Goal: Task Accomplishment & Management: Manage account settings

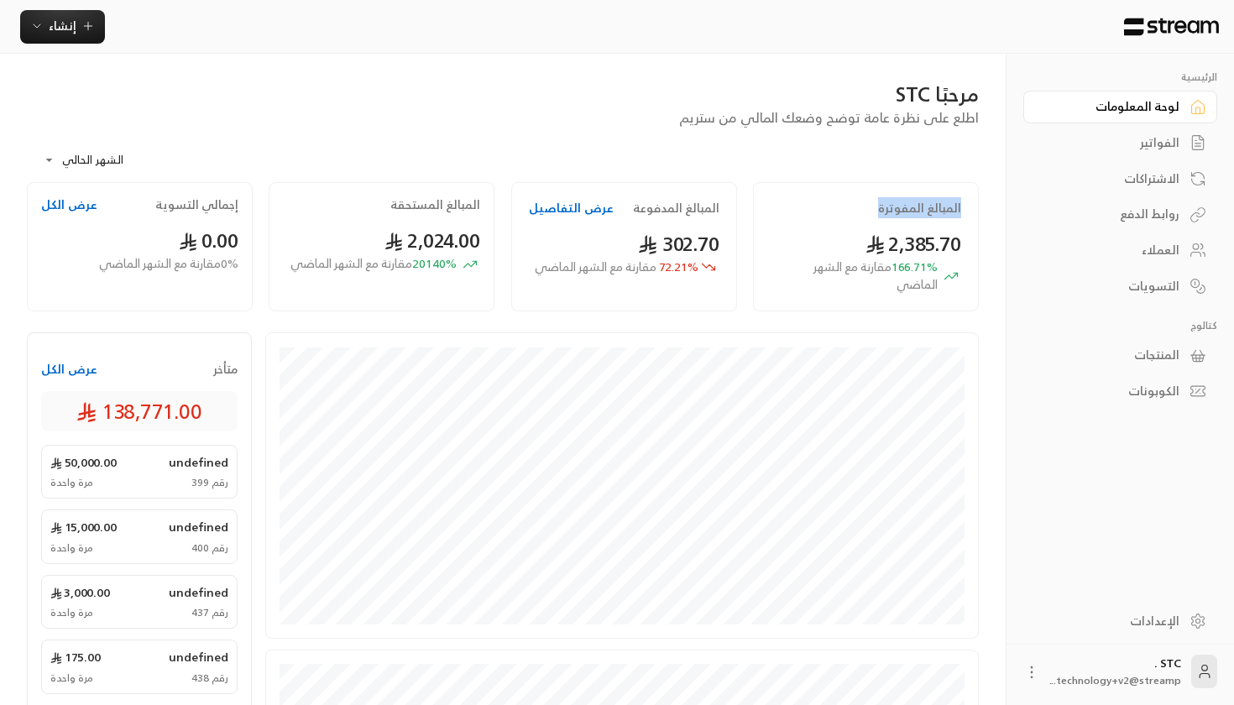
drag, startPoint x: 846, startPoint y: 204, endPoint x: 961, endPoint y: 201, distance: 115.9
click at [961, 202] on div "المبالغ المفوترة 2,385.70 166.71 % مقارنة مع الشهر الماضي" at bounding box center [866, 246] width 226 height 129
drag, startPoint x: 678, startPoint y: 225, endPoint x: 695, endPoint y: 222, distance: 17.1
click at [695, 222] on div "المبالغ المدفوعة عرض التفاصيل 302.70 72.21 % مقارنة مع الشهر الماضي" at bounding box center [624, 246] width 226 height 129
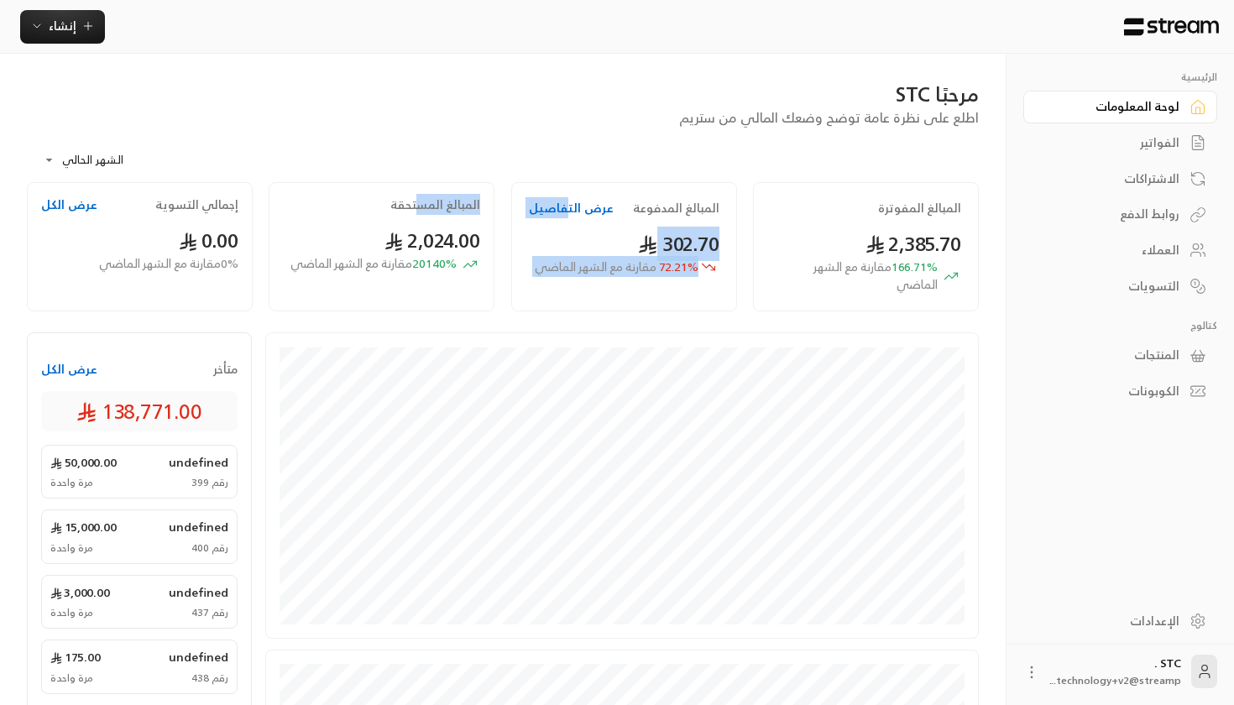
drag, startPoint x: 423, startPoint y: 212, endPoint x: 559, endPoint y: 210, distance: 136.0
click at [560, 211] on div "المبالغ المفوترة 2,385.70 166.71 % مقارنة مع الشهر الماضي المبالغ المدفوعة عرض …" at bounding box center [502, 251] width 969 height 138
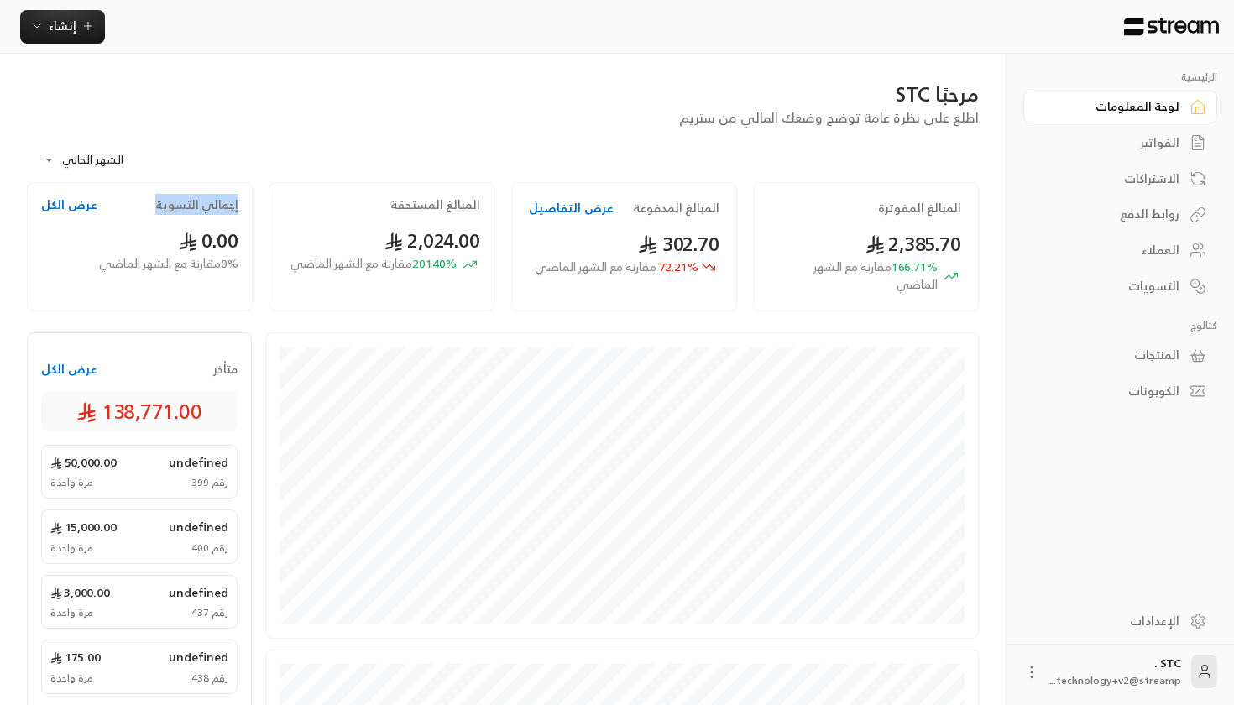
drag, startPoint x: 136, startPoint y: 212, endPoint x: 219, endPoint y: 192, distance: 85.3
click at [219, 192] on div "إجمالي التسوية عرض الكل 0.00 0 % مقارنة مع الشهر الماضي" at bounding box center [140, 246] width 226 height 129
click at [65, 36] on span "إنشاء" at bounding box center [63, 25] width 28 height 21
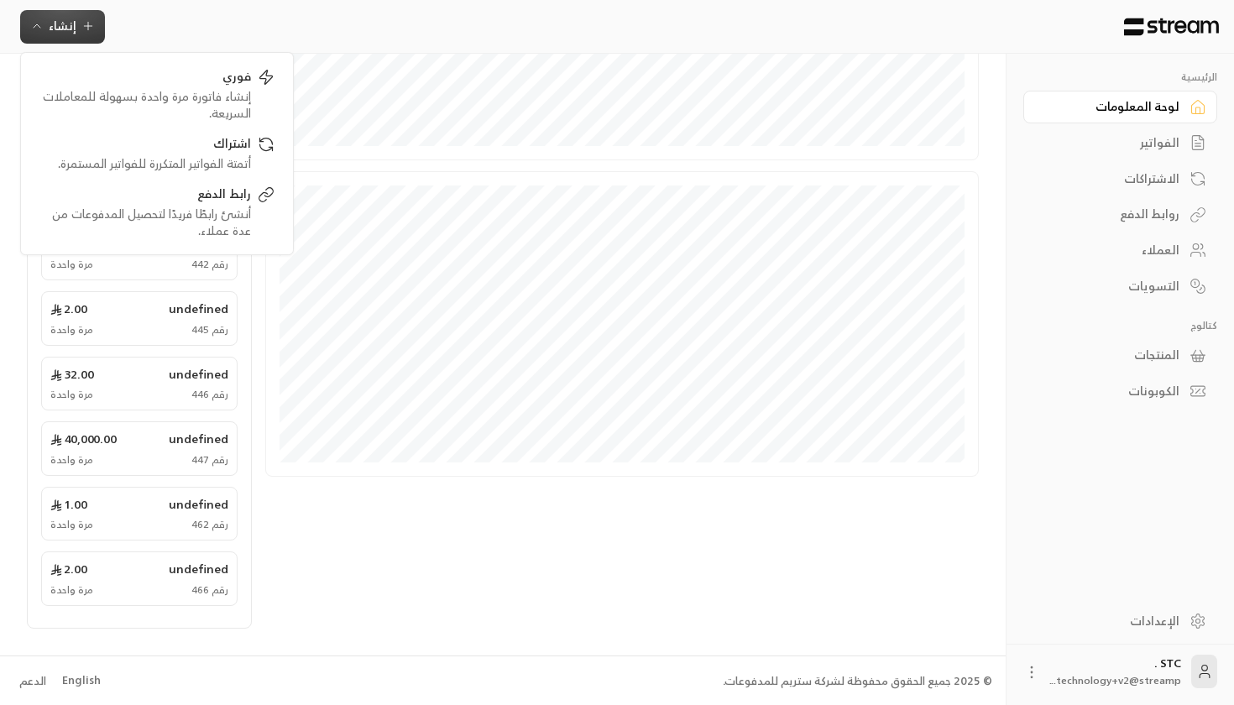
scroll to position [478, 0]
click at [98, 678] on li "English" at bounding box center [81, 682] width 60 height 34
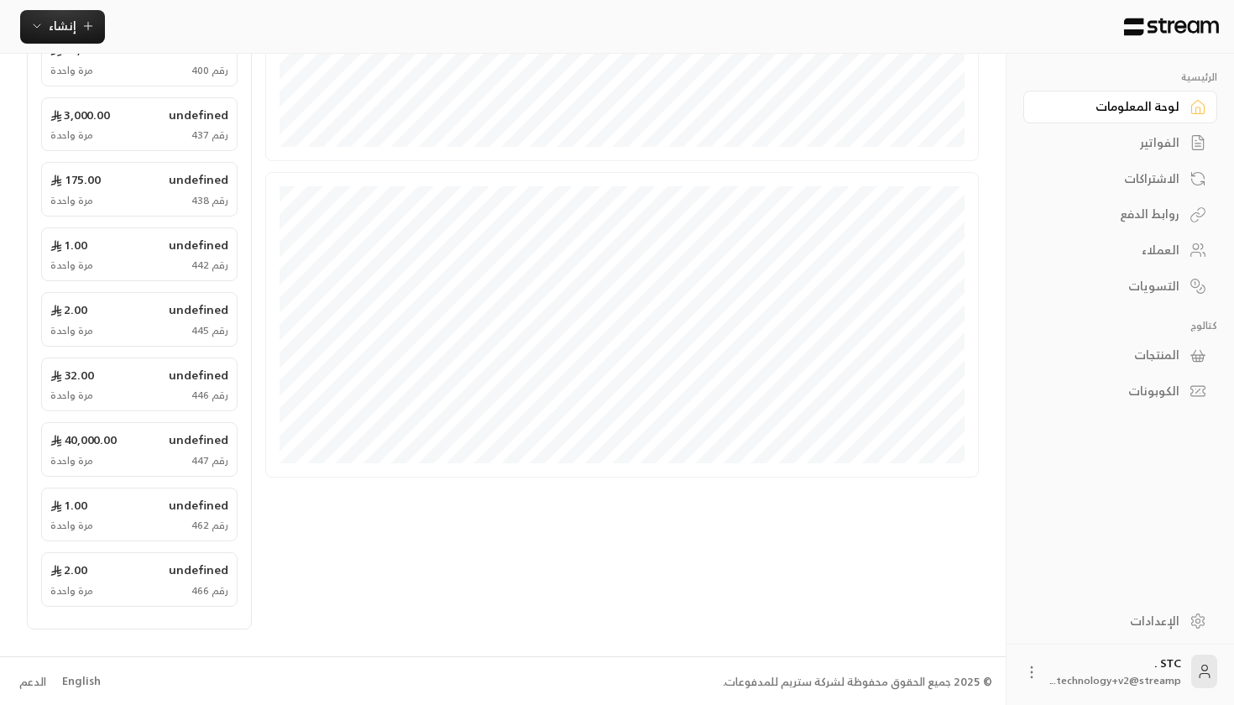
click at [91, 678] on div "English" at bounding box center [81, 681] width 39 height 17
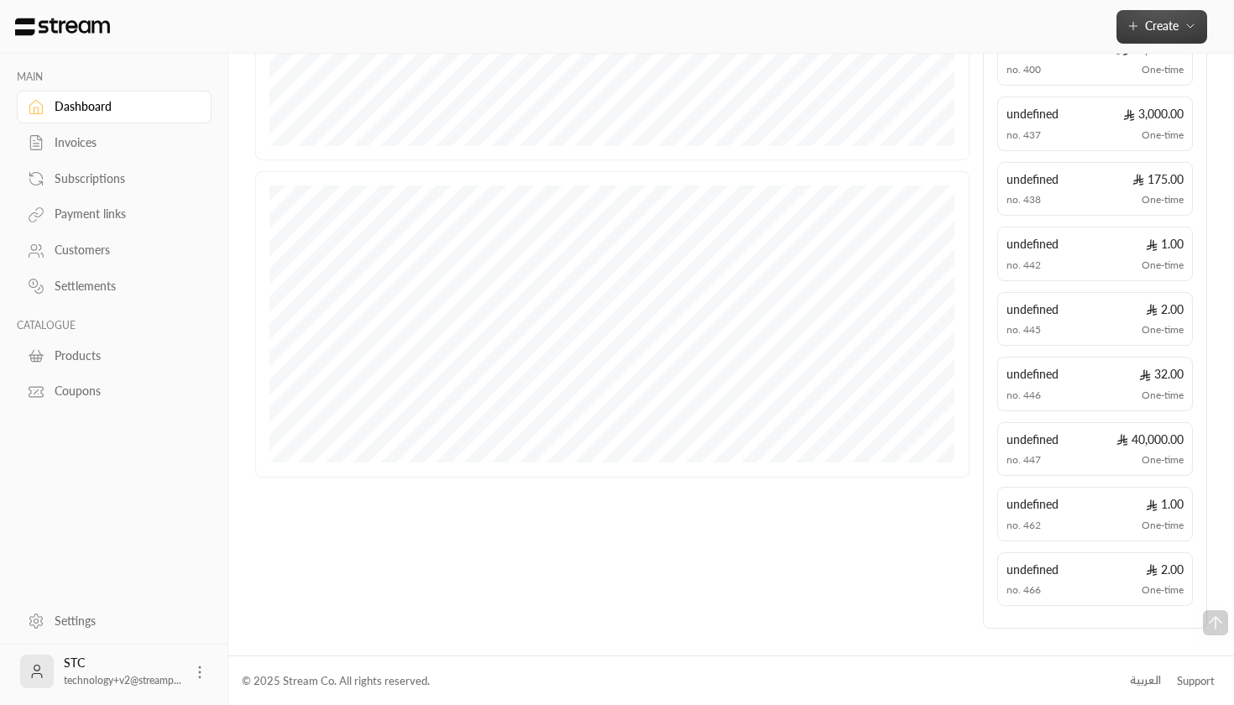
click at [1184, 24] on icon "button" at bounding box center [1190, 25] width 13 height 13
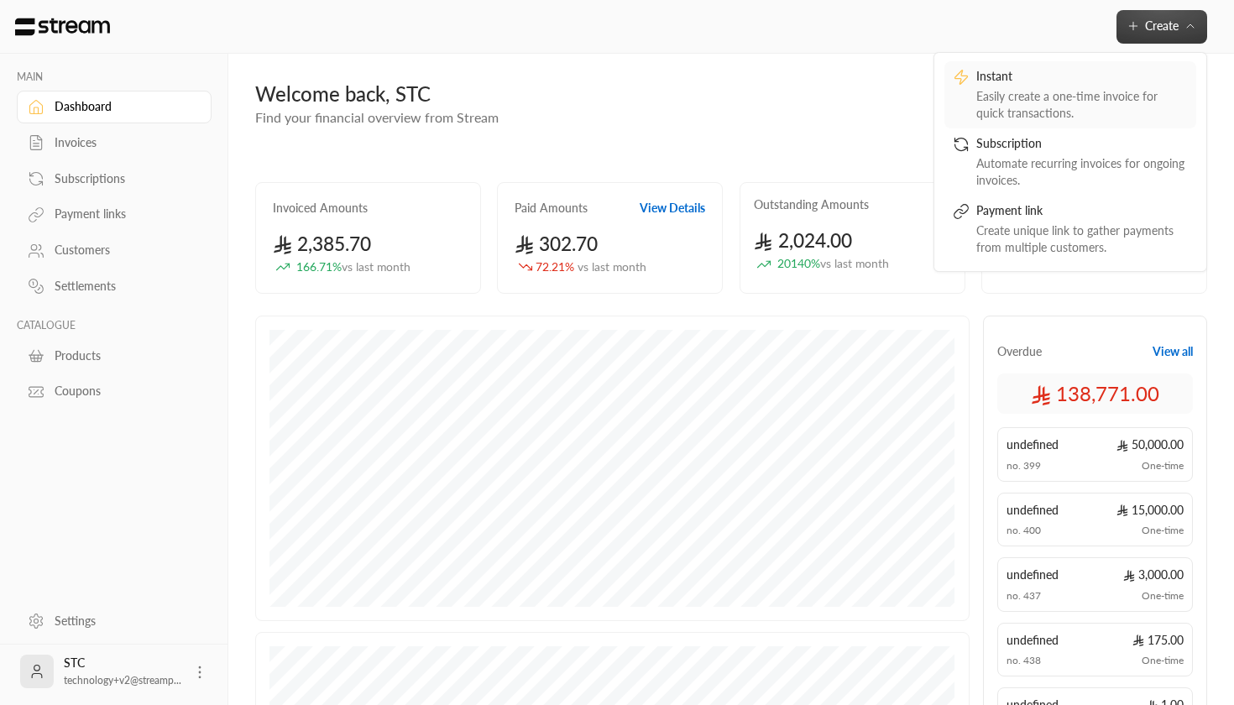
click at [1029, 86] on div "Instant" at bounding box center [1083, 78] width 212 height 20
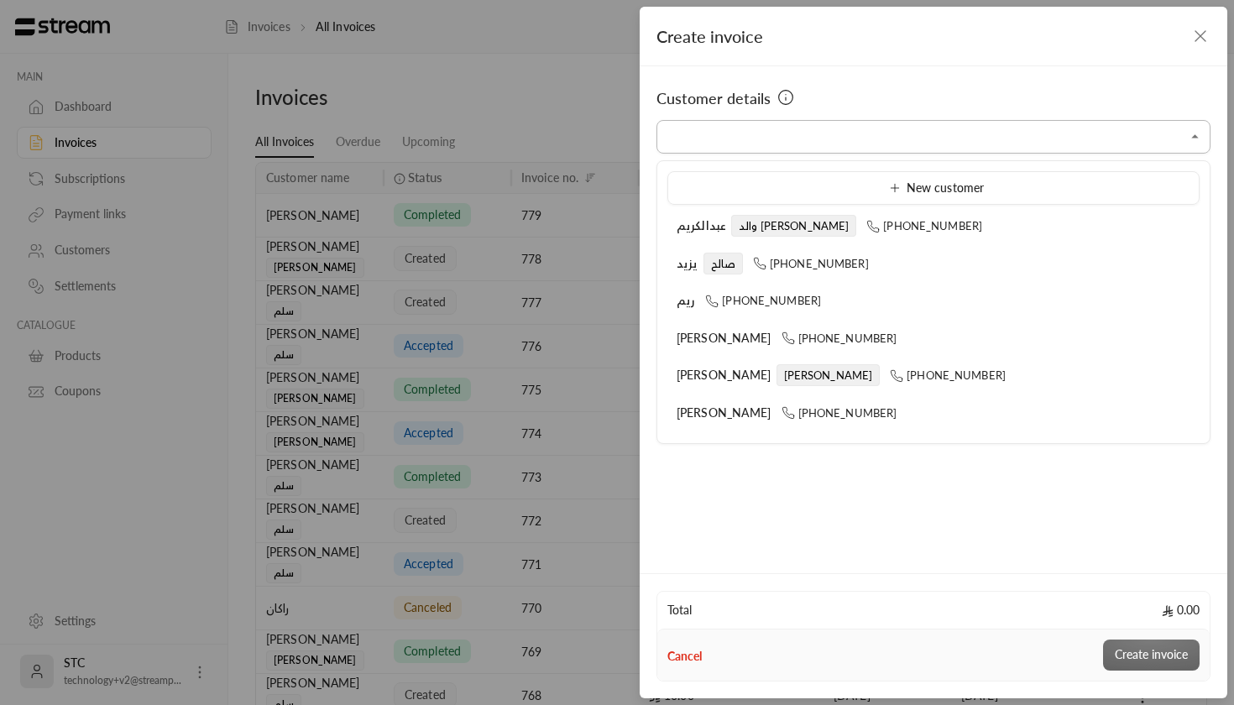
click at [827, 148] on input "Select customer" at bounding box center [934, 137] width 554 height 29
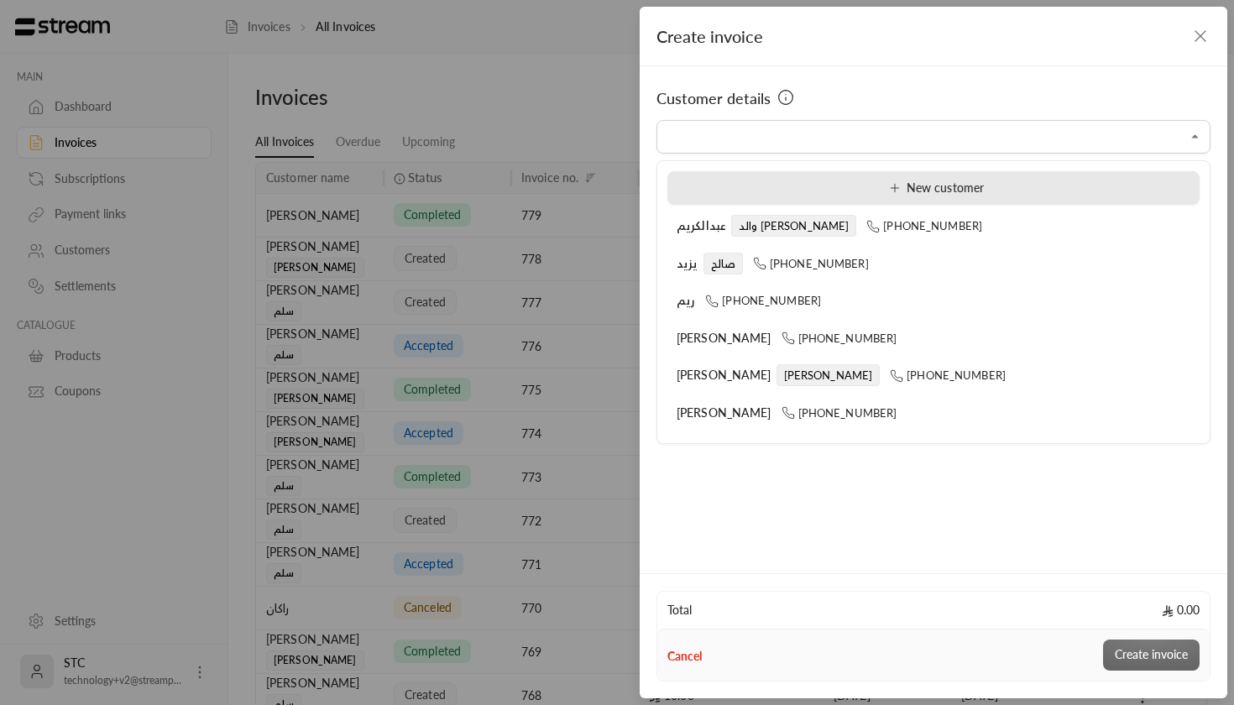
scroll to position [-2, 0]
click at [839, 197] on li "New customer" at bounding box center [934, 188] width 532 height 34
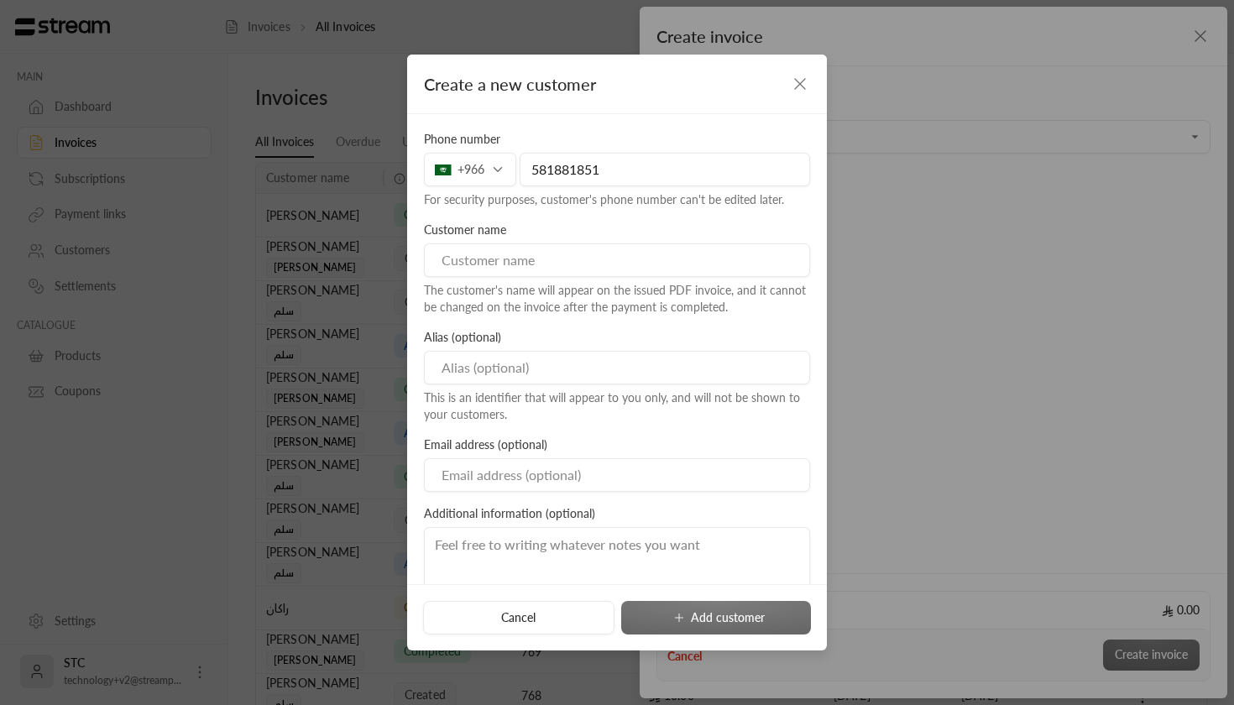
type input "581881851"
type input "[PERSON_NAME]"
click at [520, 368] on input at bounding box center [617, 368] width 386 height 34
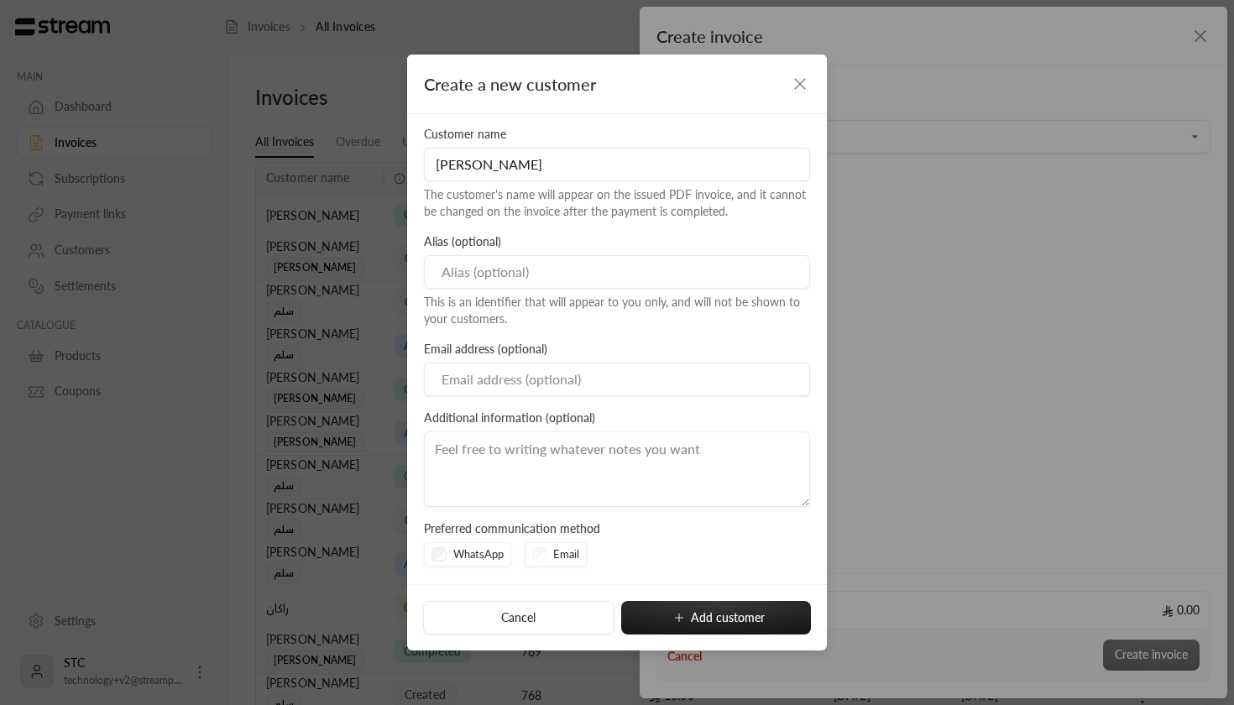
scroll to position [95, 0]
type input "[PERSON_NAME]"
click at [562, 352] on div "Email address (optional)" at bounding box center [617, 369] width 403 height 55
click at [508, 464] on textarea at bounding box center [617, 470] width 386 height 76
click at [710, 624] on button "Add customer" at bounding box center [716, 618] width 190 height 34
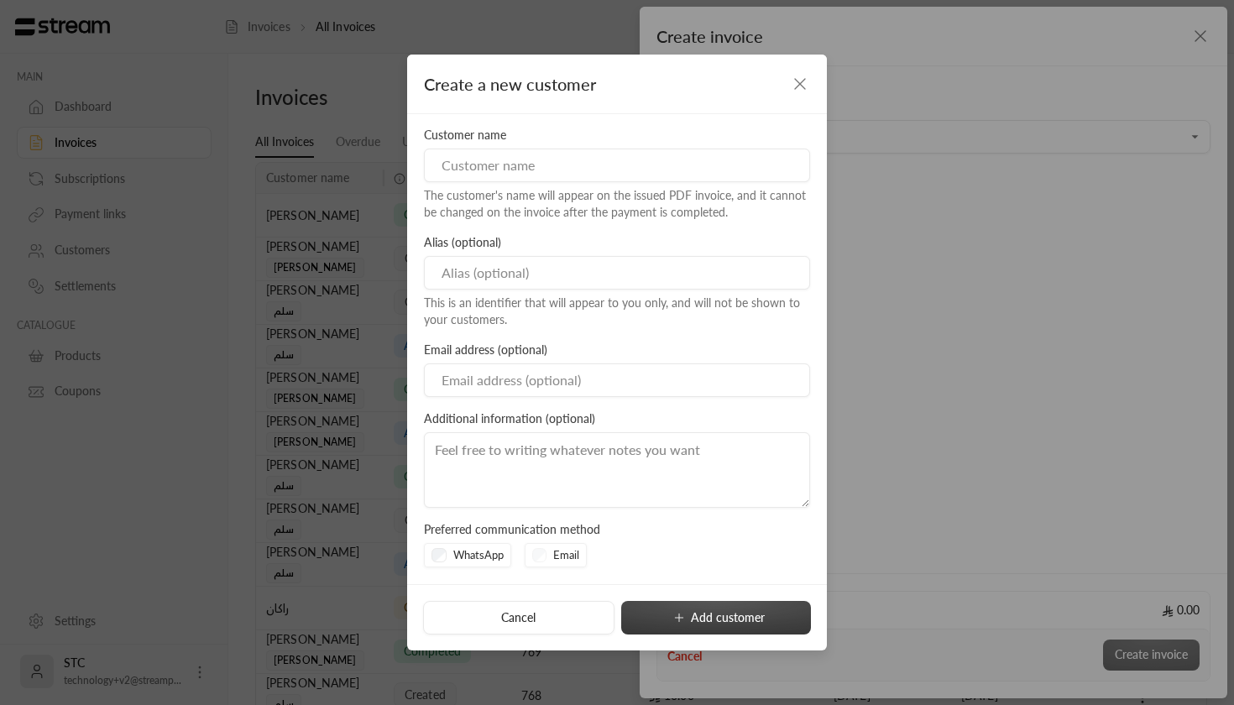
type input "**********"
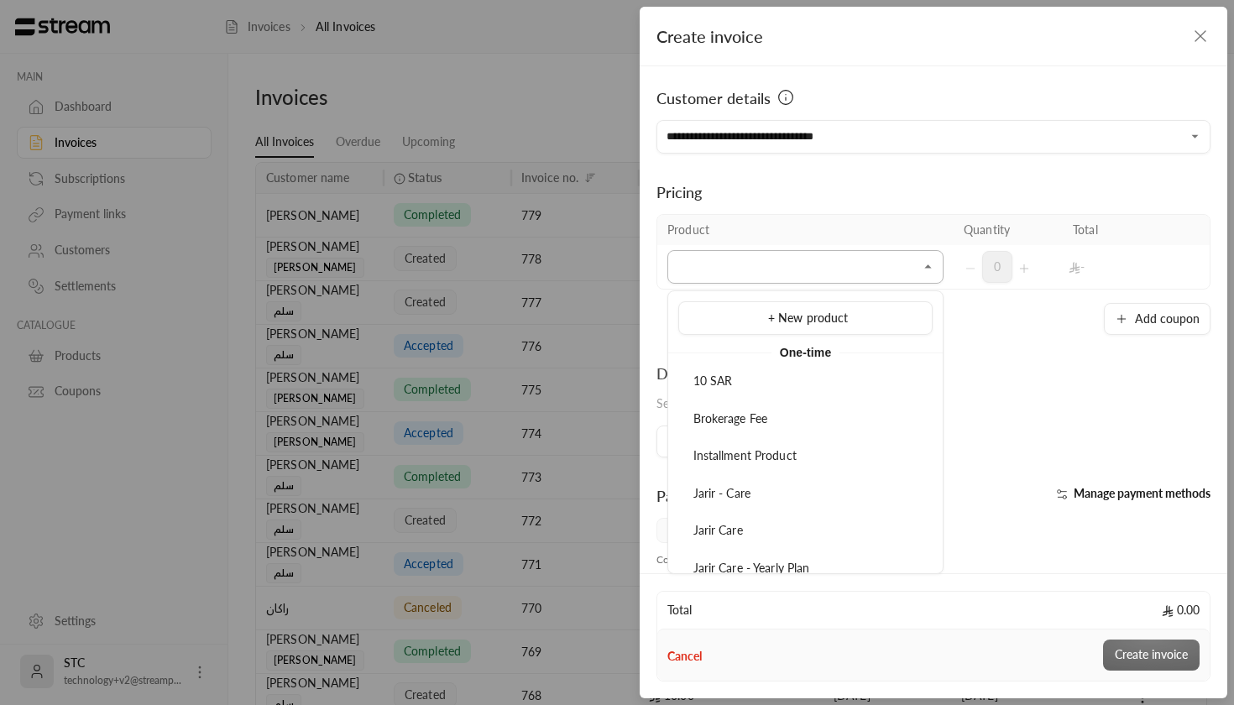
click at [822, 261] on input "Select customer" at bounding box center [806, 267] width 276 height 29
click at [736, 380] on div "10 SAR" at bounding box center [806, 382] width 236 height 18
type input "******"
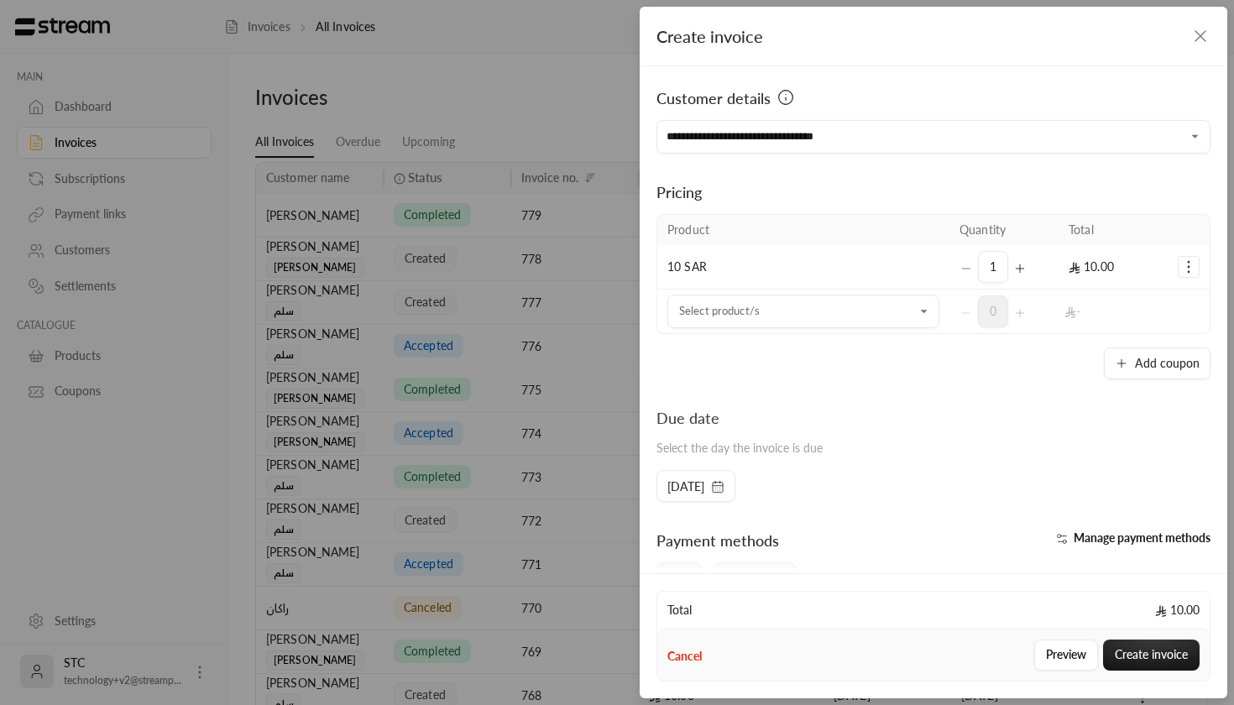
scroll to position [26, 0]
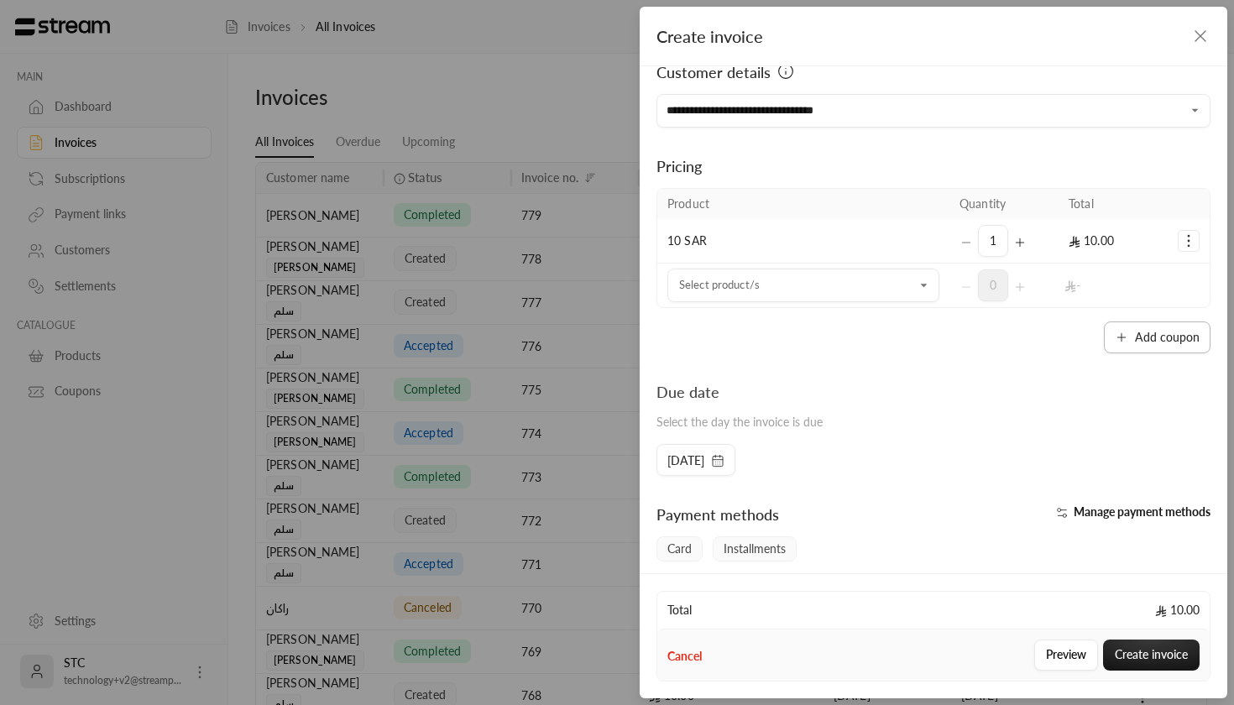
click at [1184, 326] on button "Add coupon" at bounding box center [1157, 338] width 107 height 32
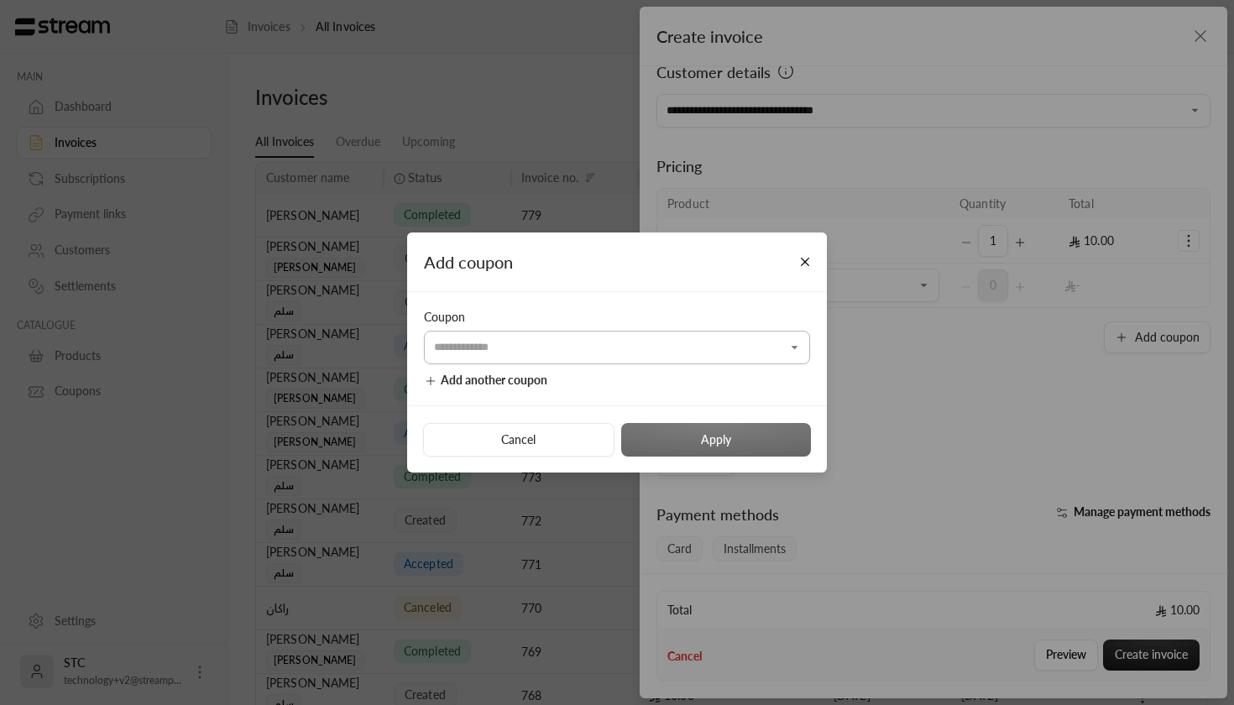
click at [700, 356] on input "Select customer" at bounding box center [617, 347] width 386 height 29
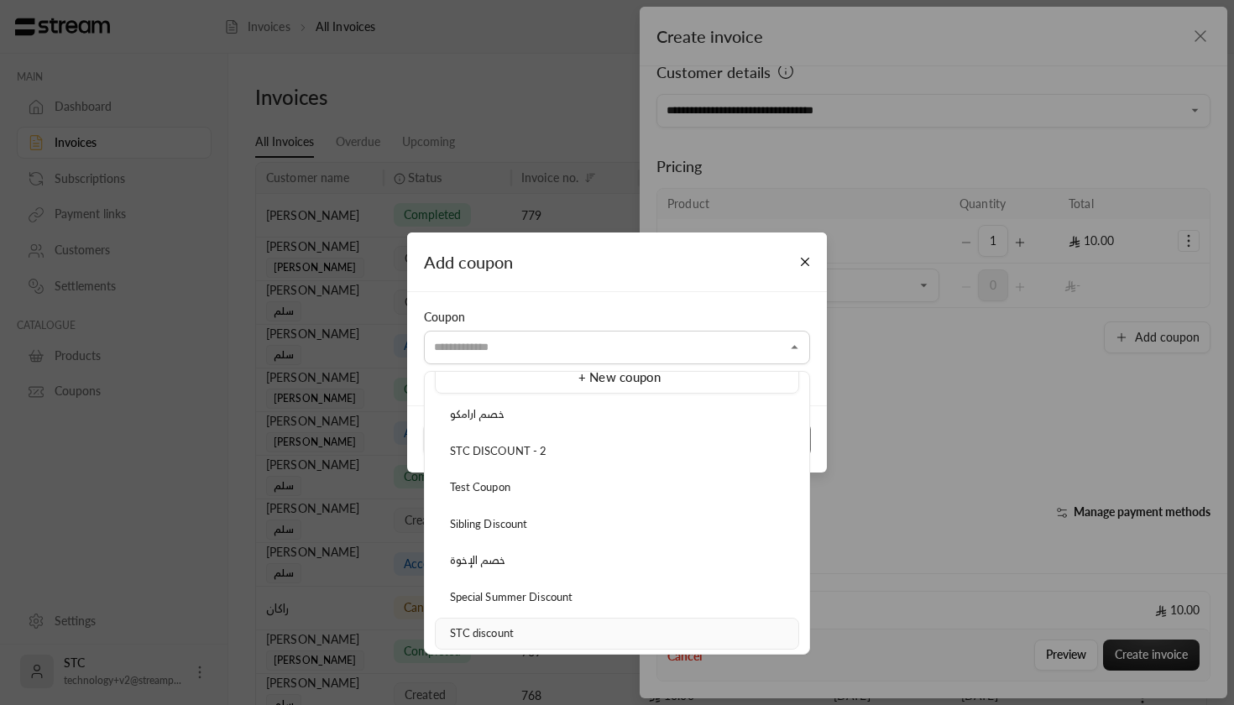
scroll to position [21, 0]
click at [551, 636] on div "STC discount" at bounding box center [617, 634] width 346 height 17
type input "**********"
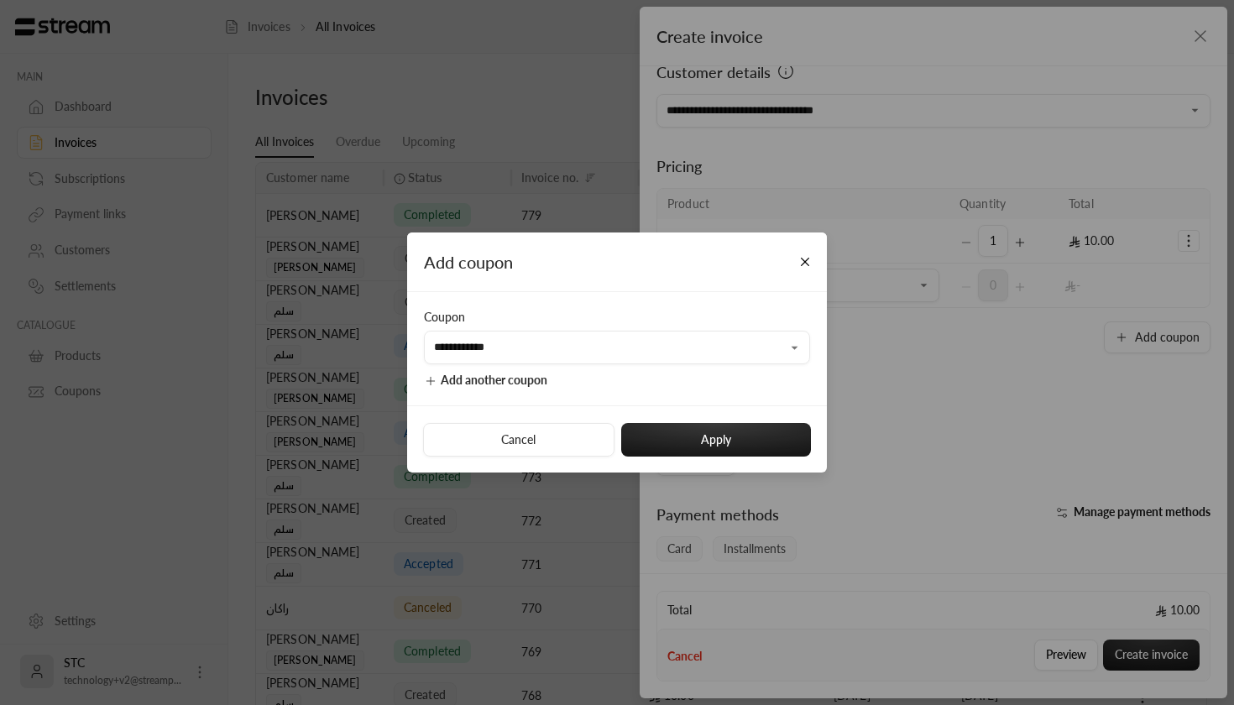
click at [701, 417] on div "Cancel Apply" at bounding box center [617, 439] width 420 height 67
click at [701, 453] on button "Apply" at bounding box center [716, 440] width 190 height 34
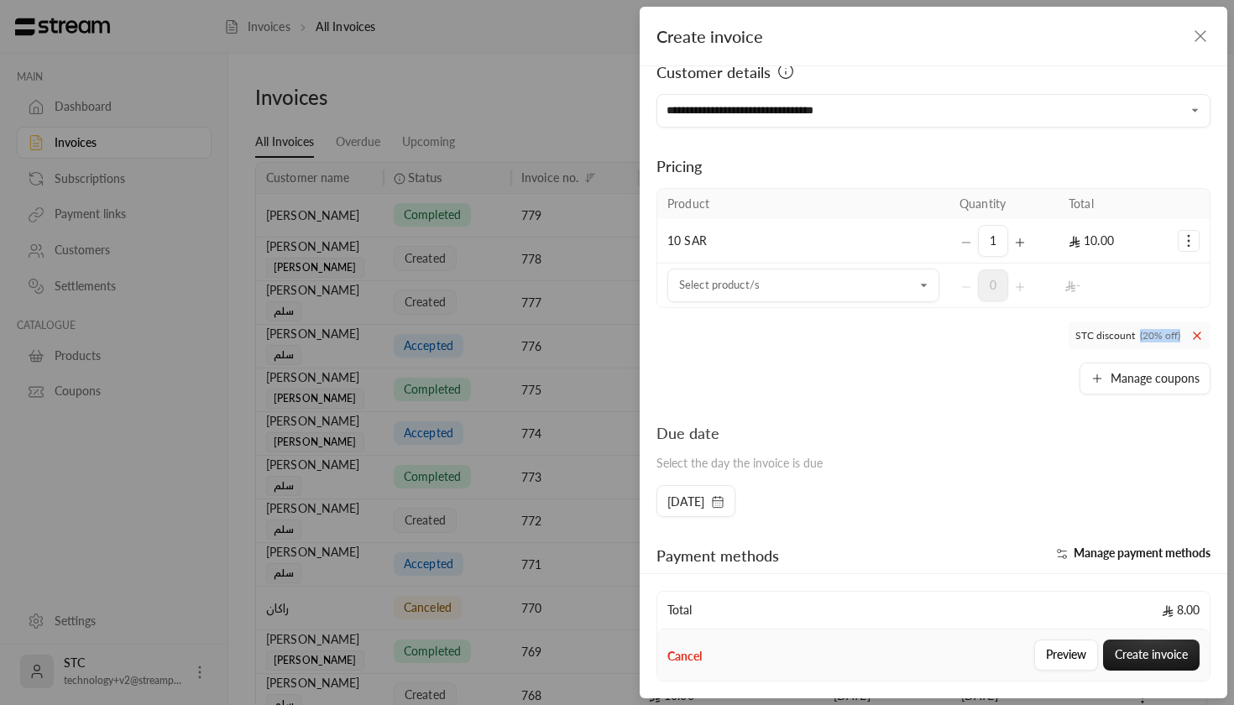
drag, startPoint x: 1098, startPoint y: 345, endPoint x: 1152, endPoint y: 341, distance: 54.7
click at [1155, 343] on span "STC discount (20% off)" at bounding box center [1140, 336] width 142 height 28
click at [869, 400] on div "**********" at bounding box center [934, 317] width 588 height 502
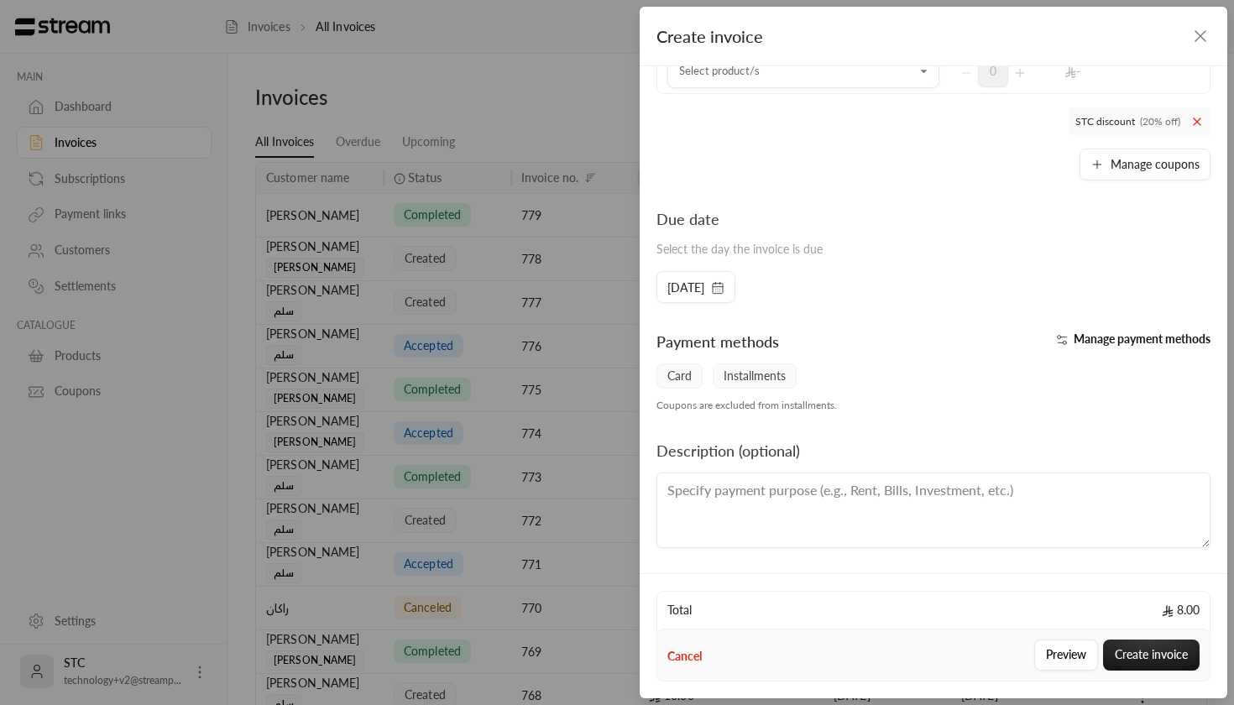
scroll to position [240, 0]
click at [723, 284] on rect "button" at bounding box center [718, 288] width 10 height 10
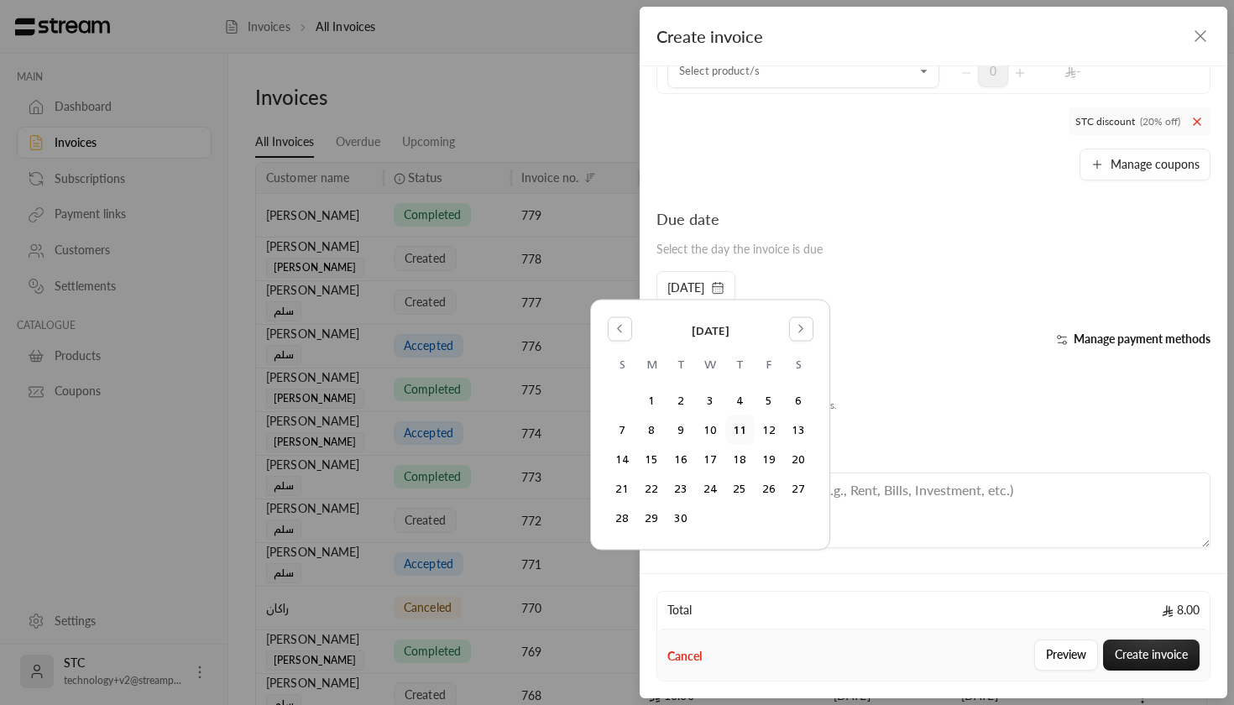
click at [740, 426] on button "11" at bounding box center [740, 431] width 28 height 28
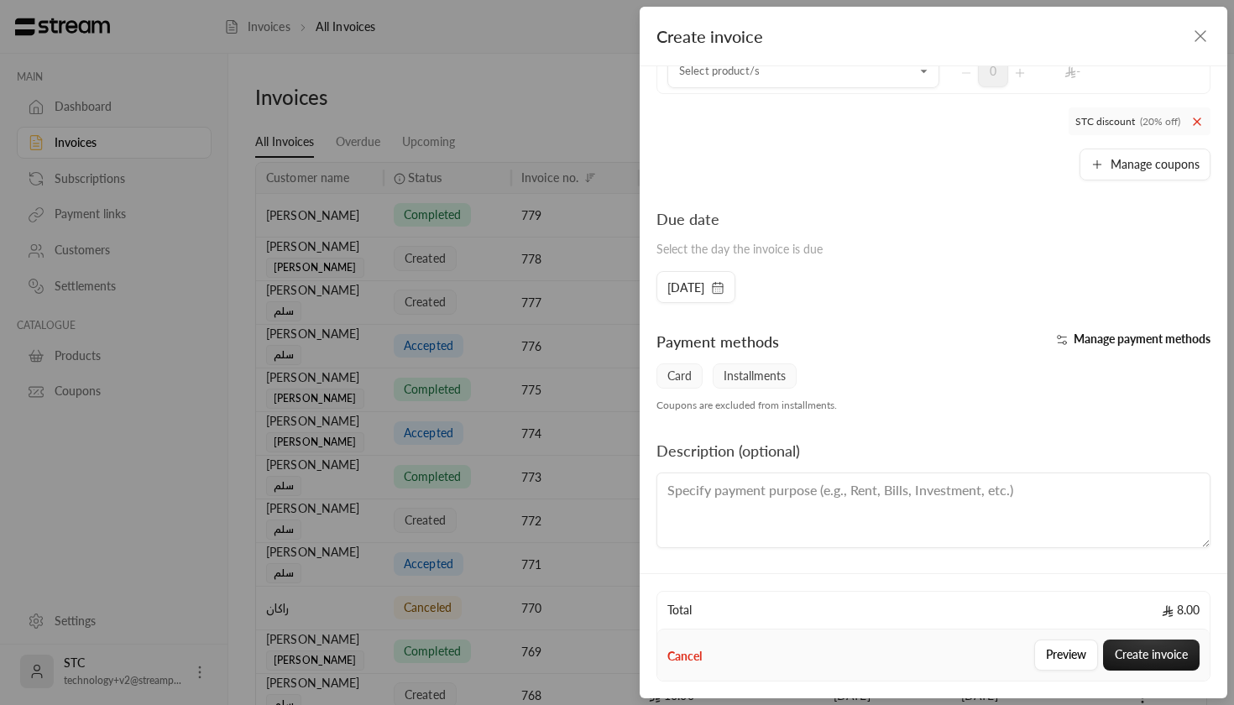
click at [920, 227] on div "Due date Select the day the invoice is due" at bounding box center [933, 239] width 571 height 64
click at [1117, 348] on div "Manage payment methods" at bounding box center [1077, 347] width 286 height 34
click at [1110, 337] on span "Manage payment methods" at bounding box center [1142, 339] width 137 height 14
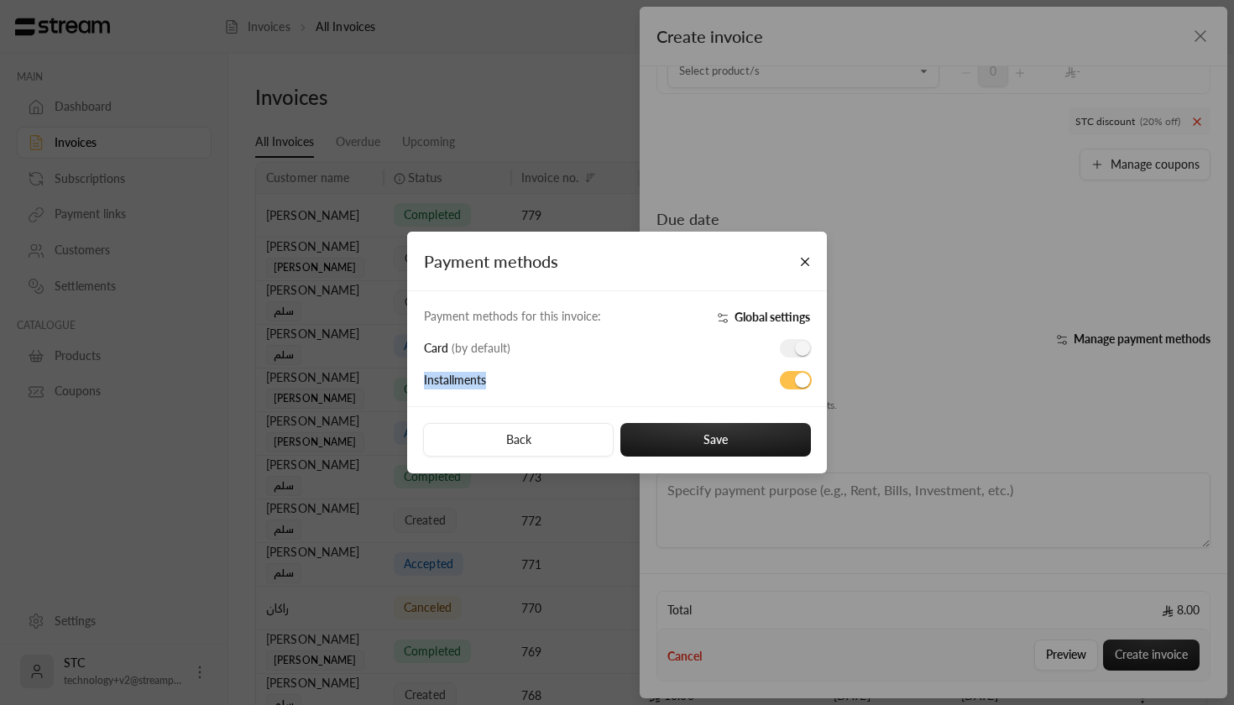
drag, startPoint x: 500, startPoint y: 386, endPoint x: 406, endPoint y: 385, distance: 94.9
click at [406, 385] on div "Payment methods Payment methods for this invoice: Global settings Card ( by def…" at bounding box center [617, 352] width 1234 height 705
click at [807, 253] on button "Close" at bounding box center [805, 261] width 29 height 29
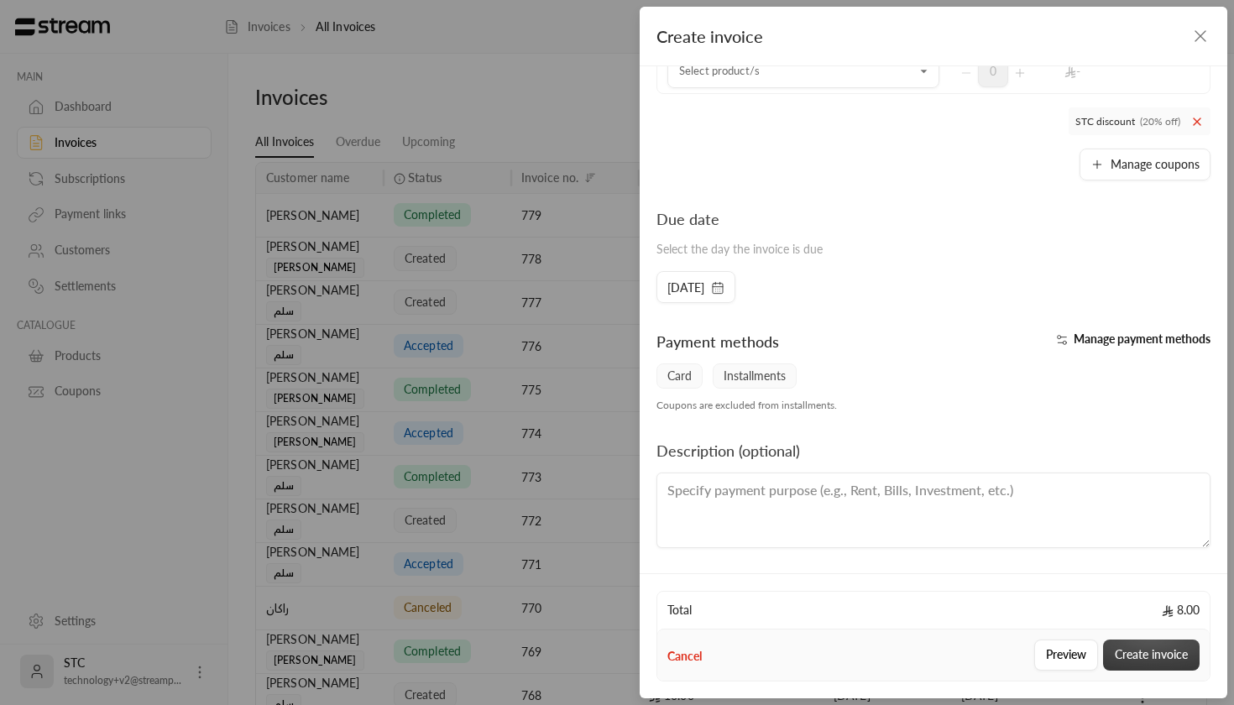
click at [1160, 642] on button "Create invoice" at bounding box center [1151, 655] width 97 height 31
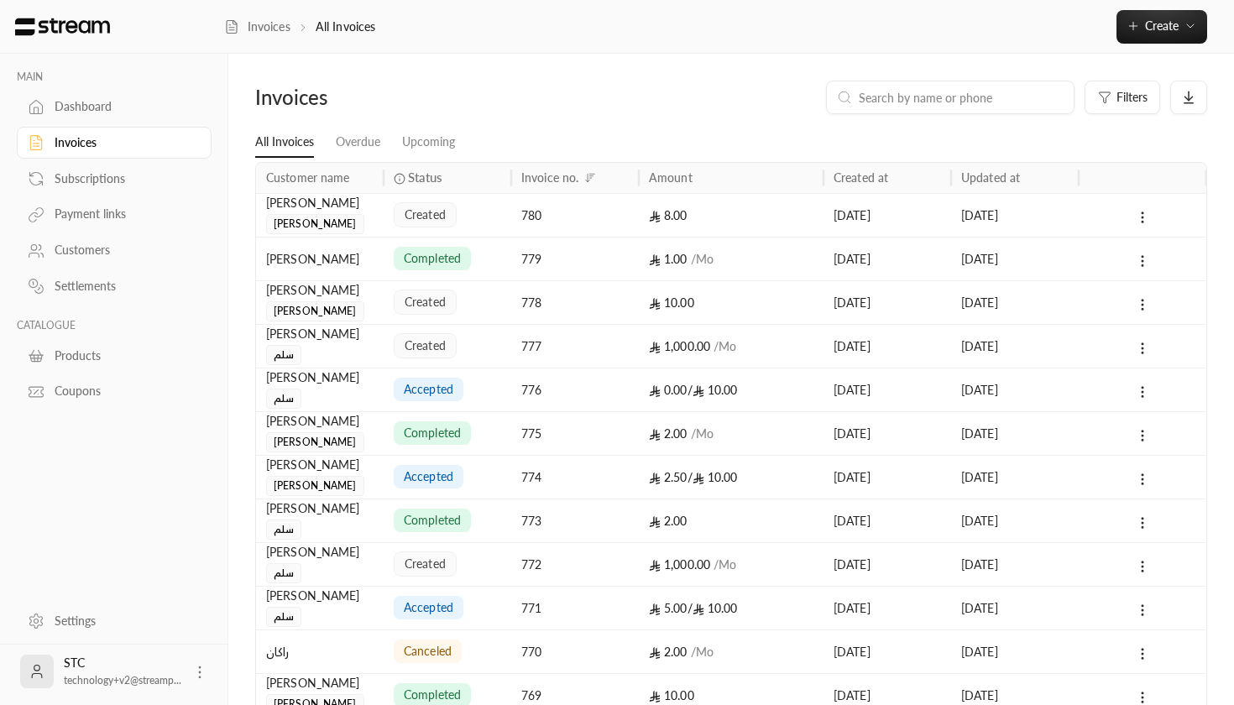
click at [646, 205] on div "8.00" at bounding box center [731, 215] width 185 height 44
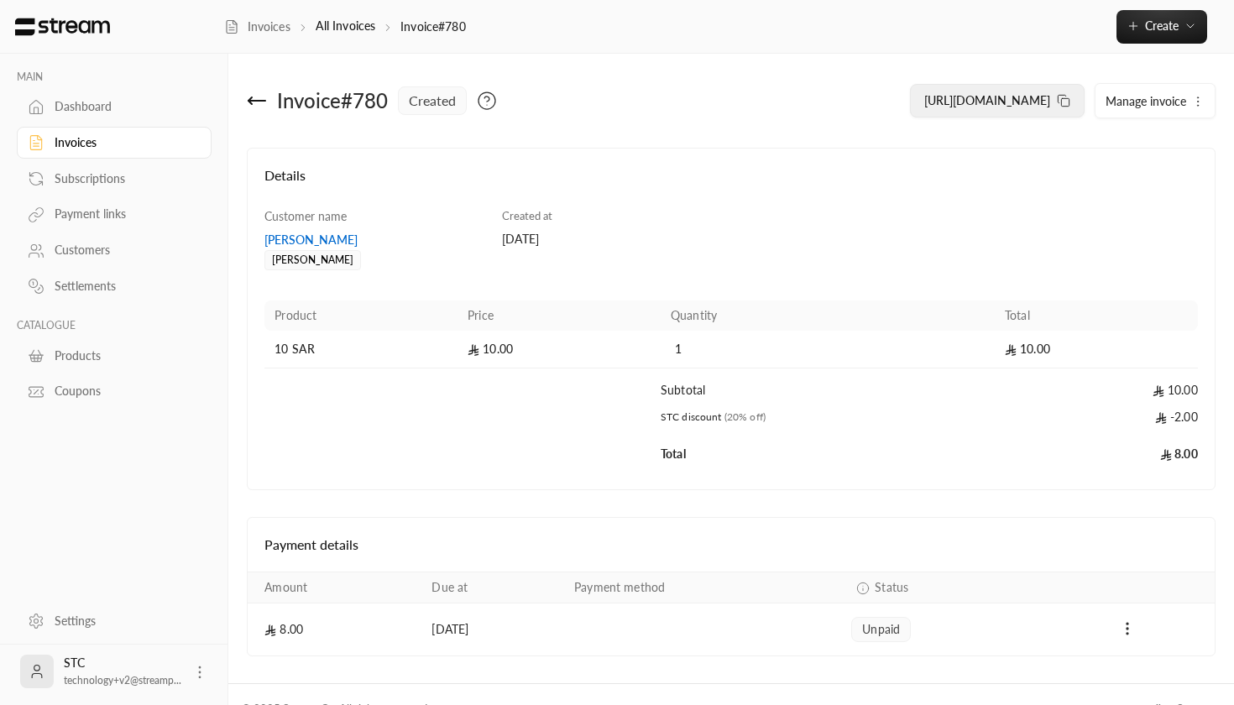
click at [1063, 96] on icon at bounding box center [1063, 100] width 13 height 13
click at [257, 95] on icon at bounding box center [257, 101] width 20 height 20
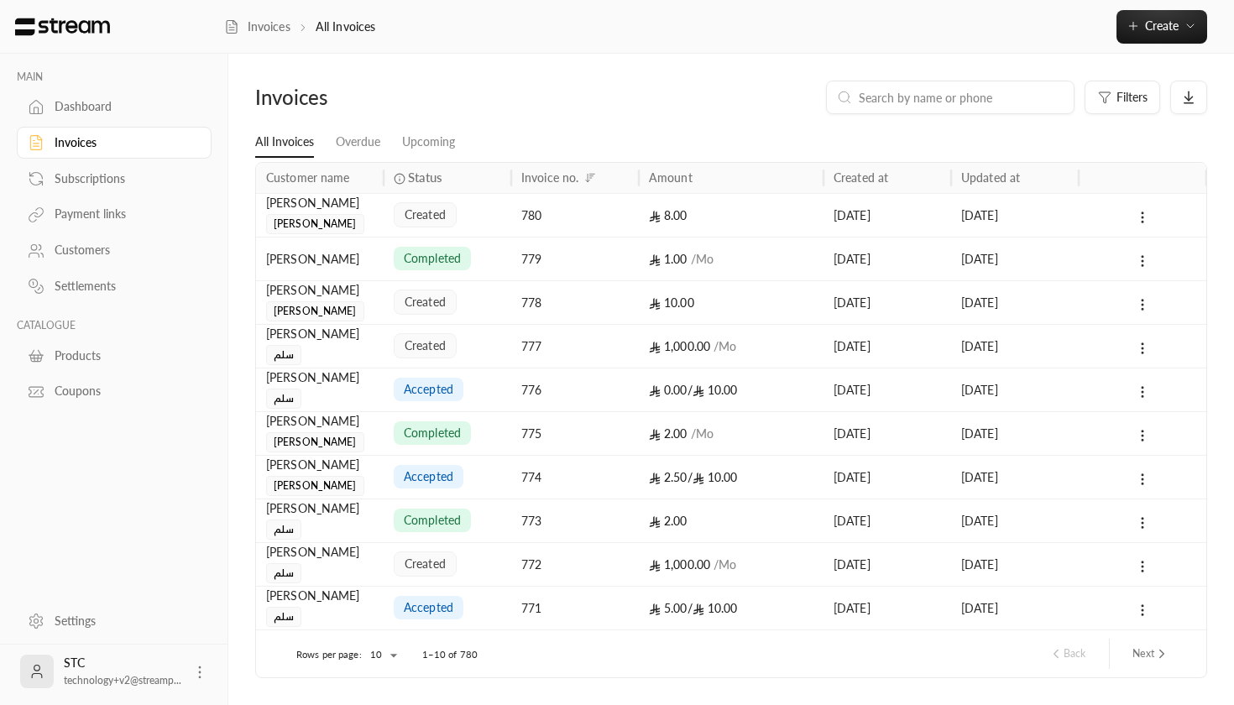
click at [433, 257] on span "completed" at bounding box center [432, 258] width 57 height 17
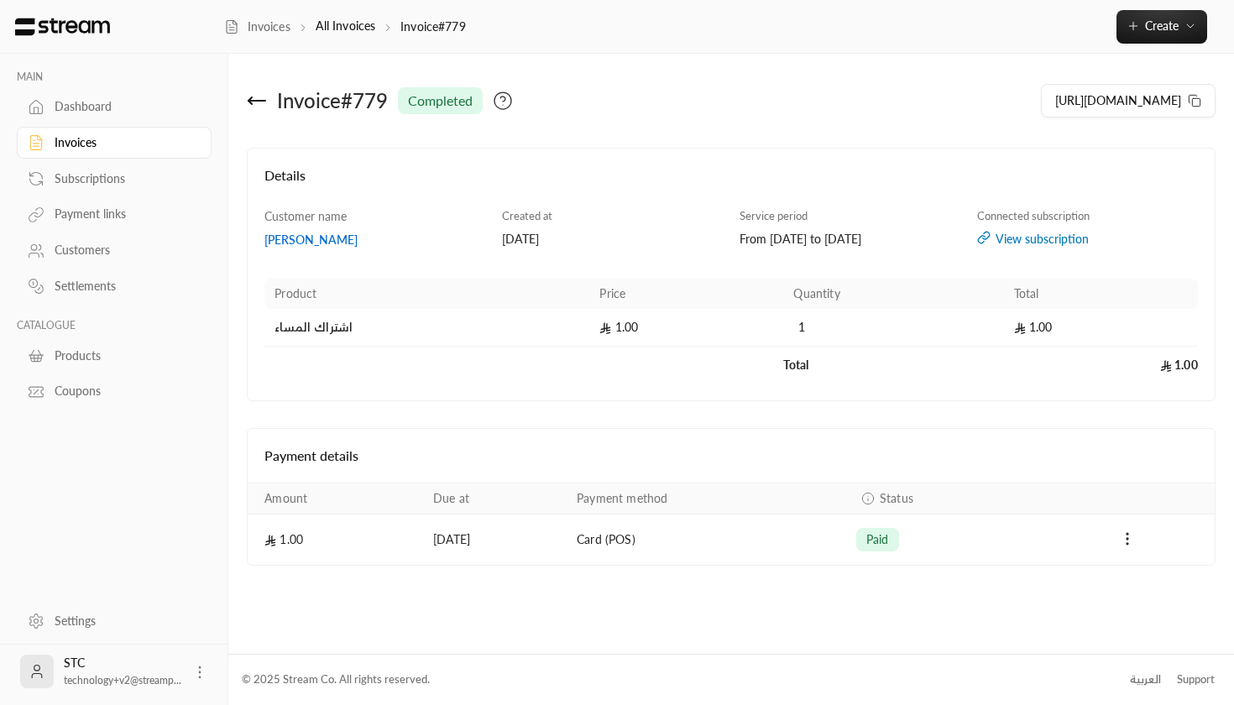
click at [146, 102] on div "Dashboard" at bounding box center [123, 106] width 136 height 17
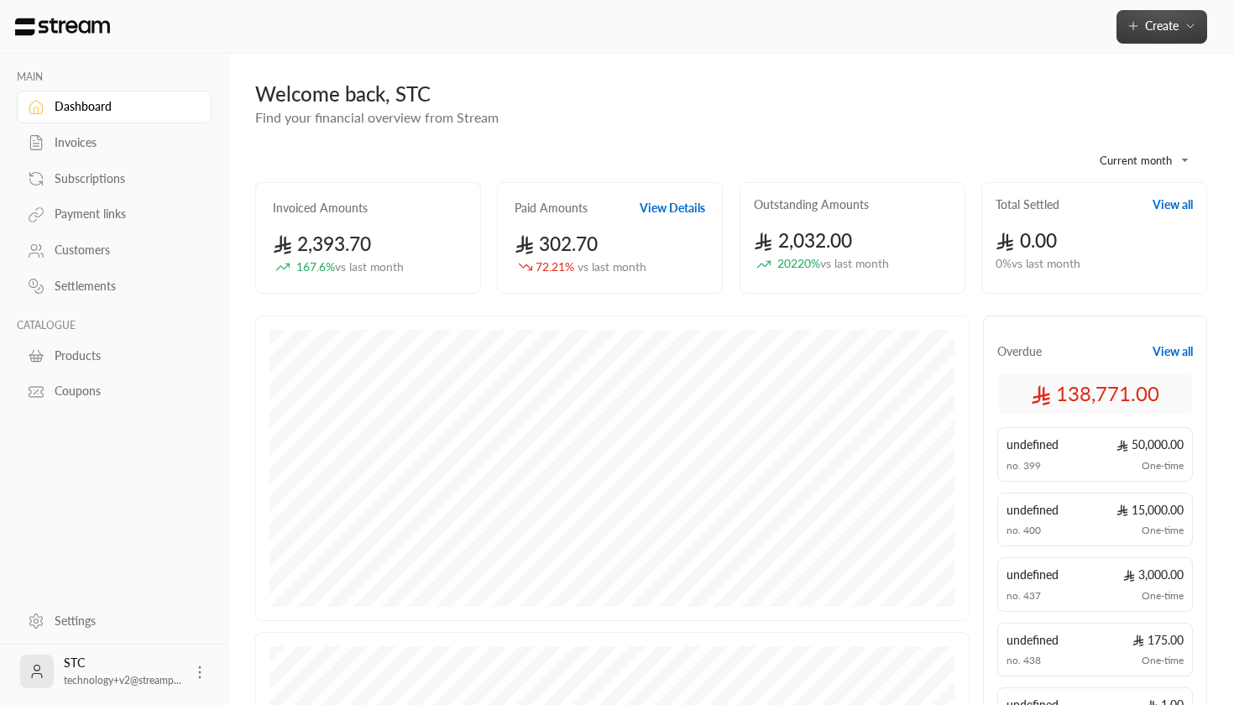
click at [1141, 15] on button "Create" at bounding box center [1162, 27] width 91 height 34
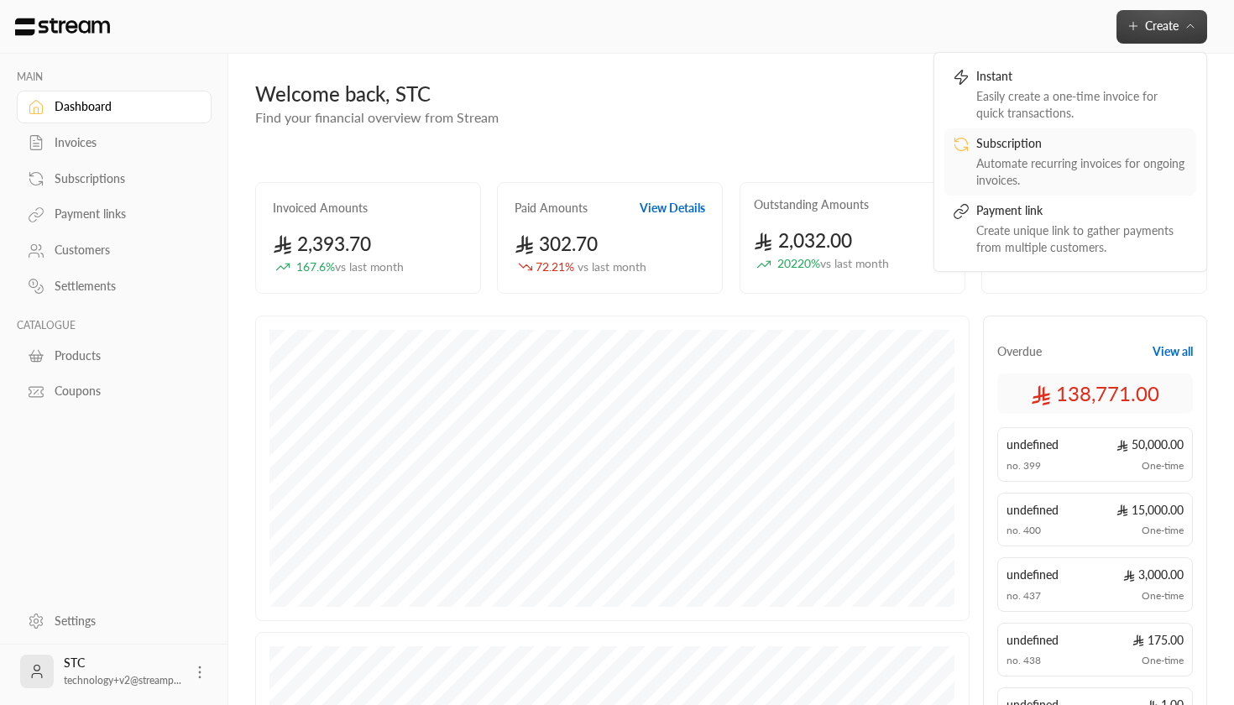
click at [1078, 171] on div "Automate recurring invoices for ongoing invoices." at bounding box center [1083, 172] width 212 height 34
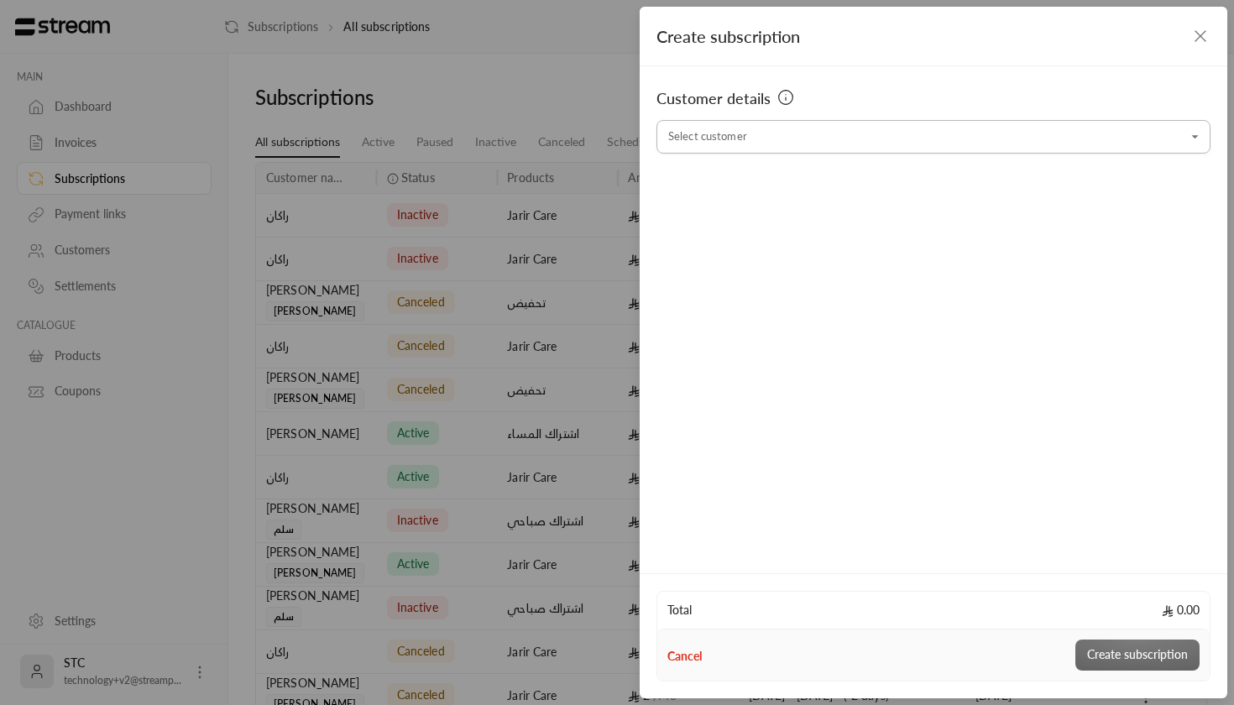
click at [783, 134] on input "Select customer" at bounding box center [934, 137] width 554 height 29
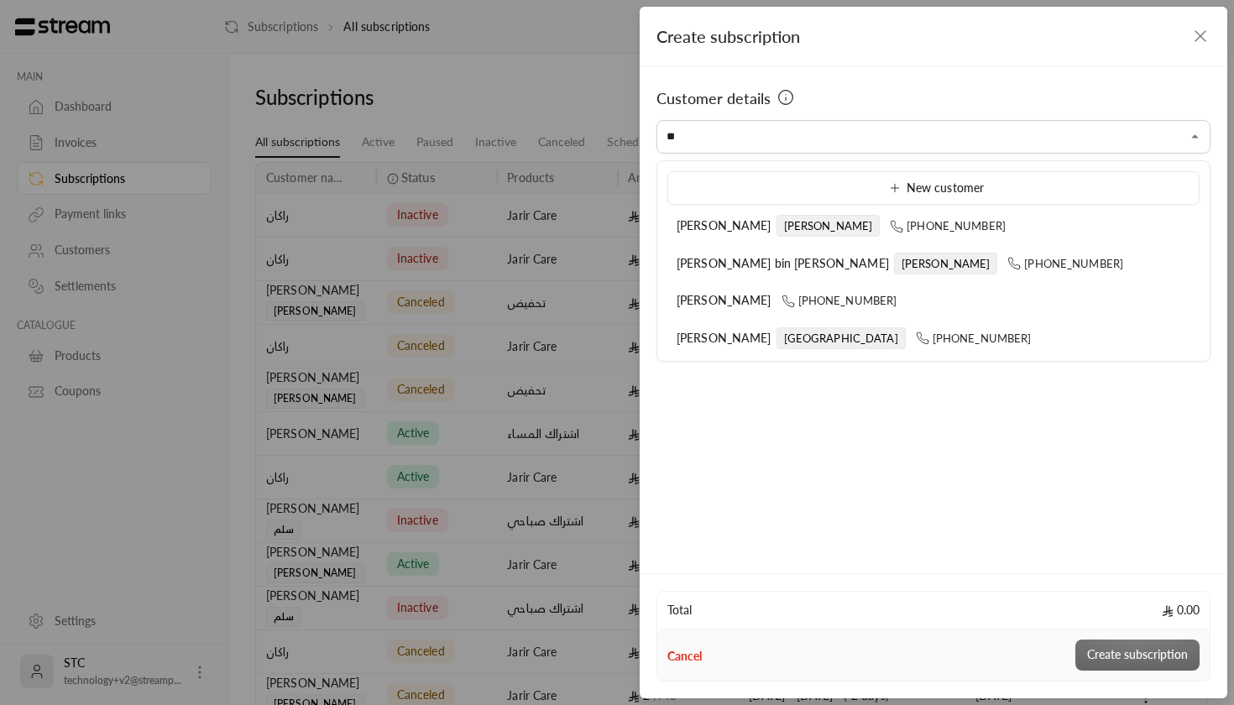
type input "*"
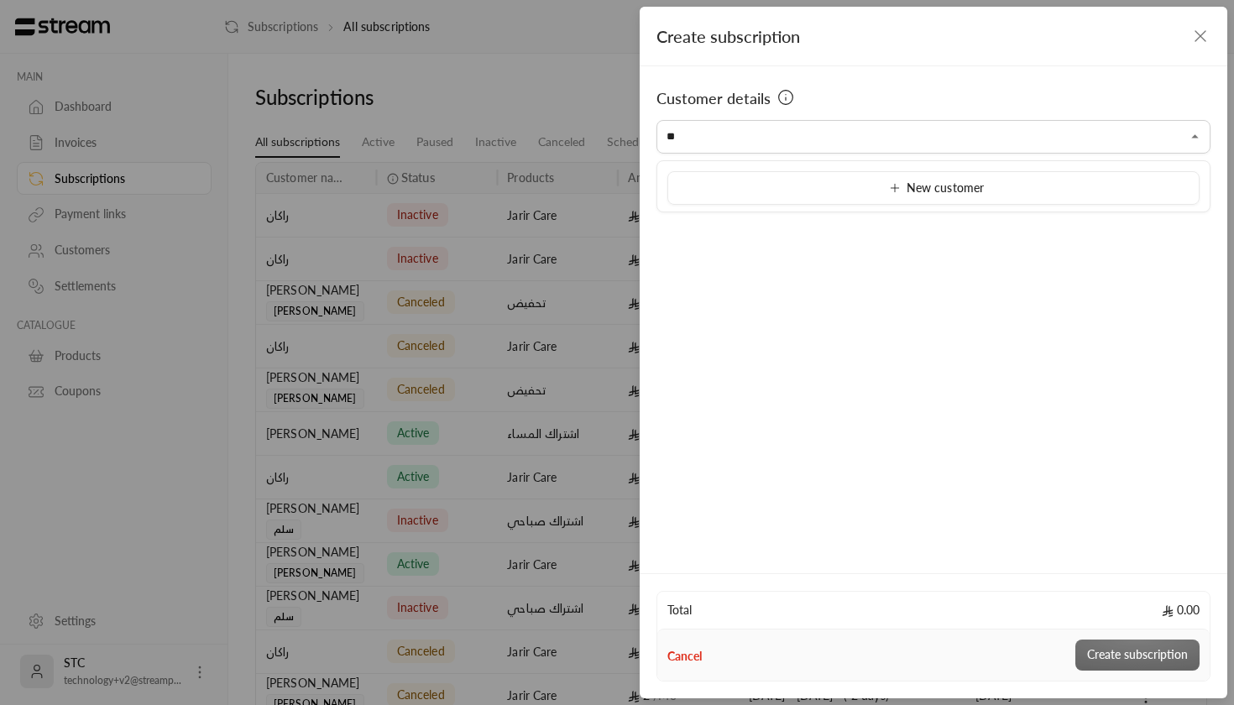
type input "*"
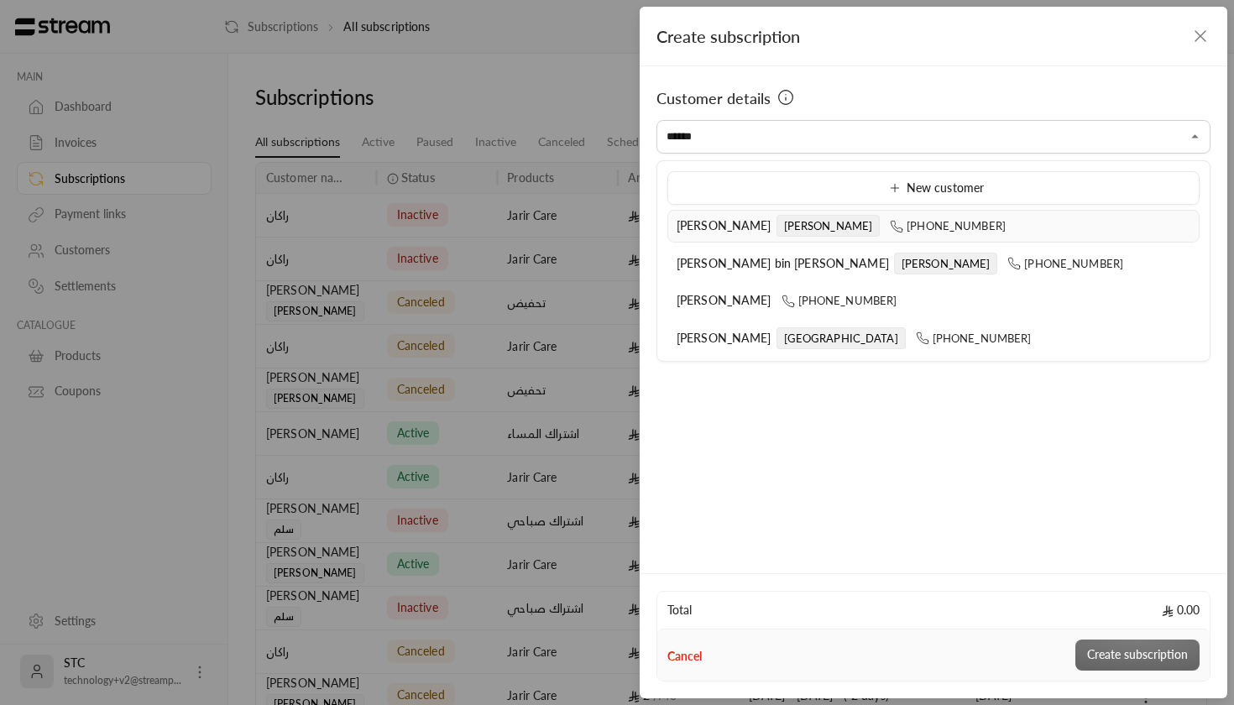
click at [699, 240] on li "[PERSON_NAME] [PERSON_NAME] [PHONE_NUMBER]" at bounding box center [934, 226] width 532 height 33
type input "**********"
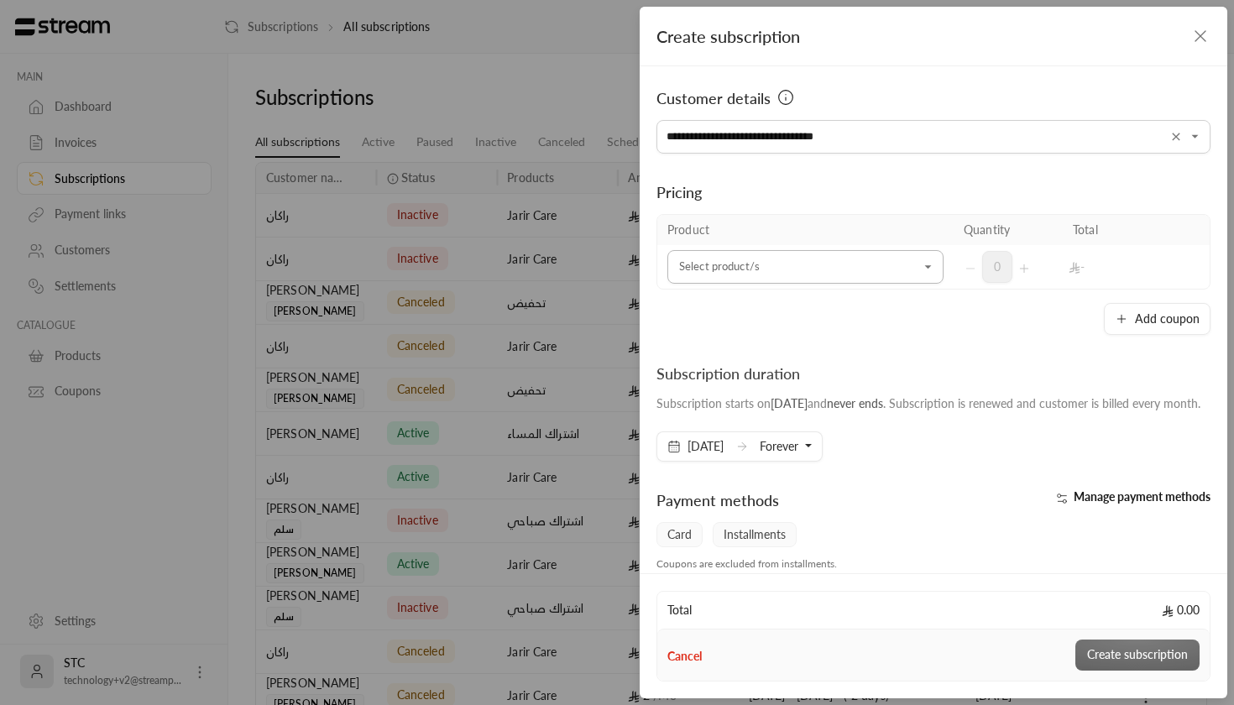
click at [805, 268] on input "Select customer" at bounding box center [806, 267] width 276 height 29
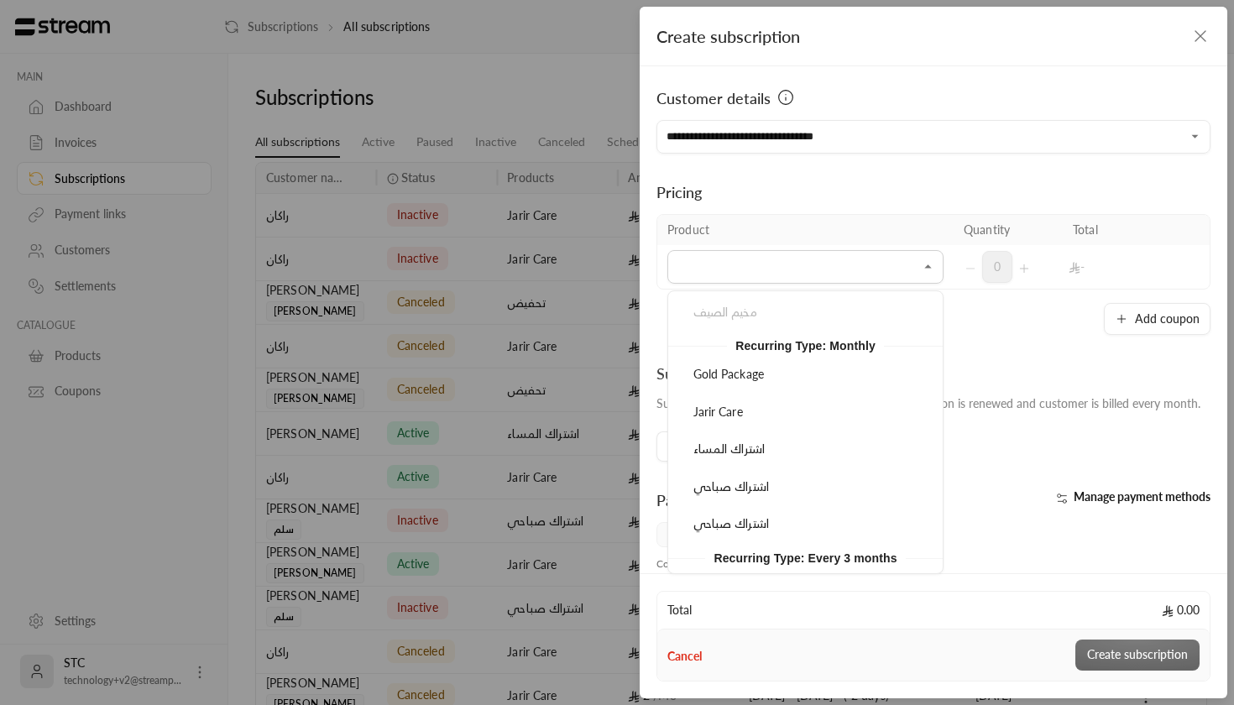
scroll to position [627, 0]
click at [736, 453] on li "اشتراك المساء" at bounding box center [805, 452] width 254 height 33
type input "**********"
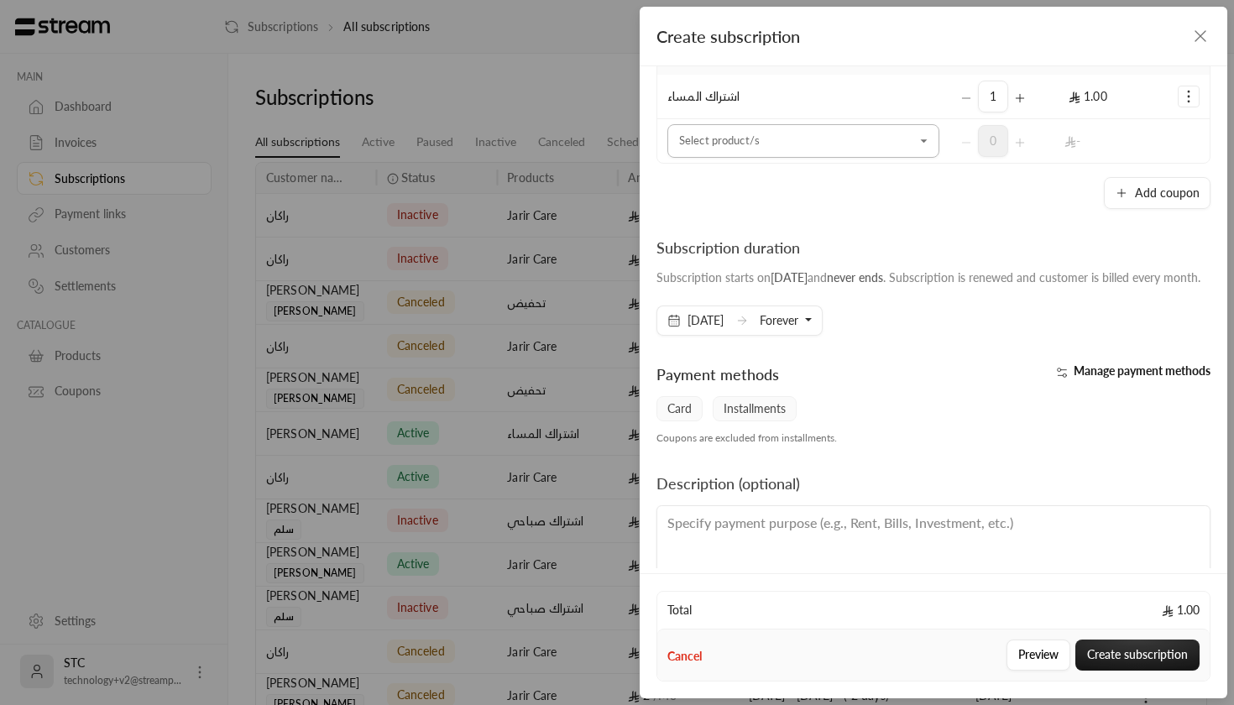
scroll to position [170, 0]
drag, startPoint x: 715, startPoint y: 252, endPoint x: 841, endPoint y: 272, distance: 128.4
click at [841, 272] on label "Subscription duration Subscription starts on [DATE] and never ends . Subscripti…" at bounding box center [929, 269] width 544 height 64
click at [793, 281] on span "[DATE]" at bounding box center [789, 278] width 37 height 14
drag, startPoint x: 762, startPoint y: 281, endPoint x: 836, endPoint y: 280, distance: 73.9
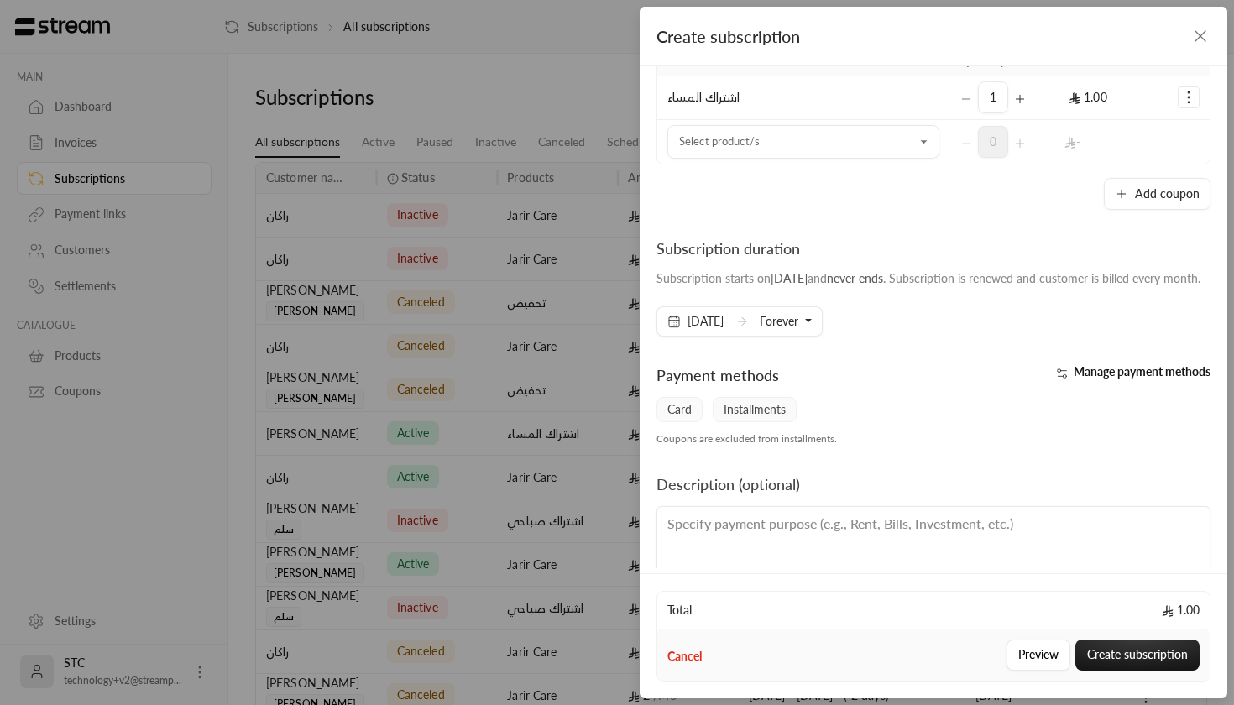
click at [836, 281] on div "Subscription starts on [DATE] and never ends . Subscription is renewed and cust…" at bounding box center [929, 278] width 544 height 17
click at [811, 336] on button "Forever" at bounding box center [786, 321] width 52 height 29
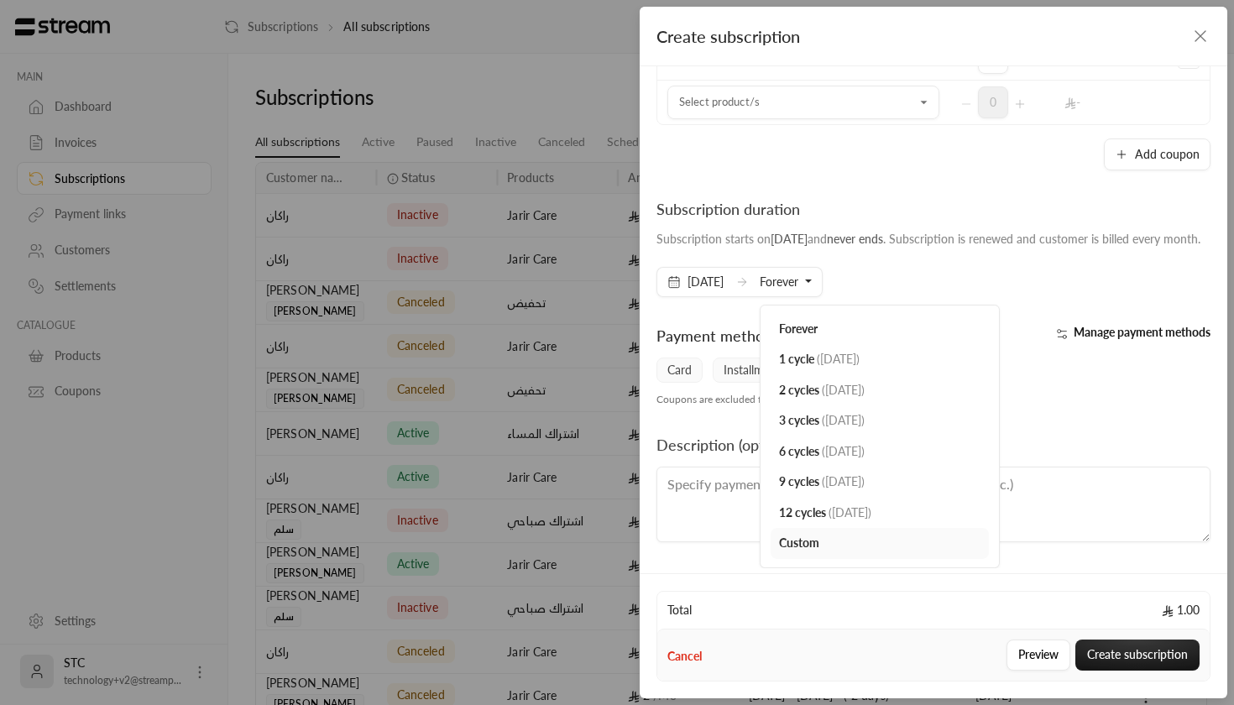
scroll to position [223, 0]
click at [925, 245] on div "Subscription starts on [DATE] and never ends . Subscription is renewed and cust…" at bounding box center [929, 239] width 544 height 17
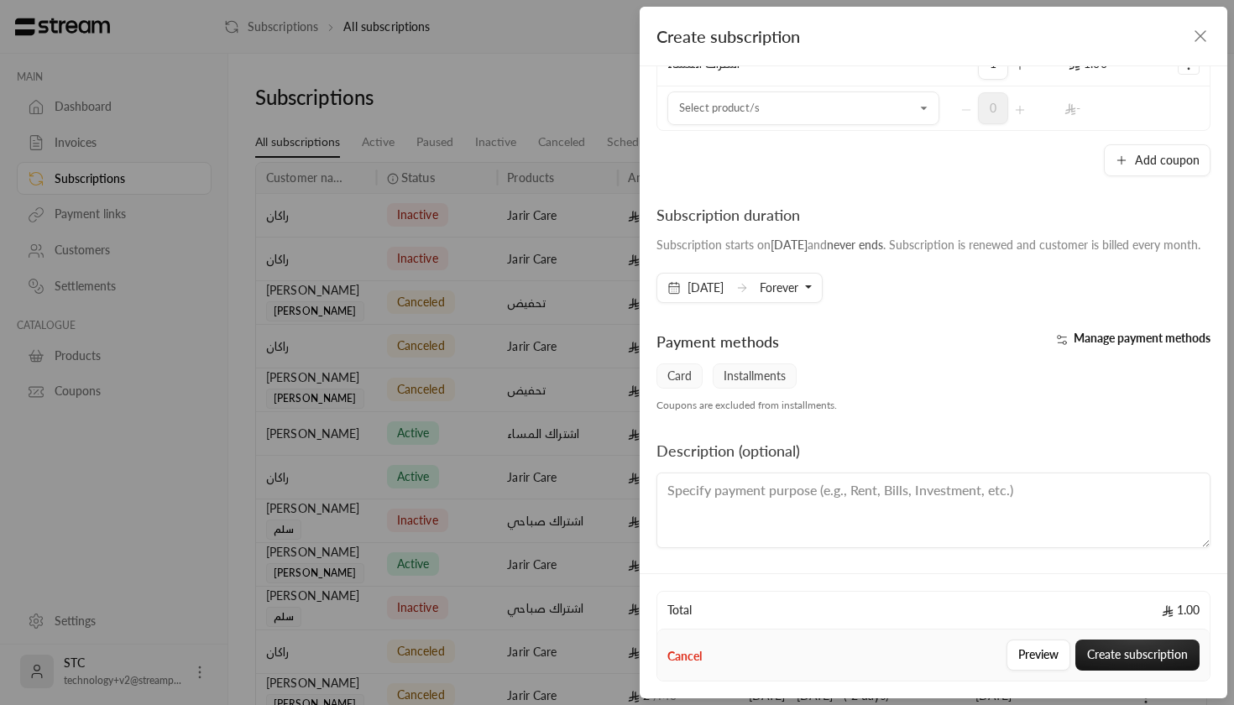
scroll to position [220, 0]
click at [1134, 333] on span "Manage payment methods" at bounding box center [1142, 338] width 137 height 14
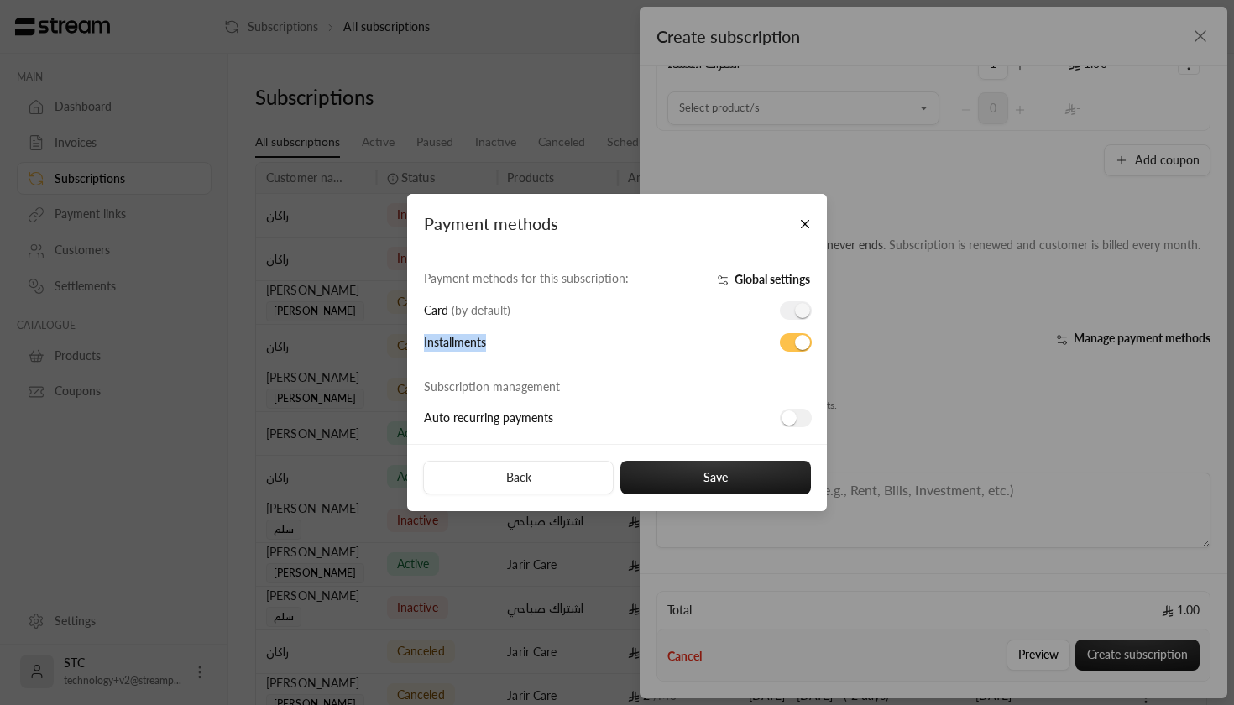
drag, startPoint x: 503, startPoint y: 347, endPoint x: 406, endPoint y: 348, distance: 97.4
click at [406, 348] on div "Payment methods Payment methods for this subscription: Global settings Card ( b…" at bounding box center [617, 352] width 1234 height 705
drag, startPoint x: 558, startPoint y: 412, endPoint x: 475, endPoint y: 412, distance: 83.1
click at [475, 412] on div "Auto recurring payments" at bounding box center [621, 418] width 411 height 18
click at [807, 217] on button "Close" at bounding box center [805, 223] width 29 height 29
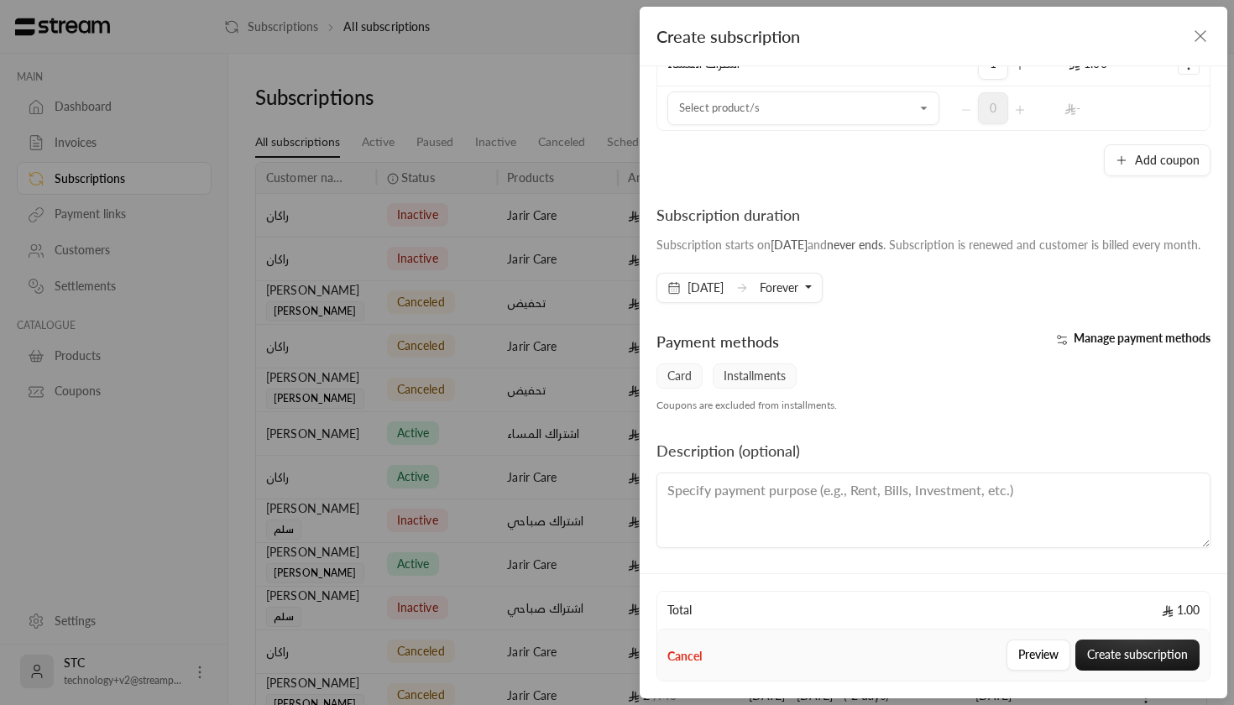
click at [1210, 36] on icon "button" at bounding box center [1201, 36] width 20 height 20
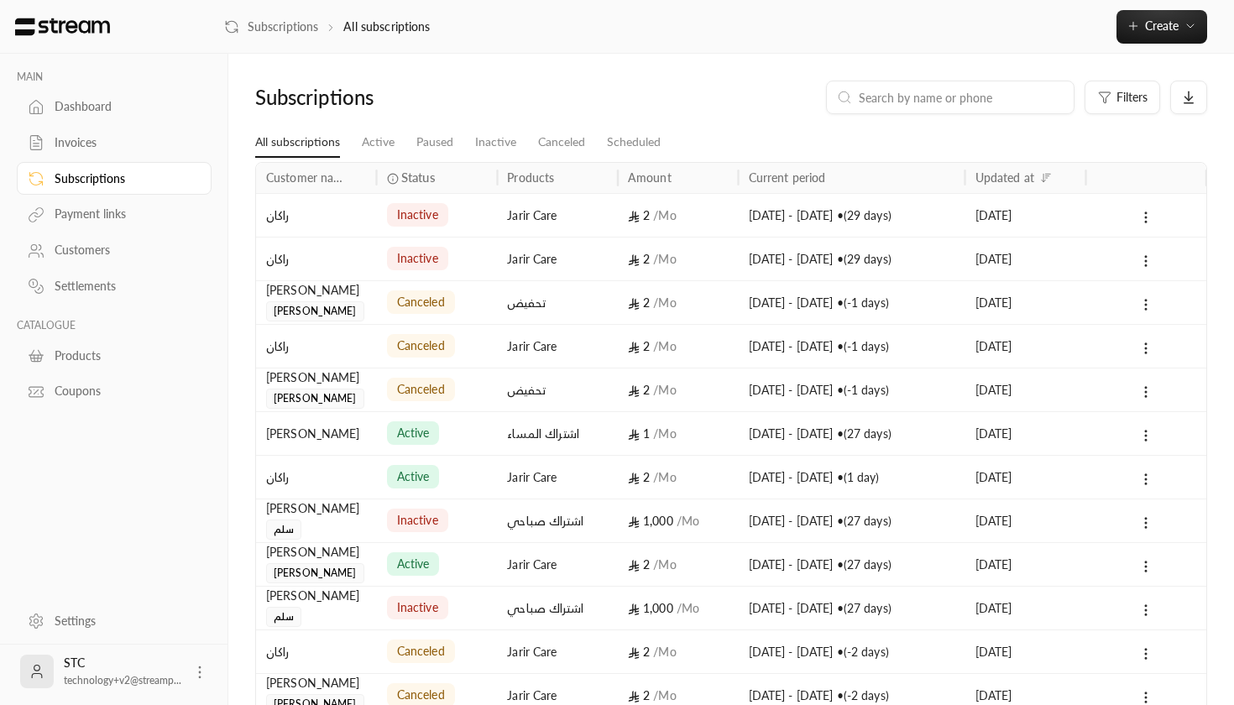
click at [474, 220] on div "inactive" at bounding box center [437, 215] width 101 height 43
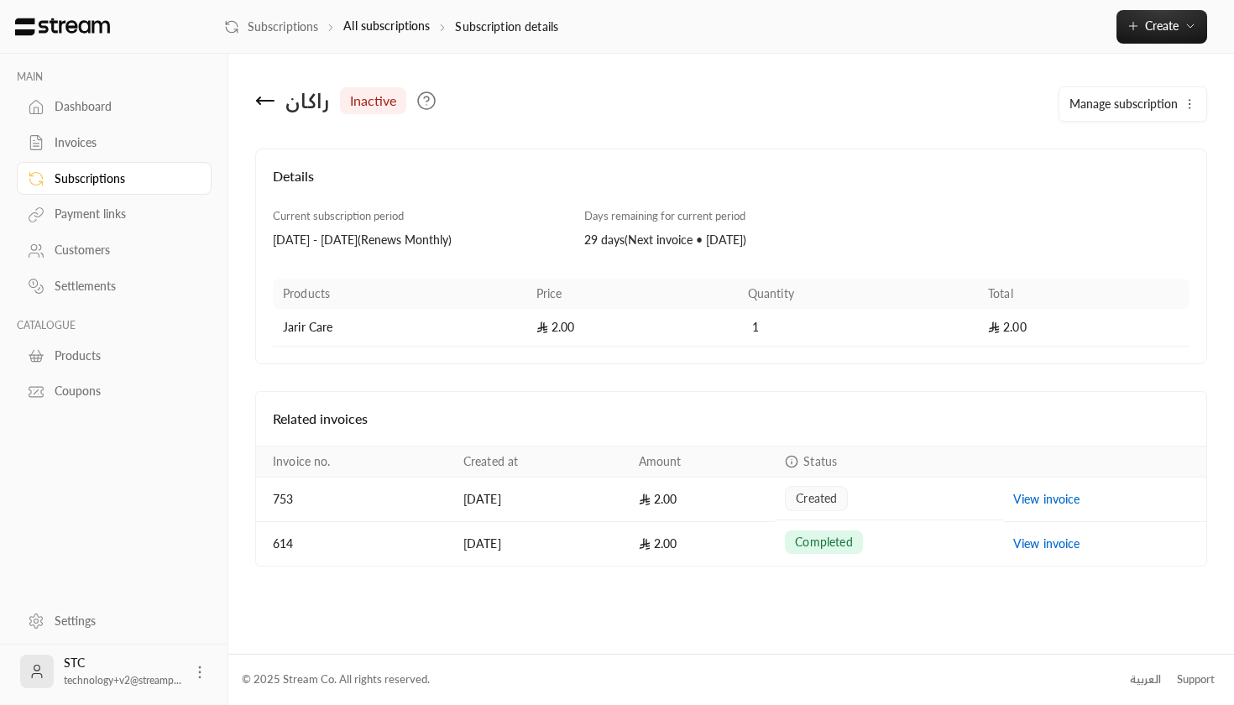
click at [260, 92] on icon at bounding box center [265, 101] width 20 height 20
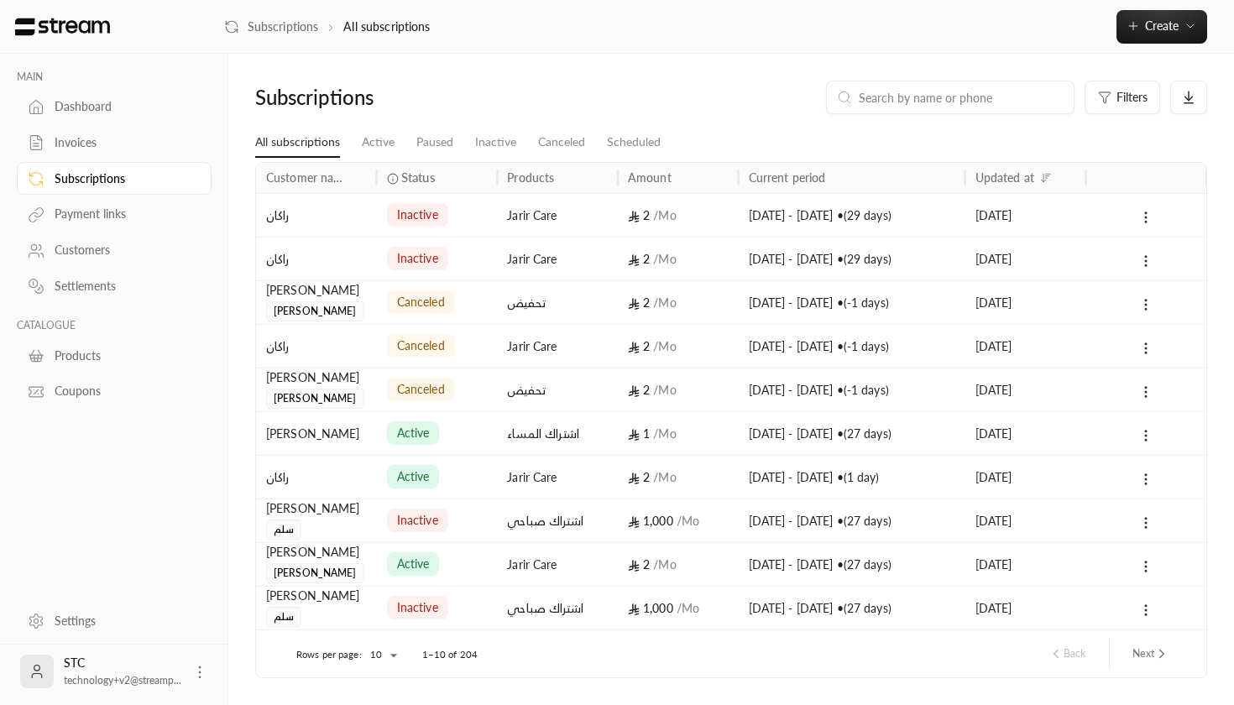
click at [422, 440] on span "active" at bounding box center [413, 433] width 33 height 17
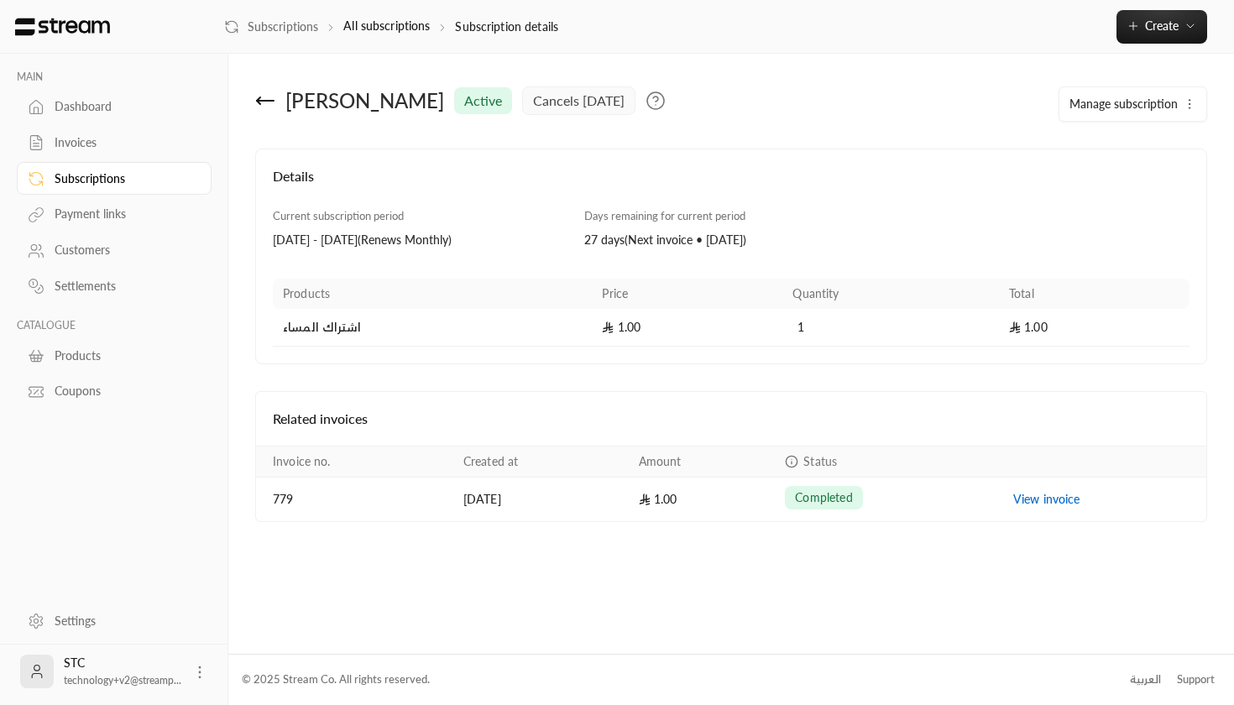
click at [1153, 102] on span "Manage subscription" at bounding box center [1124, 104] width 108 height 14
click at [841, 207] on div "Details" at bounding box center [732, 187] width 934 height 43
click at [1156, 20] on span "Create" at bounding box center [1162, 25] width 34 height 14
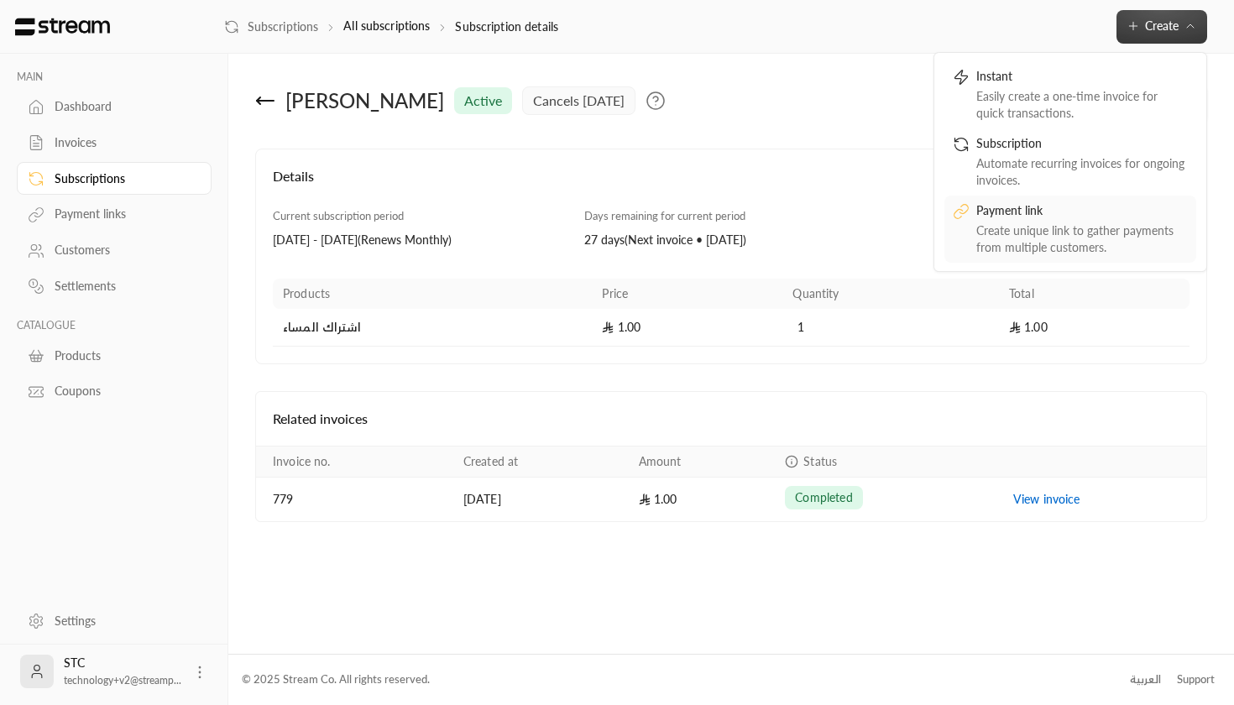
click at [1045, 223] on div "Create unique link to gather payments from multiple customers." at bounding box center [1083, 240] width 212 height 34
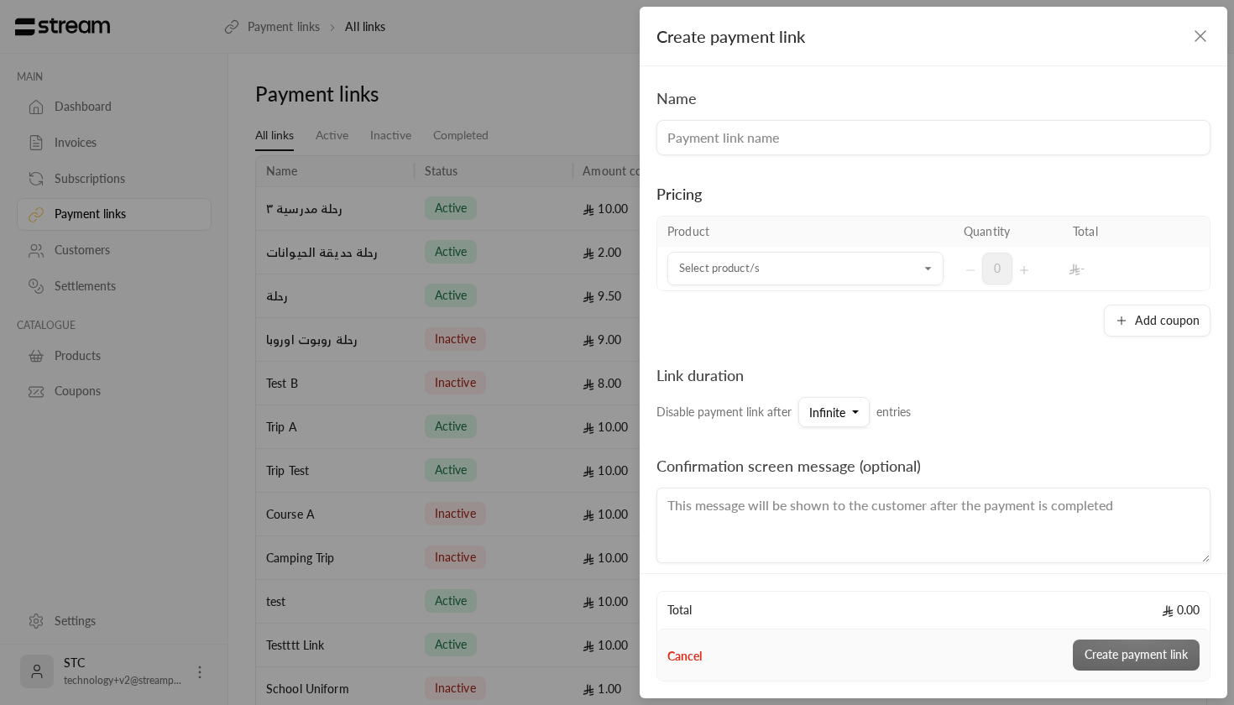
click at [689, 139] on input at bounding box center [934, 137] width 554 height 35
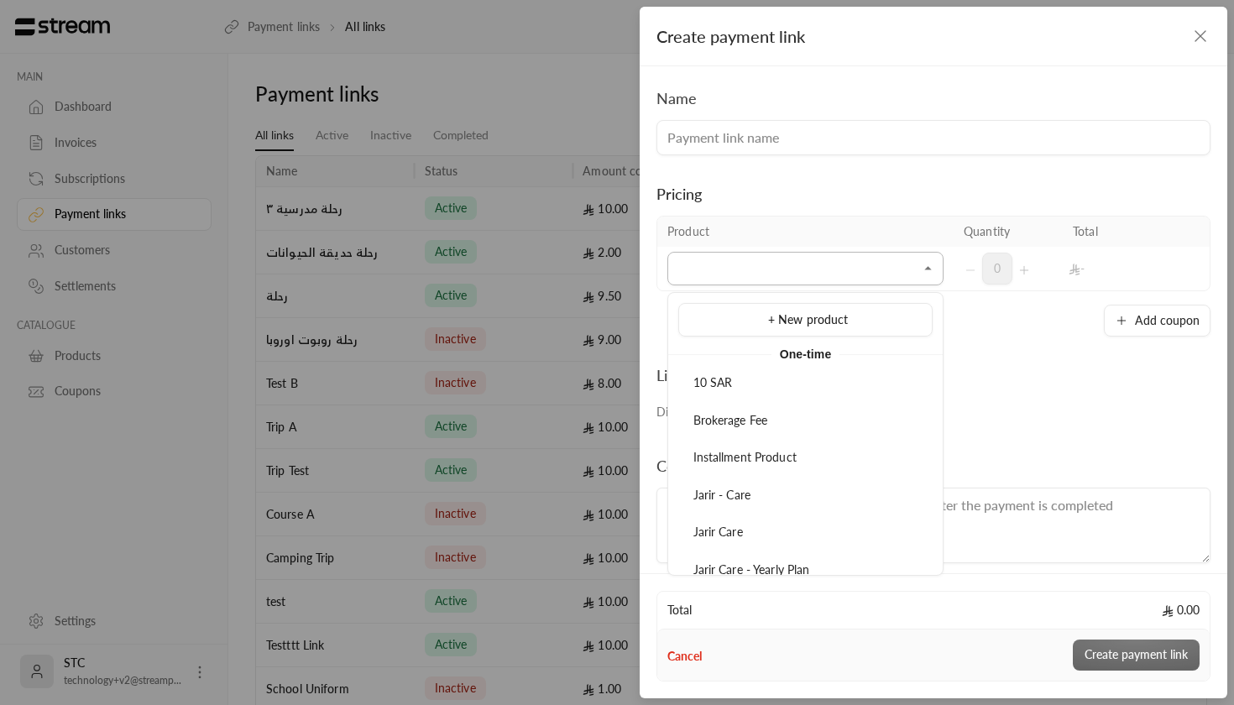
click at [753, 262] on input "Select product/s" at bounding box center [806, 268] width 276 height 29
click at [778, 375] on div "10 SAR" at bounding box center [806, 384] width 236 height 18
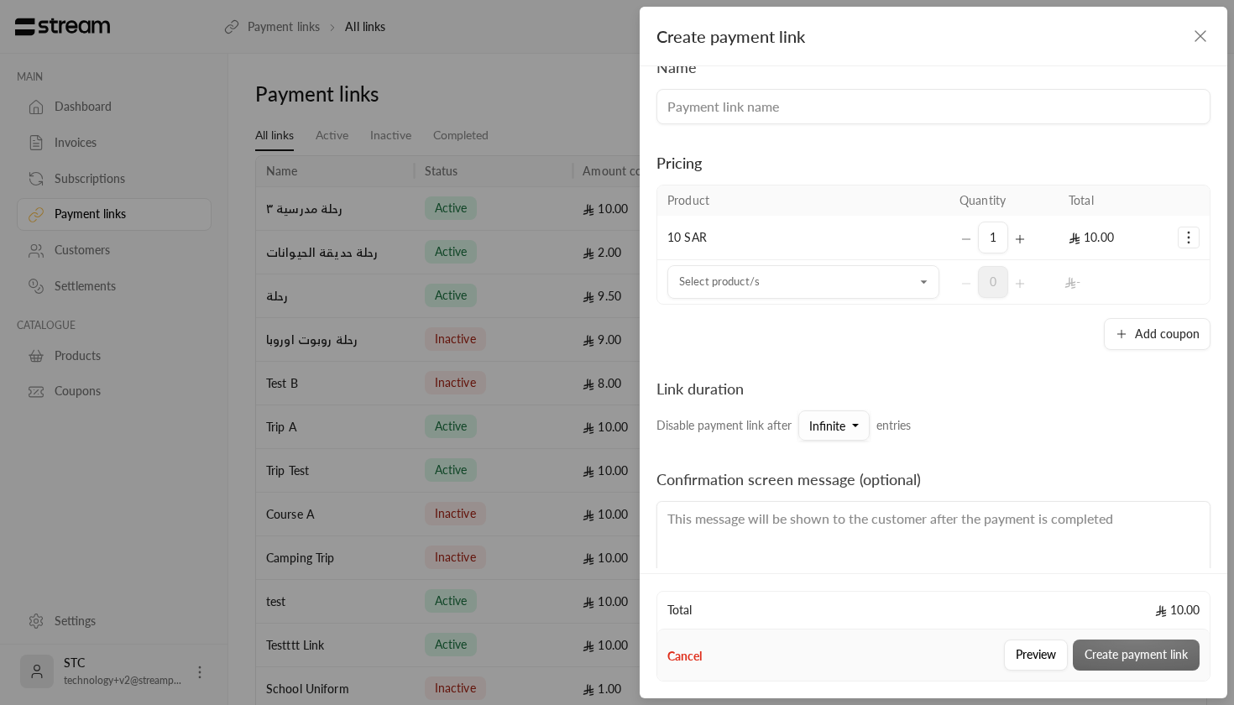
scroll to position [34, 0]
click at [830, 416] on span "Infinite" at bounding box center [827, 423] width 36 height 14
click at [835, 175] on div "10" at bounding box center [919, 167] width 202 height 18
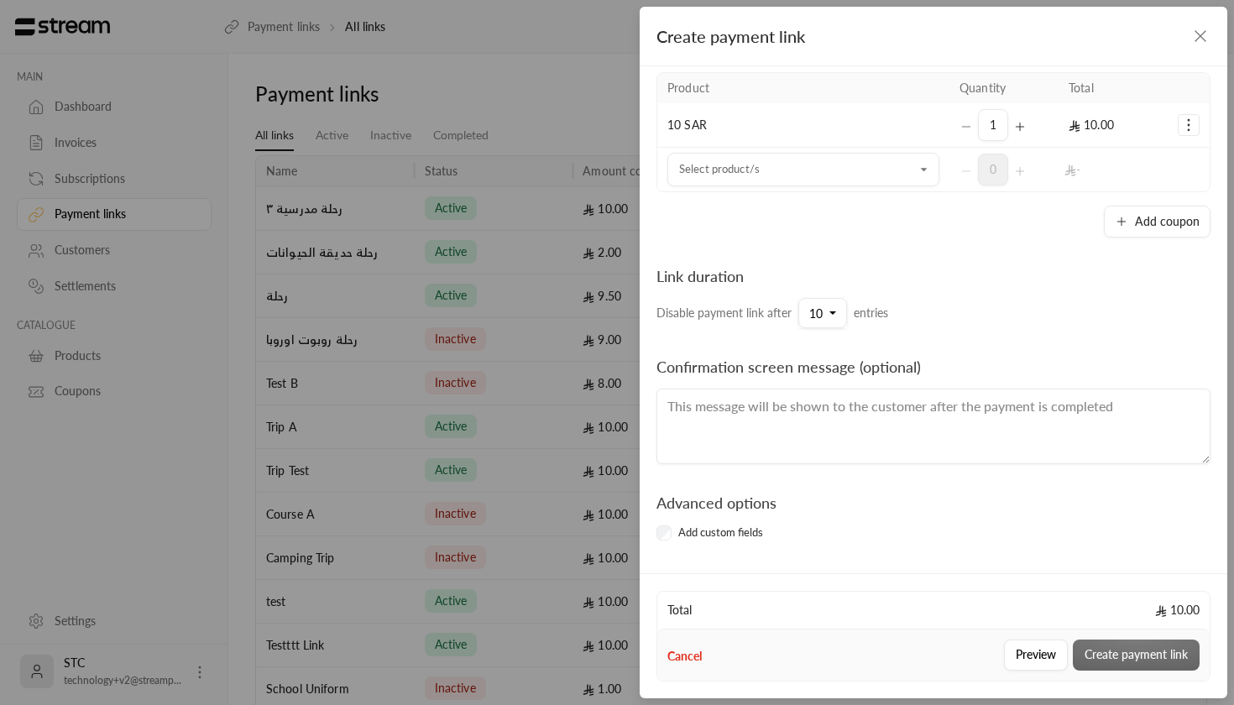
scroll to position [144, 0]
click at [704, 430] on textarea at bounding box center [934, 427] width 554 height 76
click at [679, 535] on label "Add custom fields" at bounding box center [720, 533] width 85 height 17
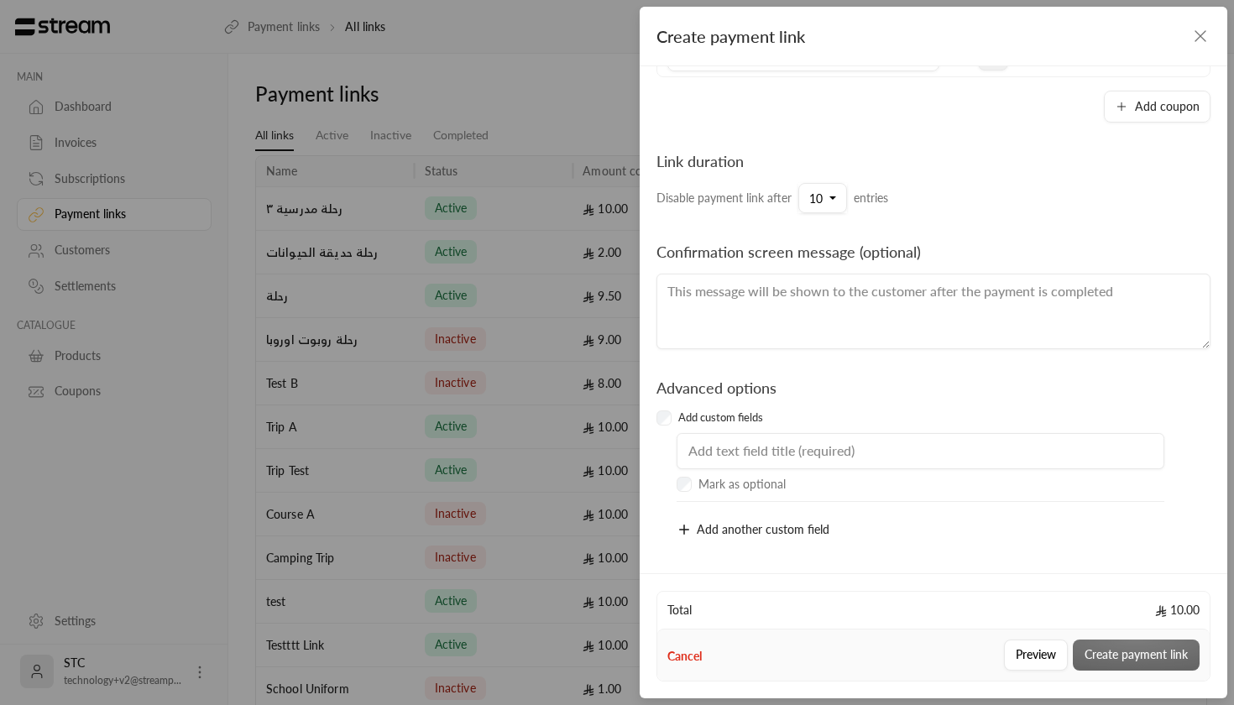
scroll to position [259, 0]
click at [1181, 653] on div "Preview Create payment link" at bounding box center [1099, 655] width 202 height 31
click at [678, 430] on div "Advanced options Add custom fields" at bounding box center [933, 404] width 571 height 57
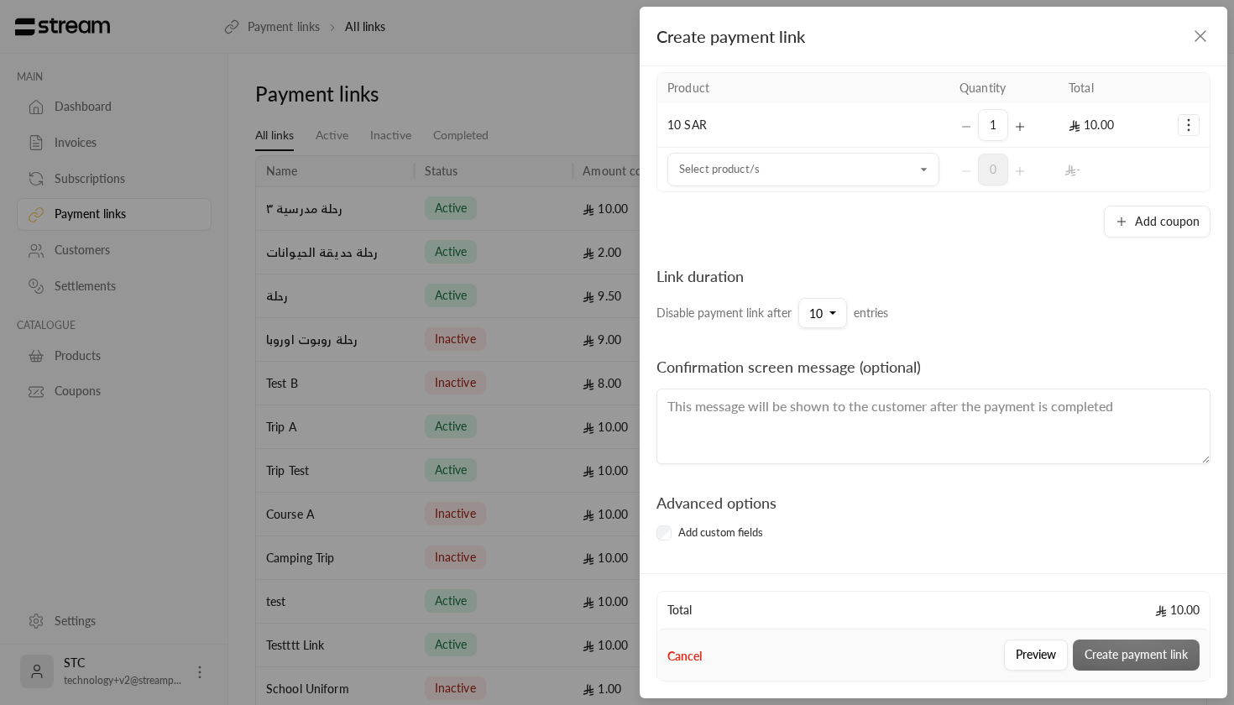
click at [1108, 668] on div "Preview Create payment link" at bounding box center [1099, 655] width 202 height 31
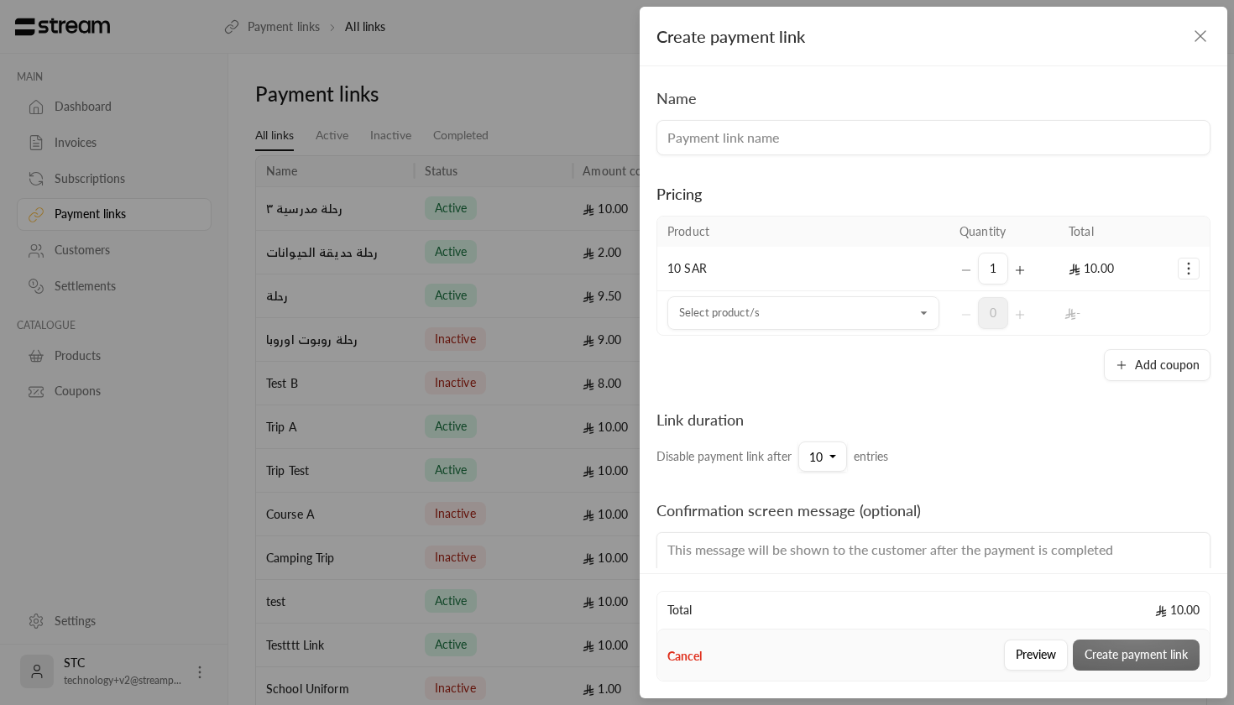
scroll to position [0, 0]
click at [813, 125] on input at bounding box center [934, 137] width 554 height 35
type input "Test"
click at [1200, 42] on icon "button" at bounding box center [1201, 36] width 20 height 20
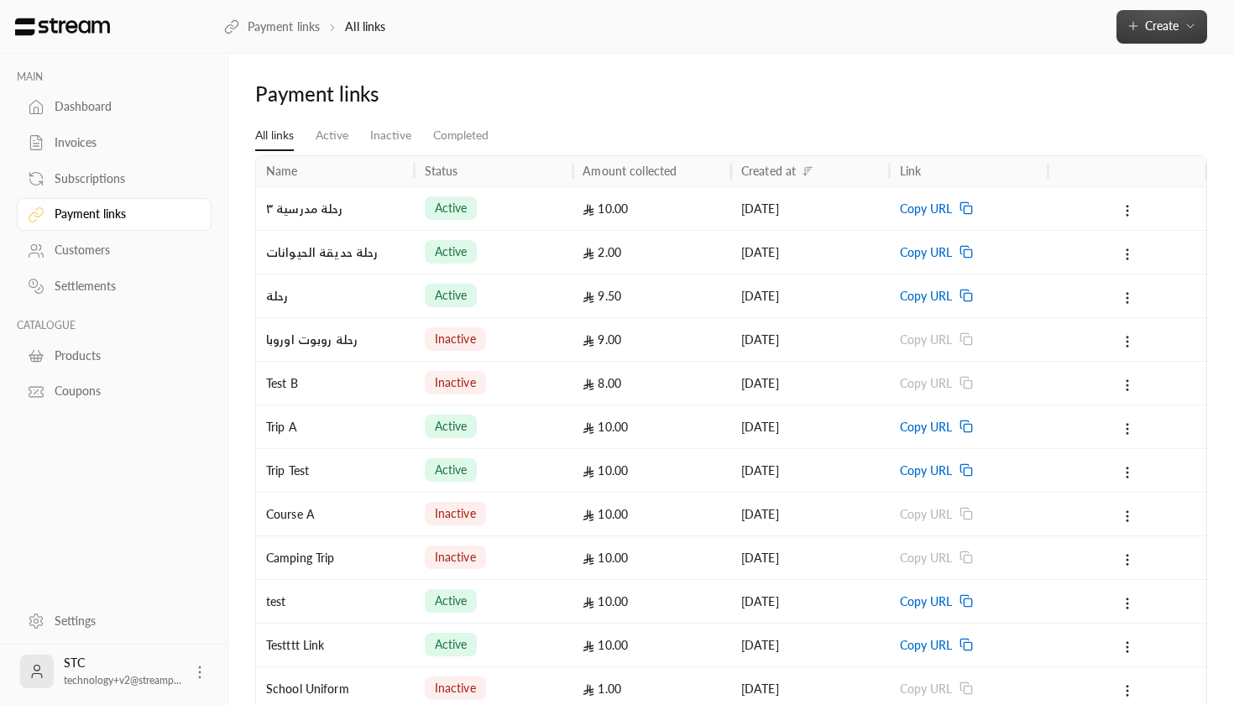
scroll to position [81, 0]
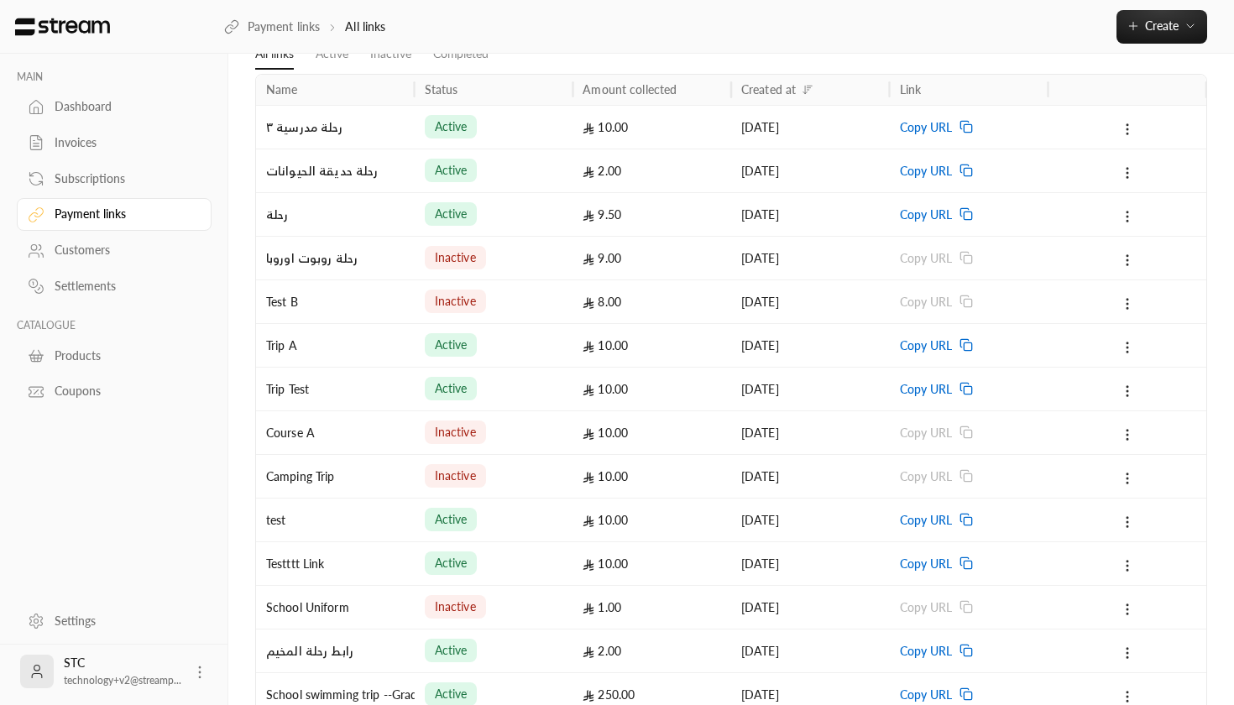
click at [316, 351] on div "Trip A" at bounding box center [335, 345] width 139 height 43
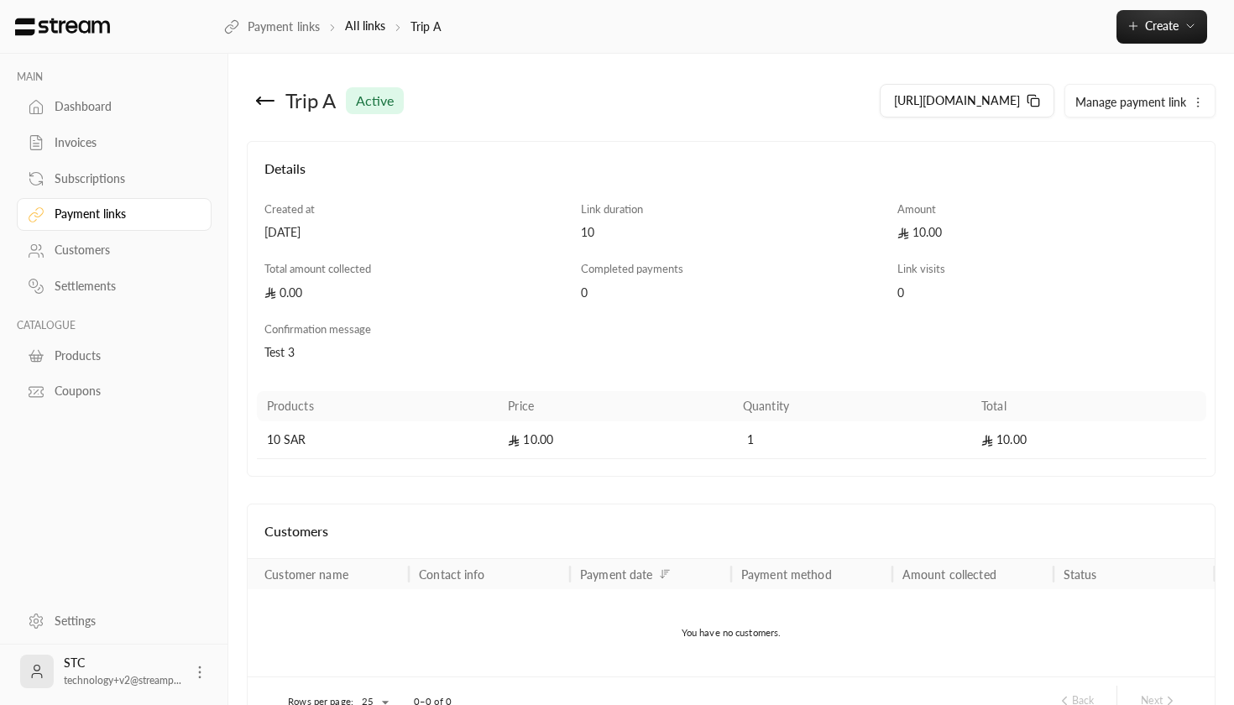
drag, startPoint x: 553, startPoint y: 225, endPoint x: 718, endPoint y: 227, distance: 164.6
click at [718, 227] on div "Details Created at [DATE] Link duration 10 Amount 10.00 Total amount collected …" at bounding box center [732, 309] width 950 height 301
drag, startPoint x: 881, startPoint y: 233, endPoint x: 973, endPoint y: 224, distance: 92.8
click at [975, 225] on div "Details Created at [DATE] Link duration 10 Amount 10.00 Total amount collected …" at bounding box center [732, 309] width 950 height 301
click at [861, 213] on div "Link duration" at bounding box center [731, 210] width 301 height 17
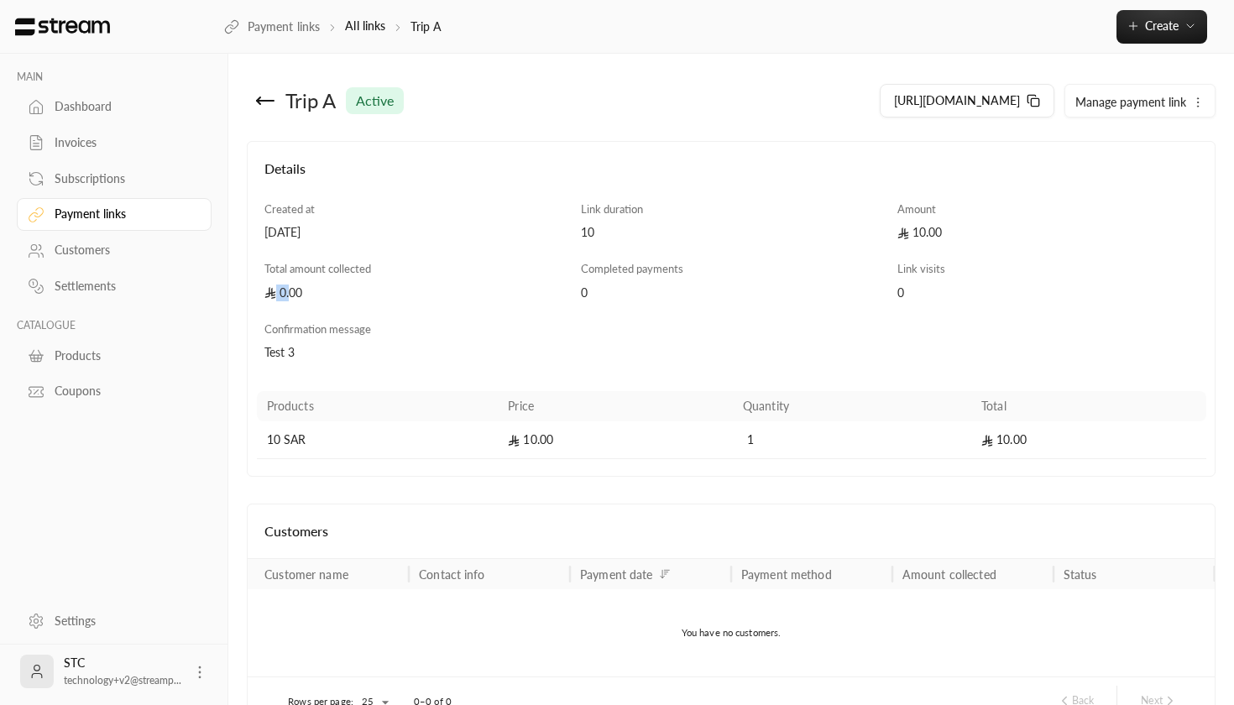
drag, startPoint x: 360, startPoint y: 279, endPoint x: 287, endPoint y: 289, distance: 73.7
click at [287, 289] on div "Total amount collected 0.00" at bounding box center [415, 281] width 317 height 40
drag, startPoint x: 586, startPoint y: 280, endPoint x: 738, endPoint y: 290, distance: 152.3
click at [740, 282] on div "Completed payments 0" at bounding box center [732, 281] width 317 height 40
click at [923, 302] on div "Details Created at [DATE] Link duration 10 Amount 10.00 Total amount collected …" at bounding box center [732, 309] width 950 height 301
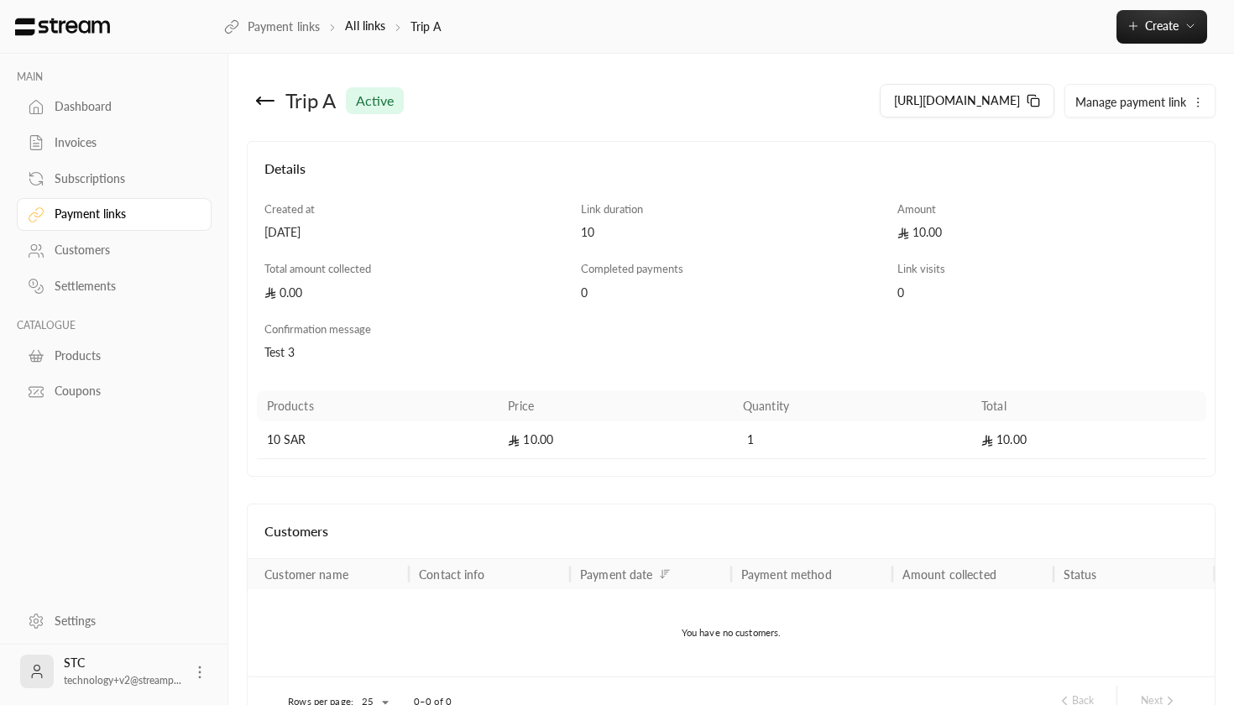
click at [254, 110] on div "Trip A active" at bounding box center [493, 101] width 493 height 40
click at [259, 97] on icon at bounding box center [258, 100] width 3 height 7
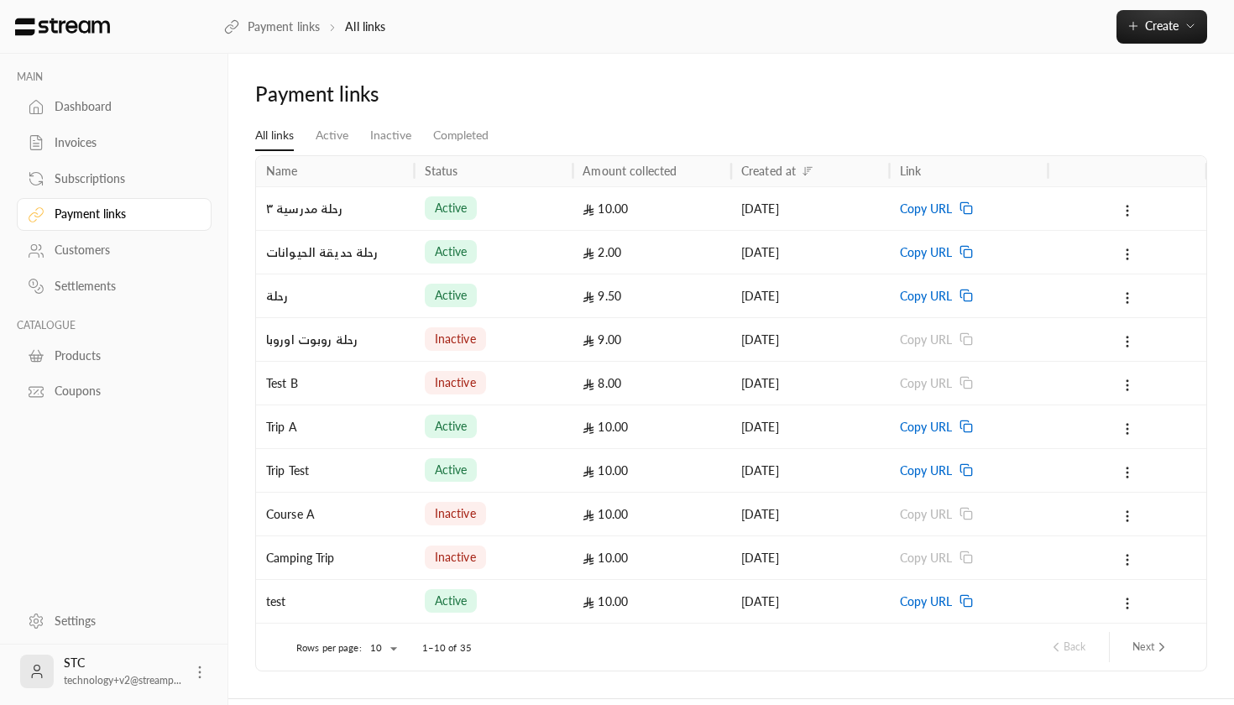
click at [328, 213] on div "رحلة مدرسية ٣" at bounding box center [335, 208] width 139 height 43
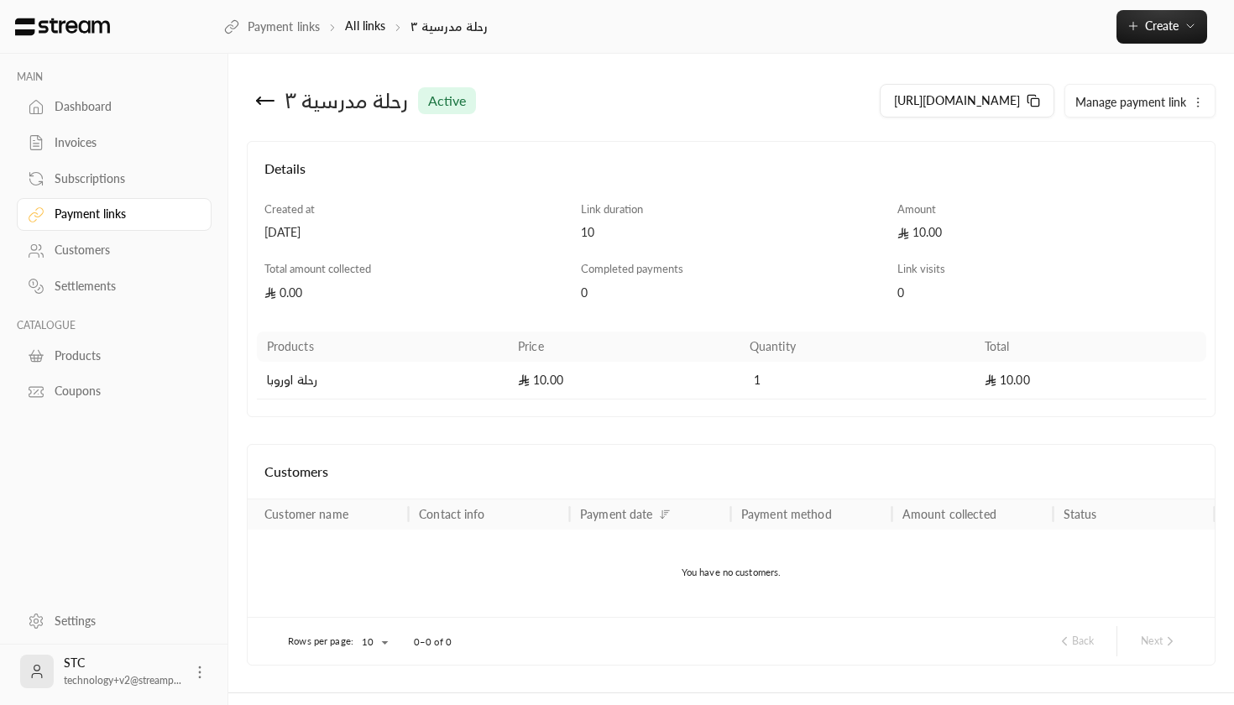
click at [264, 97] on icon at bounding box center [265, 101] width 20 height 20
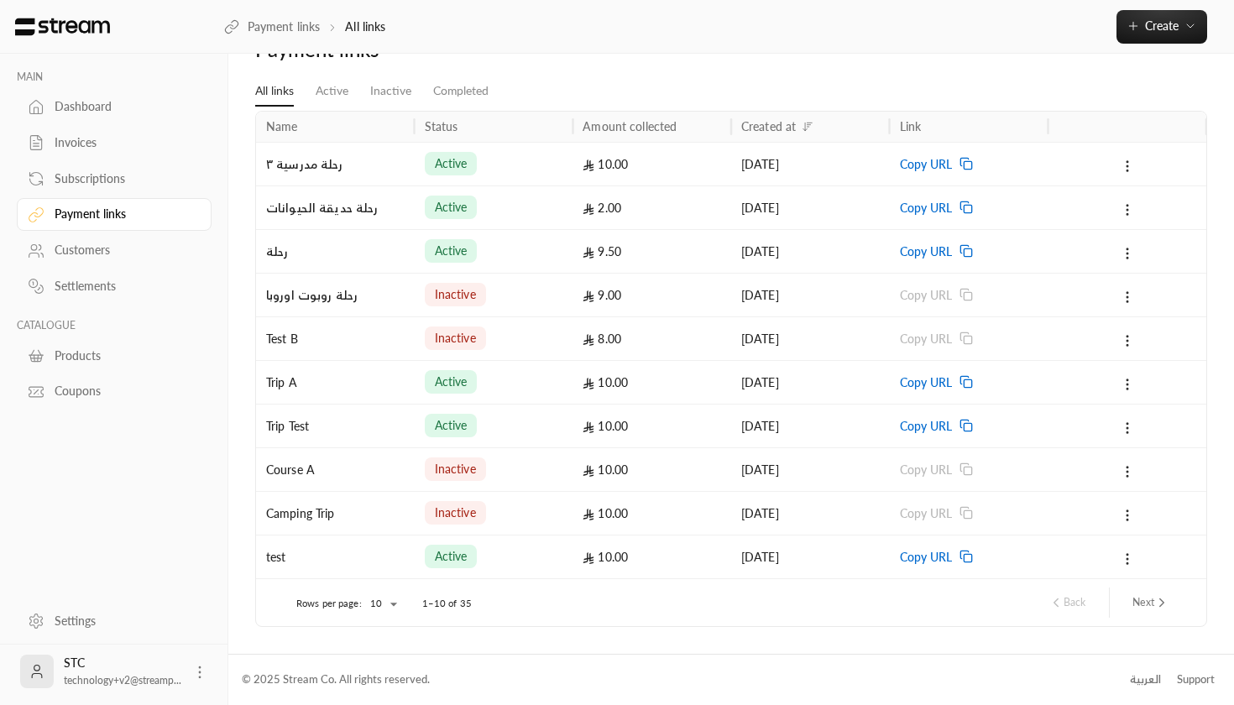
scroll to position [43, 0]
click at [396, 559] on div "test" at bounding box center [335, 558] width 139 height 43
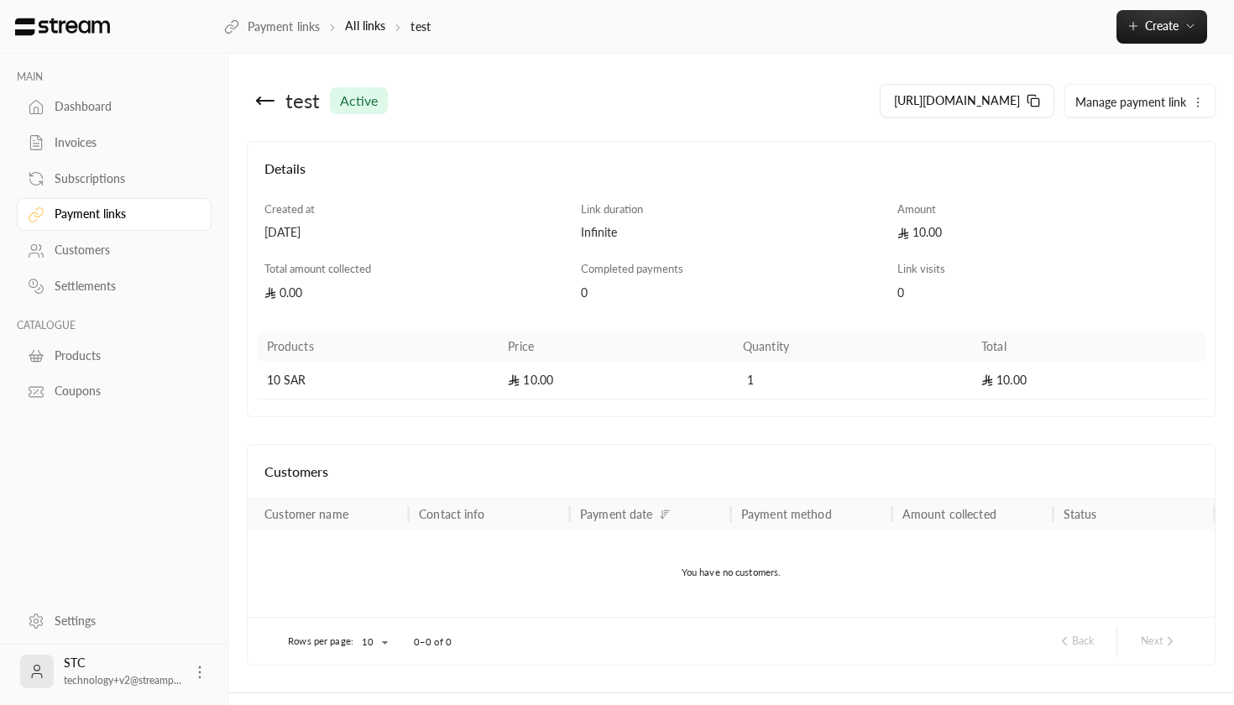
click at [269, 105] on icon at bounding box center [265, 101] width 20 height 20
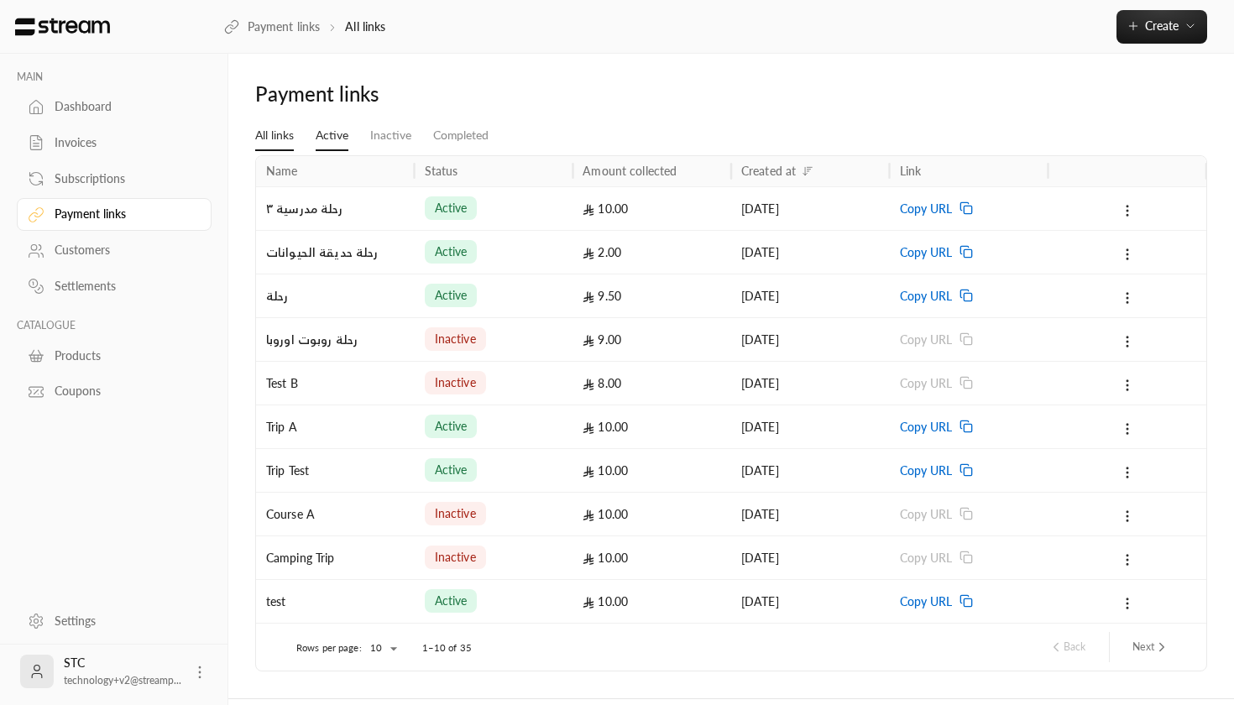
click at [333, 129] on link "Active" at bounding box center [332, 136] width 33 height 30
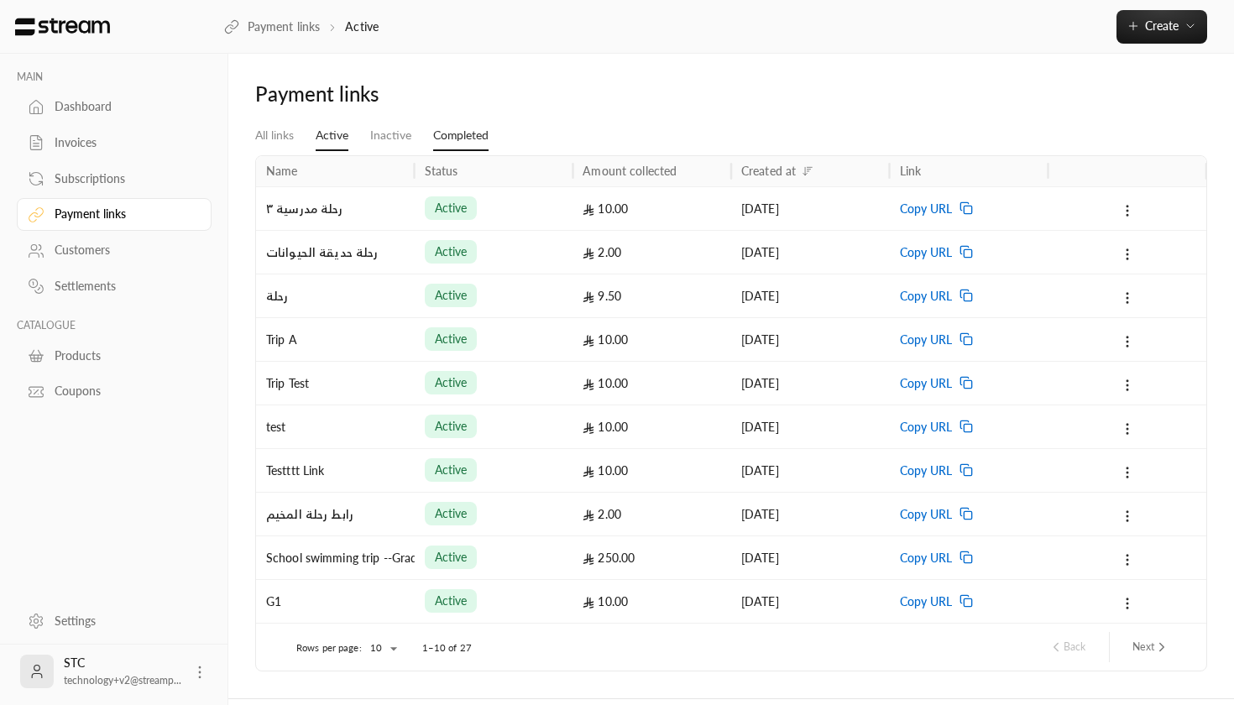
click at [471, 128] on link "Completed" at bounding box center [460, 136] width 55 height 30
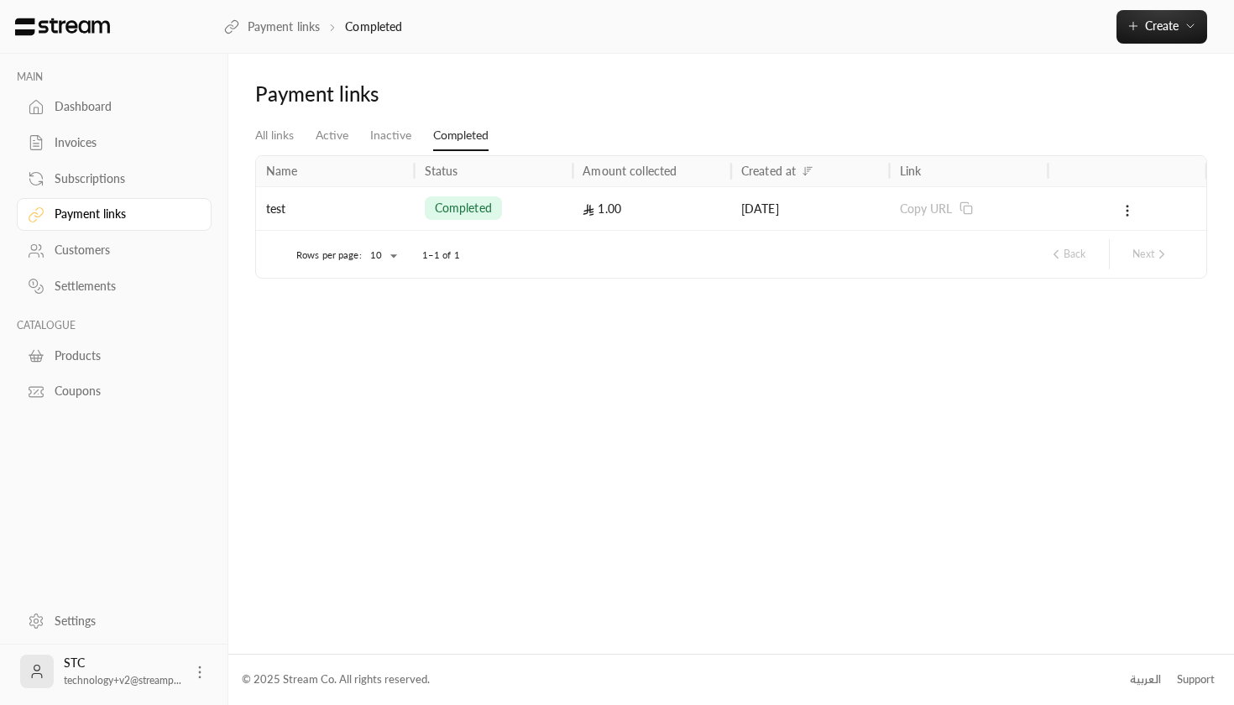
click at [340, 224] on div "test" at bounding box center [335, 208] width 139 height 43
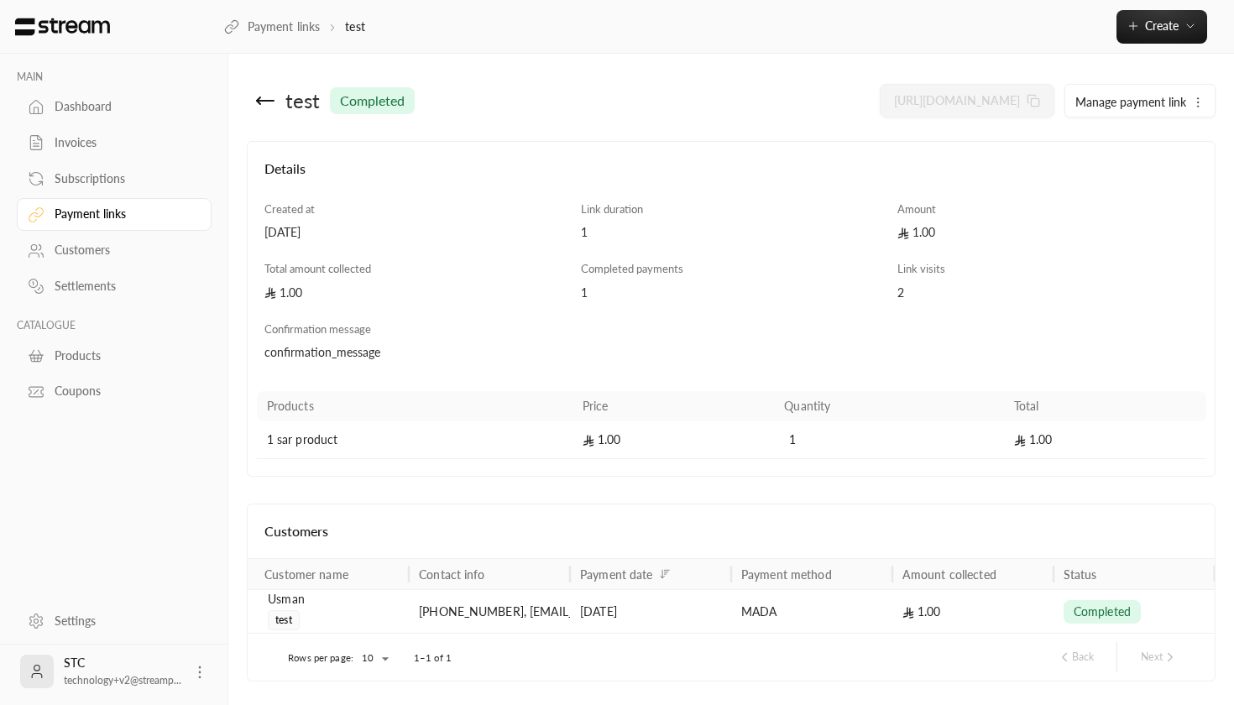
click at [270, 75] on div "test completed [URL][DOMAIN_NAME] Manage payment link Details Created at [DATE]…" at bounding box center [731, 381] width 1006 height 655
drag, startPoint x: 575, startPoint y: 228, endPoint x: 637, endPoint y: 223, distance: 62.3
click at [637, 223] on div "Link duration 1" at bounding box center [732, 222] width 317 height 40
drag, startPoint x: 584, startPoint y: 287, endPoint x: 658, endPoint y: 286, distance: 73.9
click at [659, 286] on div "1" at bounding box center [731, 293] width 301 height 17
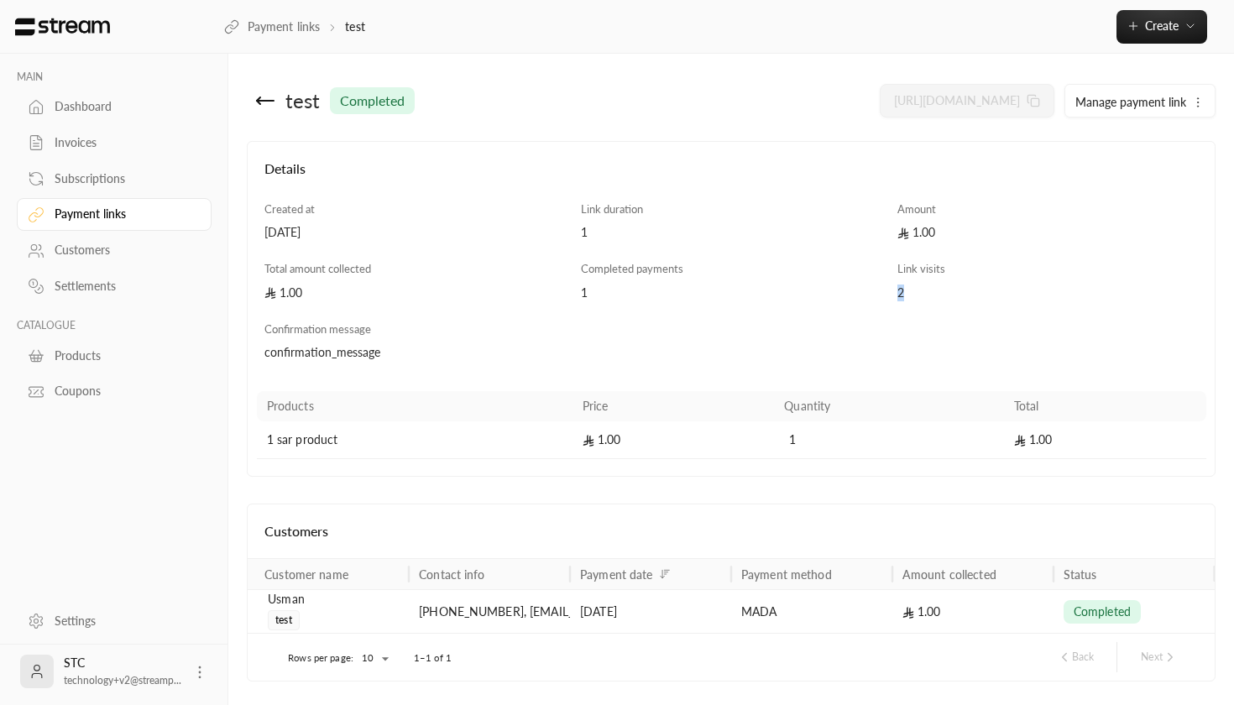
drag, startPoint x: 901, startPoint y: 290, endPoint x: 977, endPoint y: 290, distance: 76.4
click at [978, 290] on div "2" at bounding box center [1048, 293] width 301 height 17
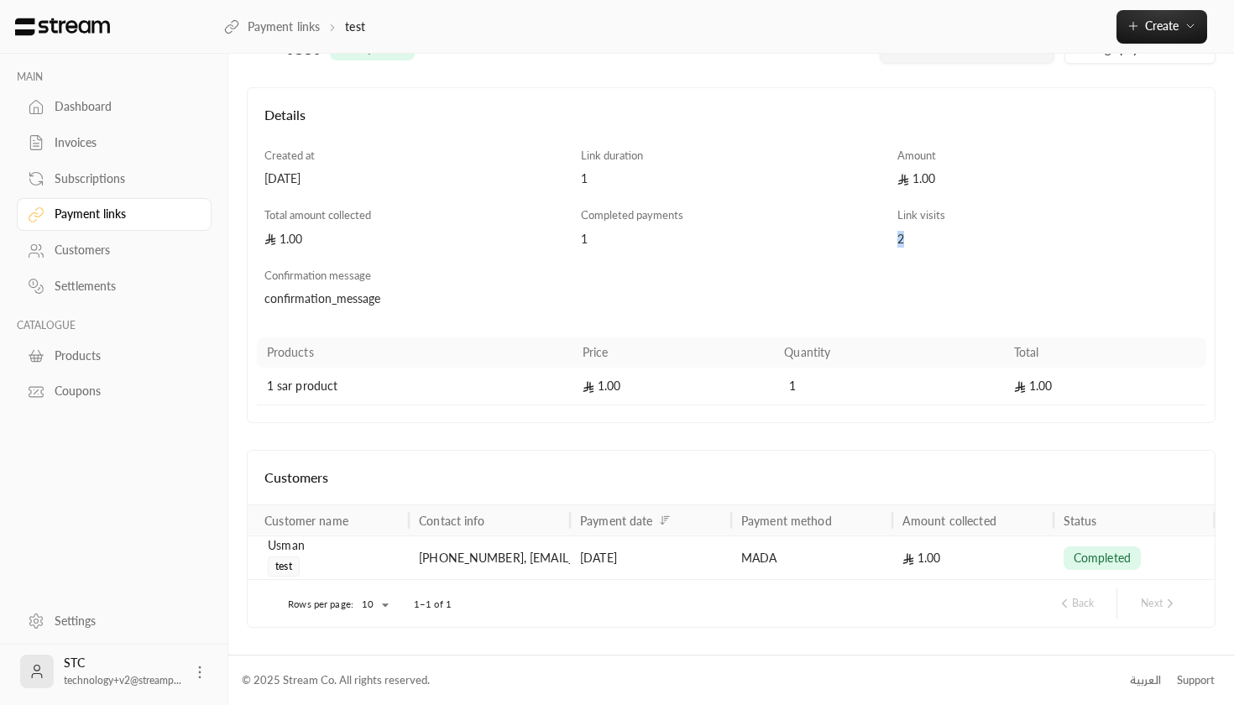
scroll to position [53, 0]
click at [1075, 565] on span "completed" at bounding box center [1102, 559] width 57 height 17
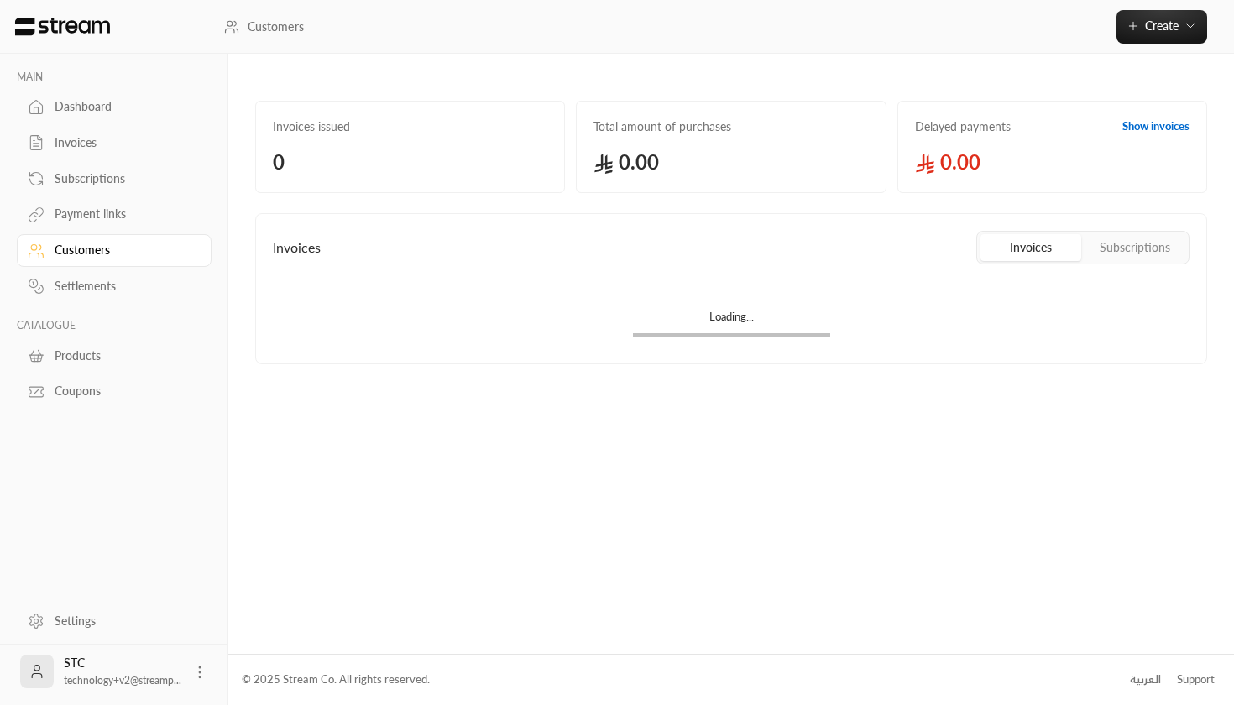
click at [94, 223] on div "Payment links" at bounding box center [123, 214] width 136 height 17
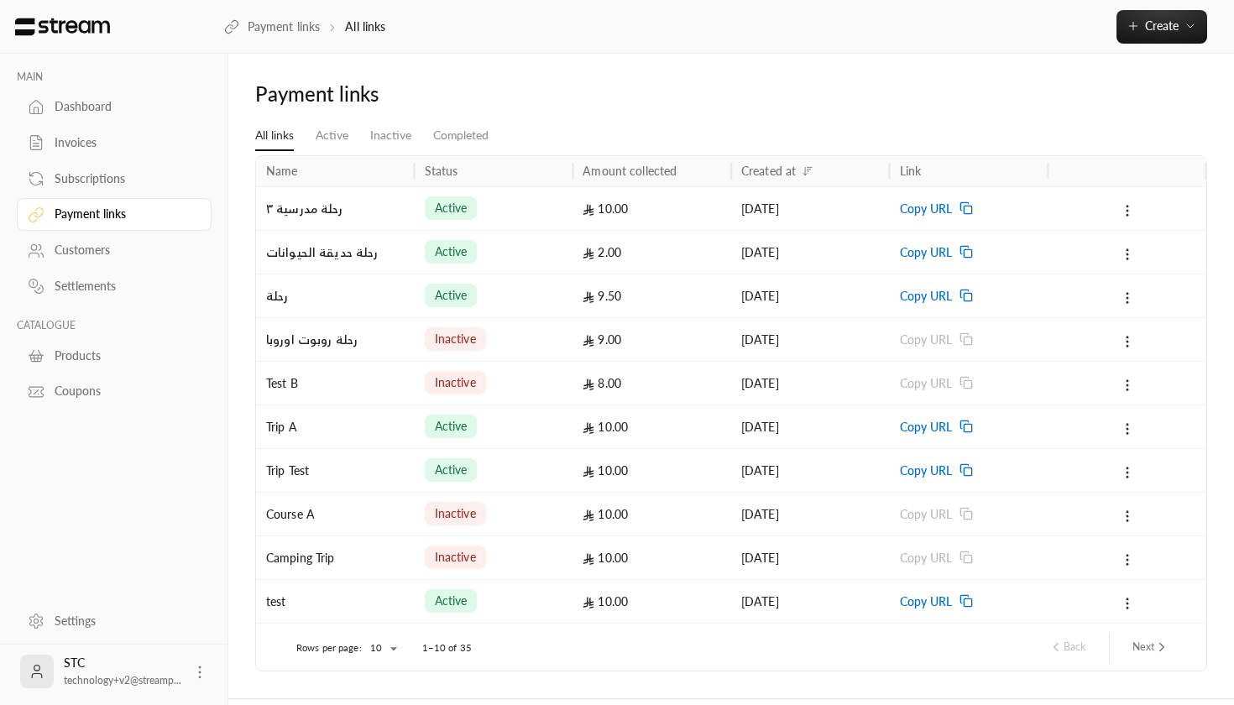
click at [94, 247] on div "Customers" at bounding box center [123, 250] width 136 height 17
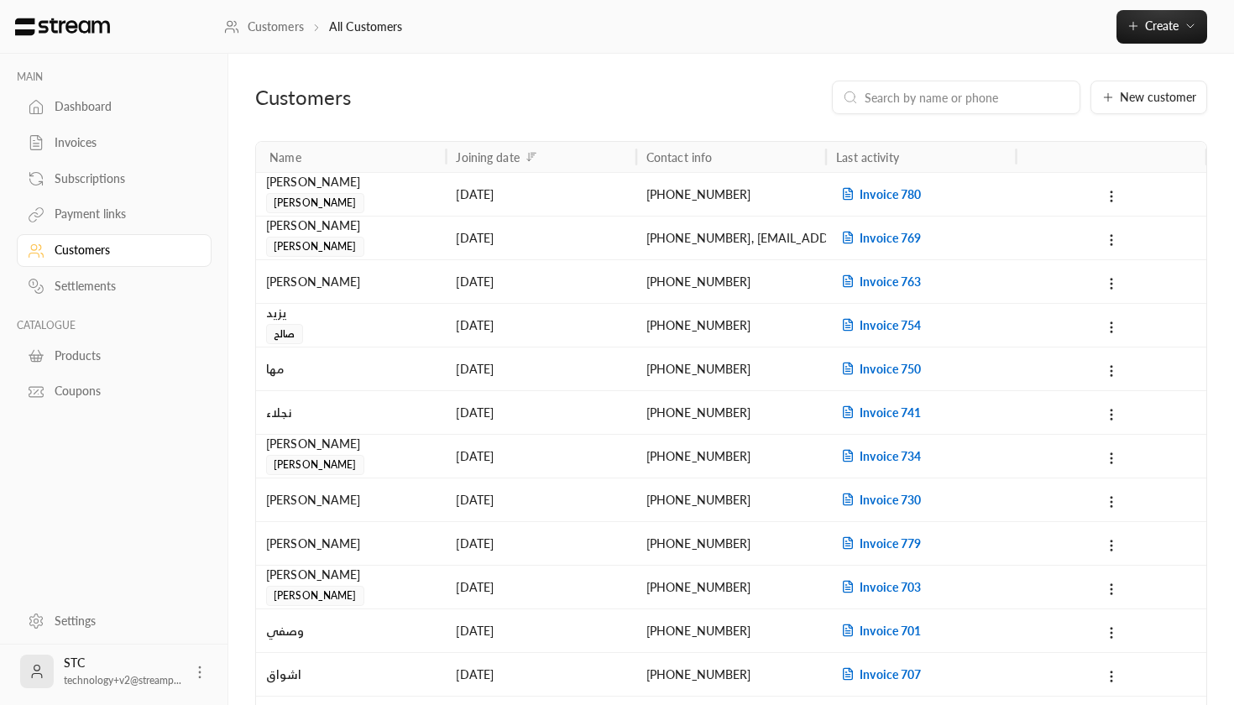
click at [347, 214] on div "[PERSON_NAME] [PERSON_NAME]" at bounding box center [351, 194] width 190 height 44
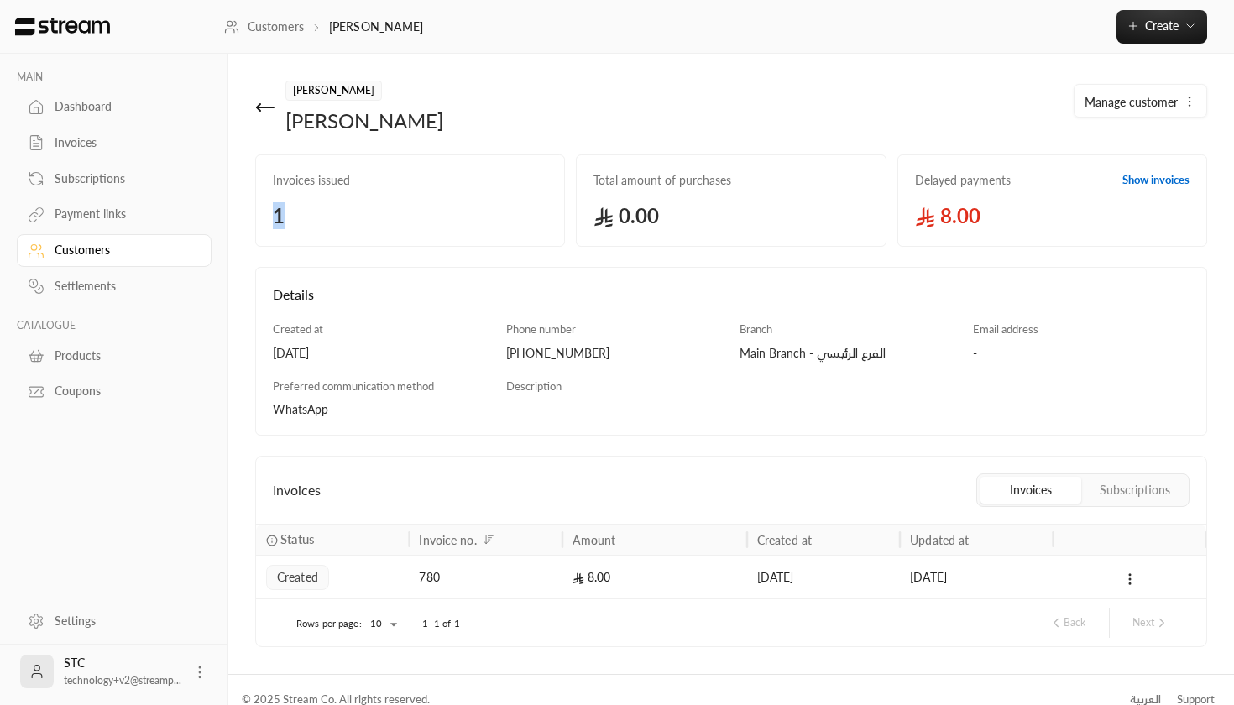
drag, startPoint x: 331, startPoint y: 205, endPoint x: 236, endPoint y: 207, distance: 94.9
click at [236, 207] on div "[PERSON_NAME] [PERSON_NAME] Manage customer Invoices issued 1 Total amount of p…" at bounding box center [731, 364] width 1006 height 621
drag, startPoint x: 719, startPoint y: 223, endPoint x: 577, endPoint y: 223, distance: 141.9
click at [577, 223] on div "Total amount of purchases 0.00" at bounding box center [731, 201] width 310 height 92
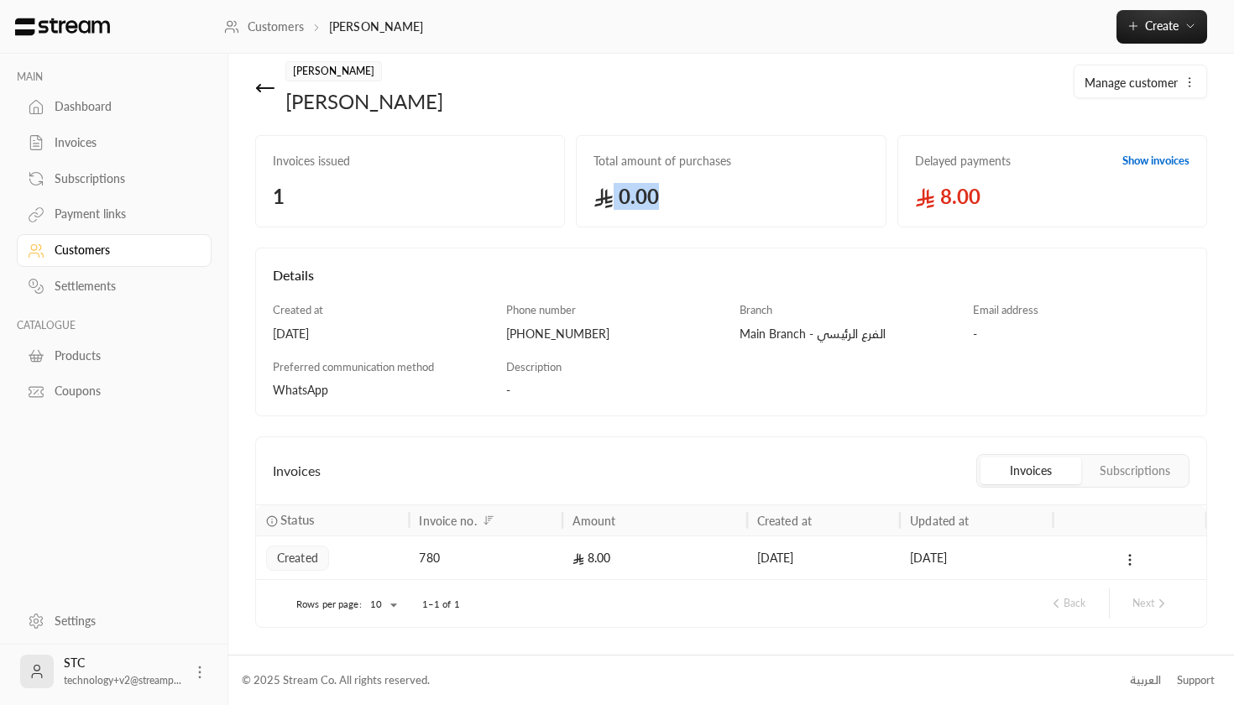
scroll to position [18, 0]
click at [119, 280] on div "Settlements" at bounding box center [123, 286] width 136 height 17
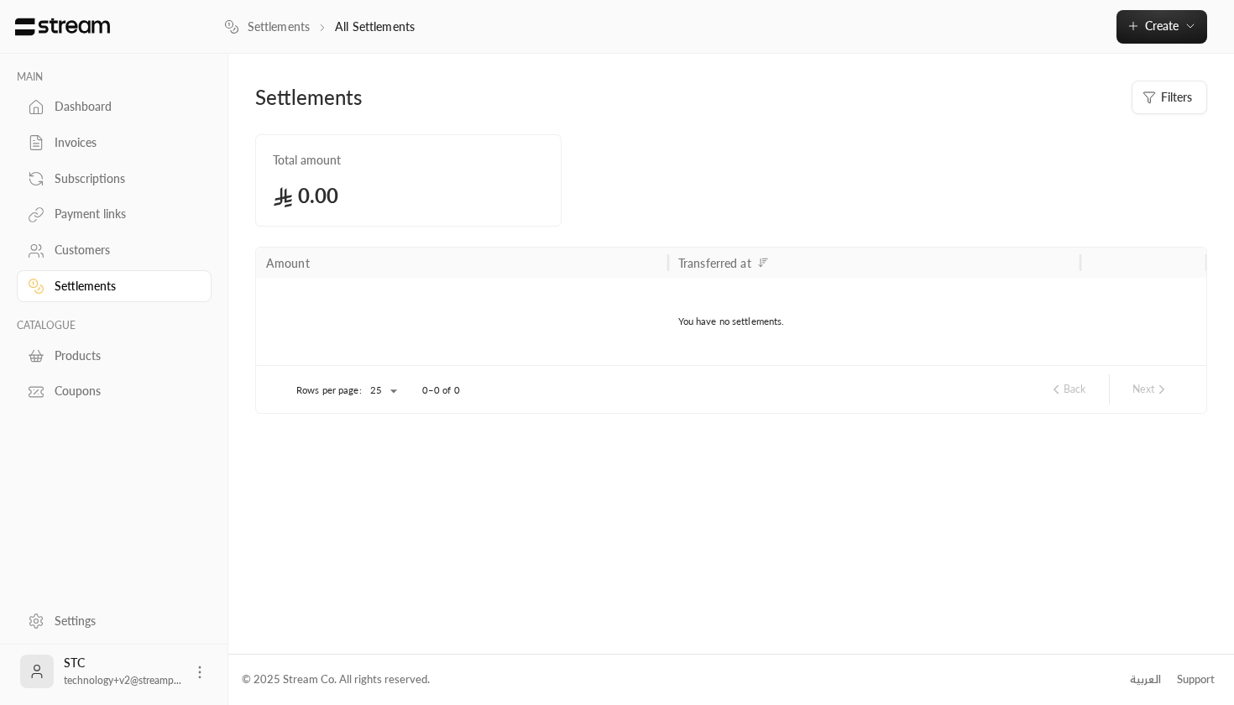
click at [71, 103] on div "Dashboard" at bounding box center [123, 106] width 136 height 17
